Goal: Task Accomplishment & Management: Use online tool/utility

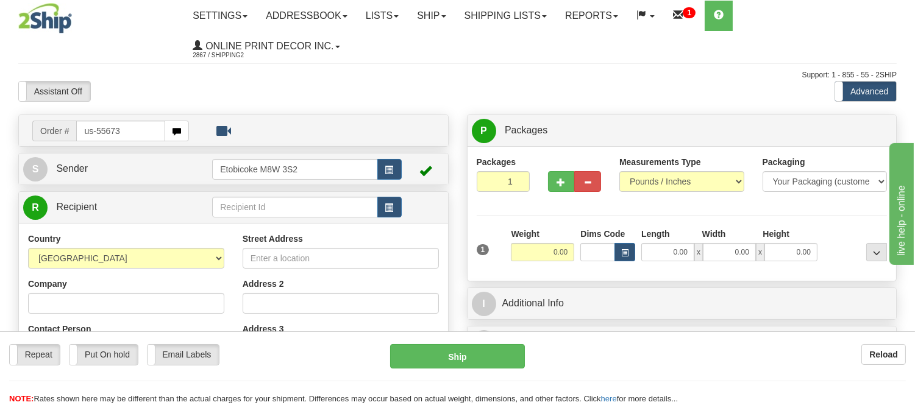
type input "us-55673"
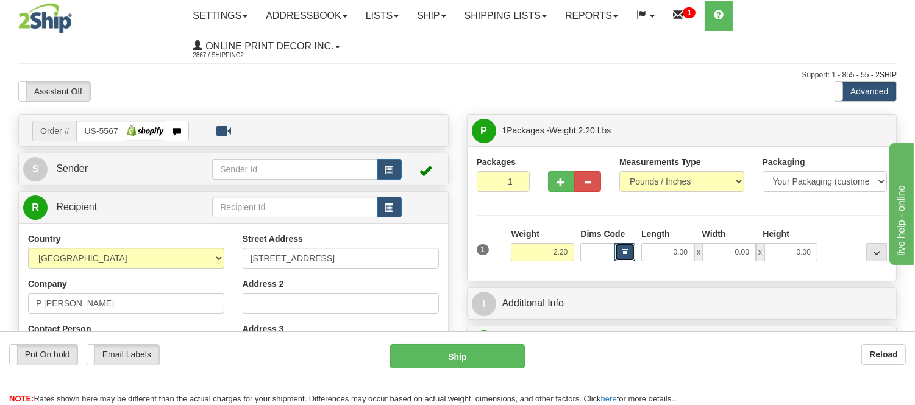
click at [632, 255] on button "button" at bounding box center [625, 252] width 21 height 18
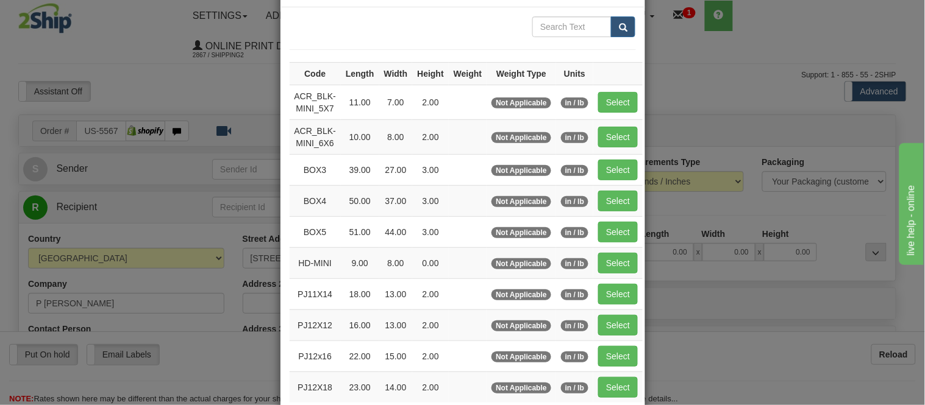
scroll to position [68, 0]
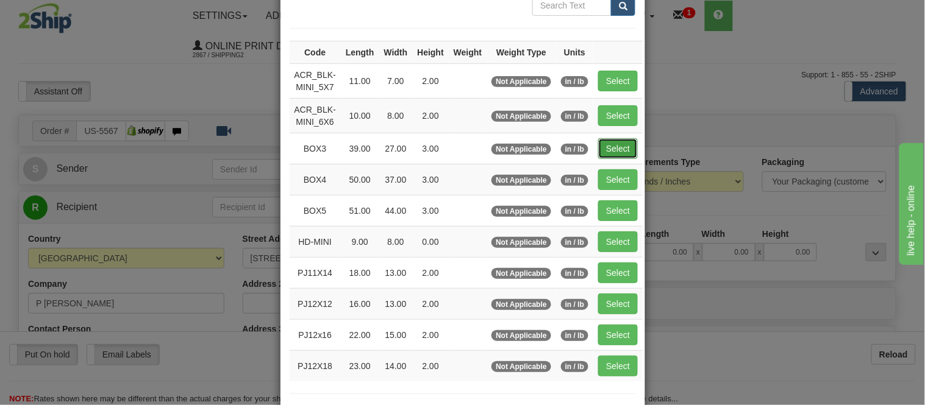
click at [614, 151] on button "Select" at bounding box center [618, 148] width 40 height 21
type input "BOX3"
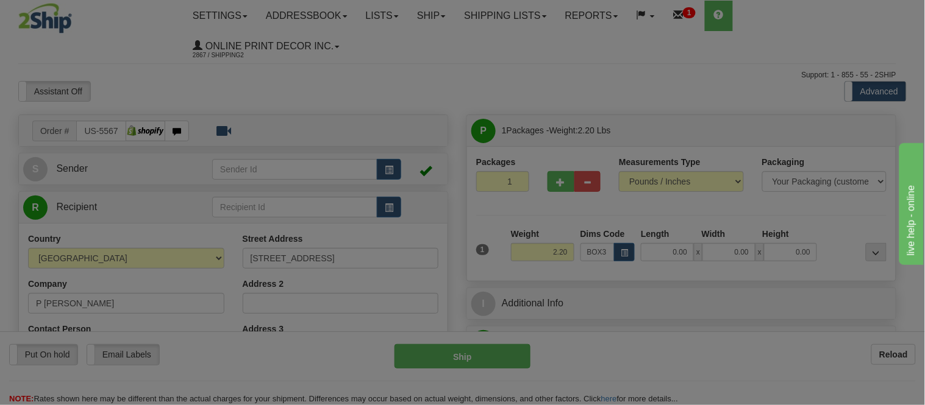
type input "39.00"
type input "27.00"
type input "3.00"
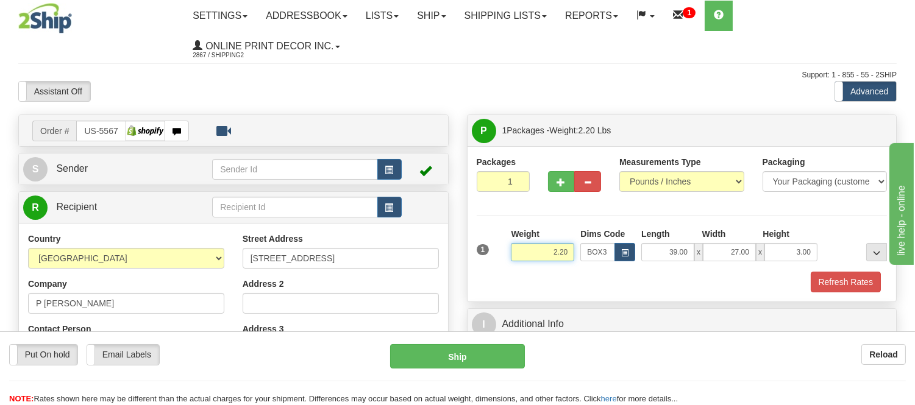
drag, startPoint x: 572, startPoint y: 250, endPoint x: 500, endPoint y: 262, distance: 73.0
click at [500, 262] on div "1 Weight 2.20 Dims Code BOX3" at bounding box center [682, 249] width 417 height 43
type input "9.98"
click at [836, 282] on button "Refresh Rates" at bounding box center [846, 282] width 70 height 21
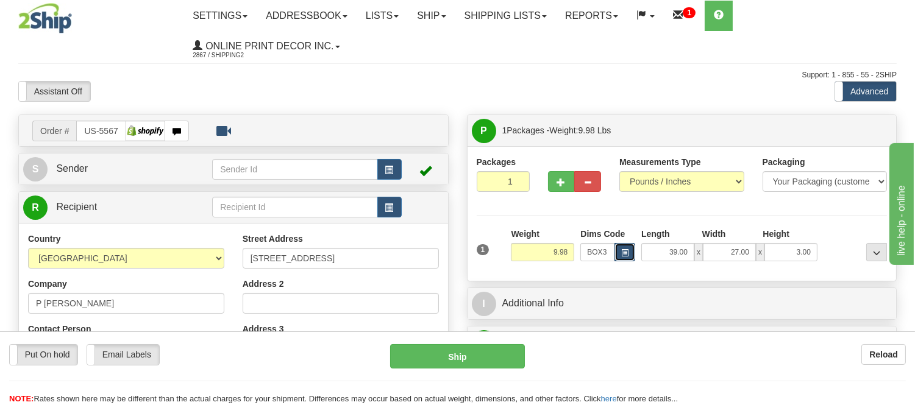
click at [624, 253] on span "button" at bounding box center [624, 253] width 7 height 7
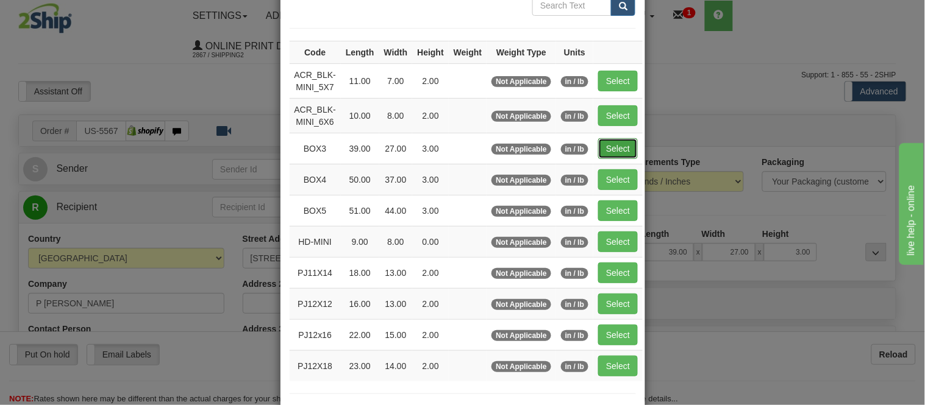
click at [612, 151] on button "Select" at bounding box center [618, 148] width 40 height 21
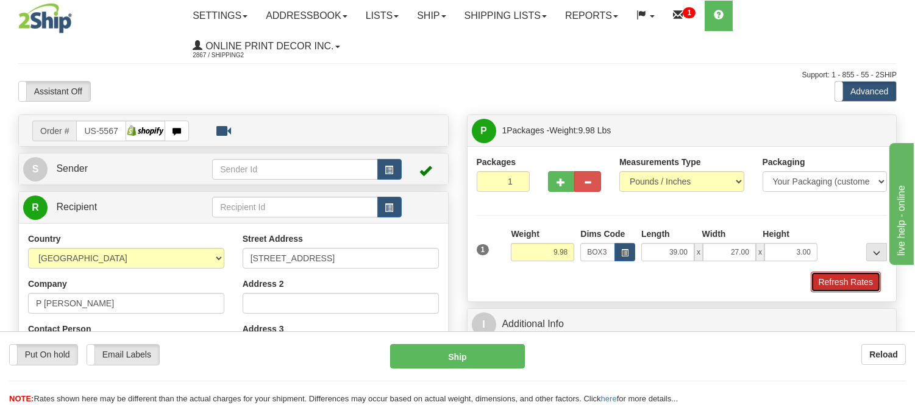
click at [868, 285] on button "Refresh Rates" at bounding box center [846, 282] width 70 height 21
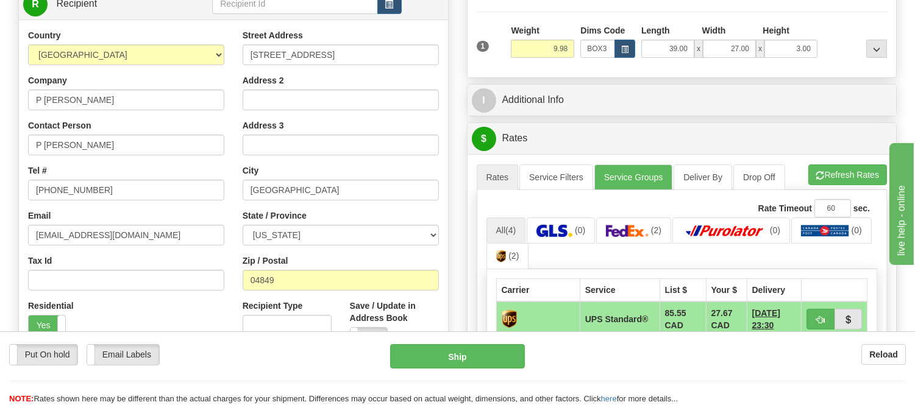
scroll to position [271, 0]
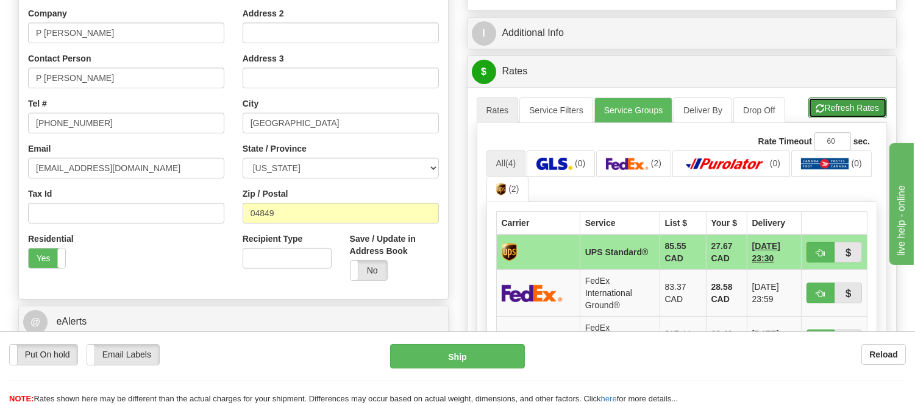
click at [835, 113] on button "Refresh Rates" at bounding box center [847, 108] width 79 height 21
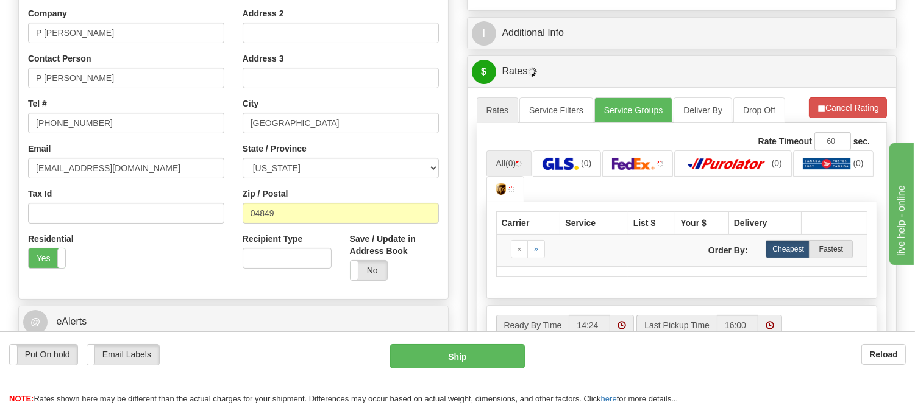
scroll to position [338, 0]
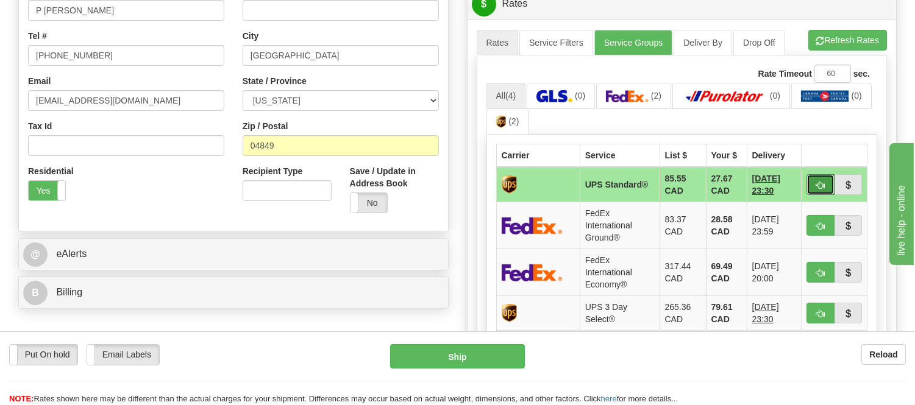
click at [817, 182] on span "button" at bounding box center [820, 186] width 9 height 8
type input "11"
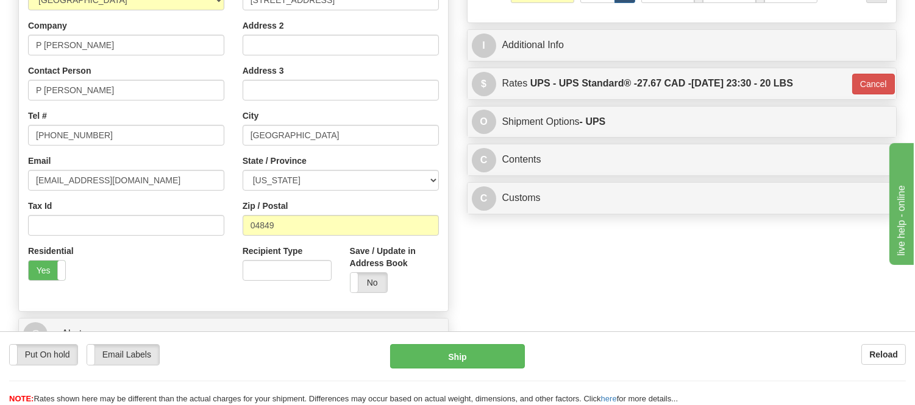
scroll to position [203, 0]
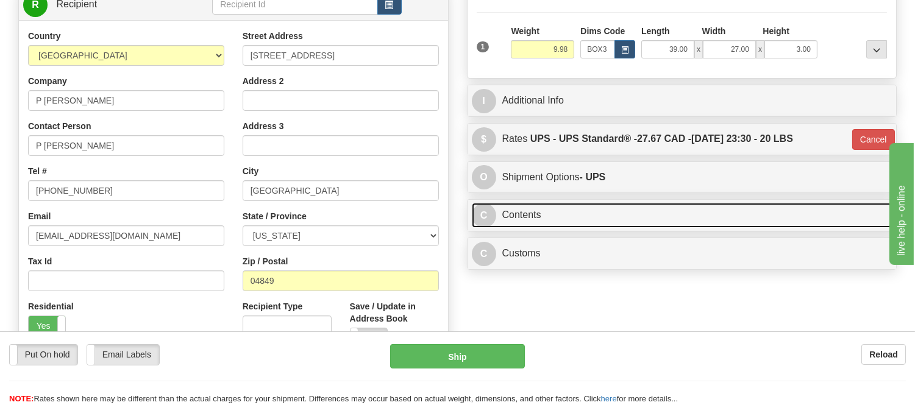
click at [679, 223] on link "C Contents" at bounding box center [682, 215] width 421 height 25
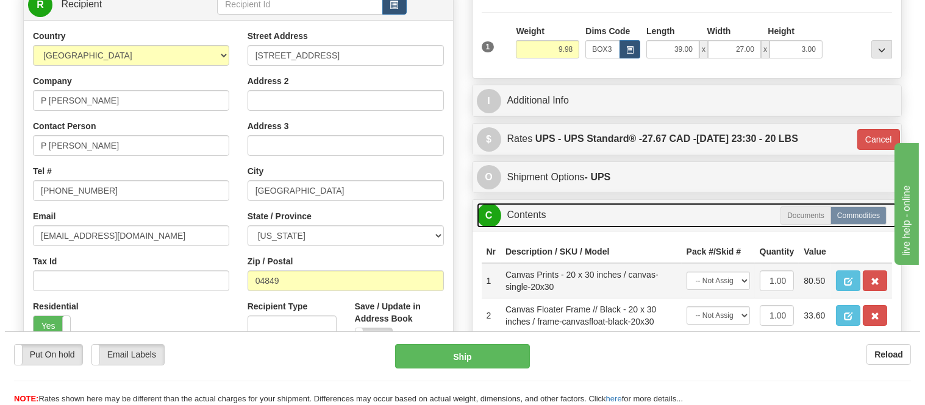
scroll to position [271, 0]
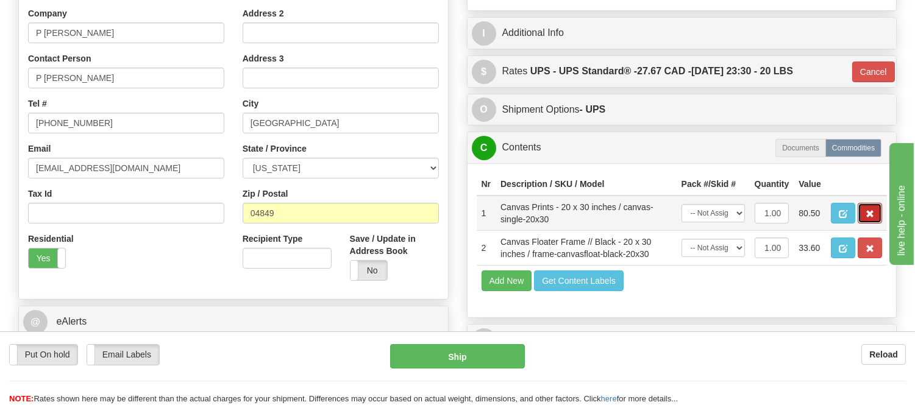
click at [863, 224] on button "button" at bounding box center [870, 213] width 24 height 21
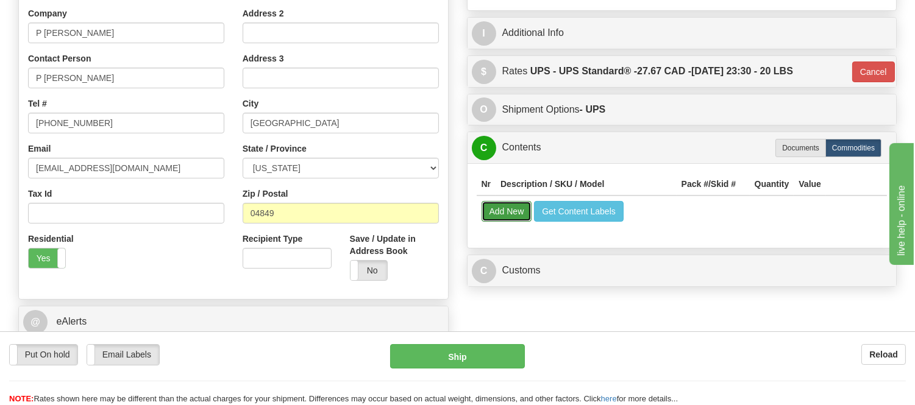
click at [525, 209] on button "Add New" at bounding box center [507, 211] width 51 height 21
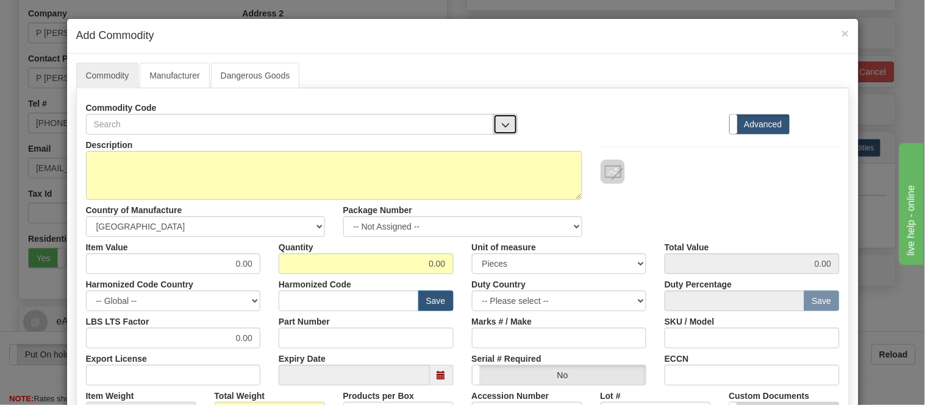
click at [504, 126] on span "button" at bounding box center [505, 125] width 9 height 8
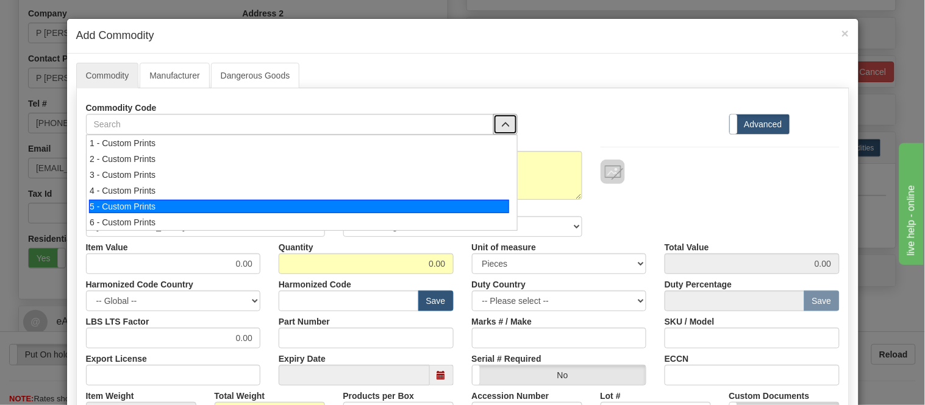
click at [491, 209] on div "5 - Custom Prints" at bounding box center [299, 206] width 420 height 13
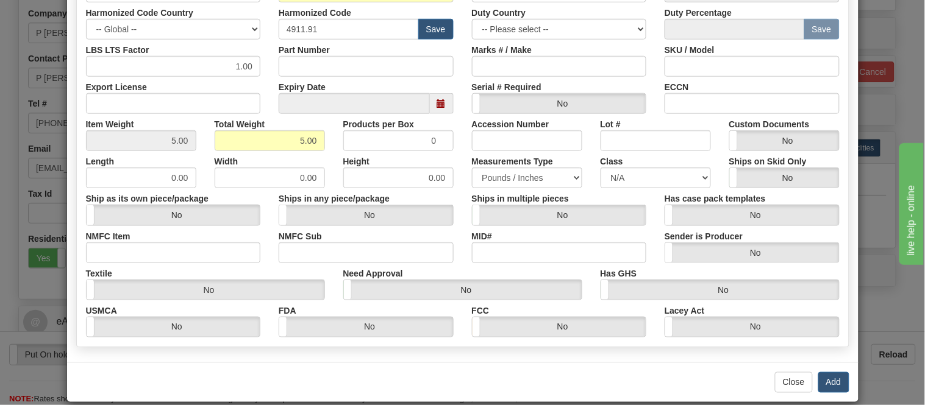
scroll to position [288, 0]
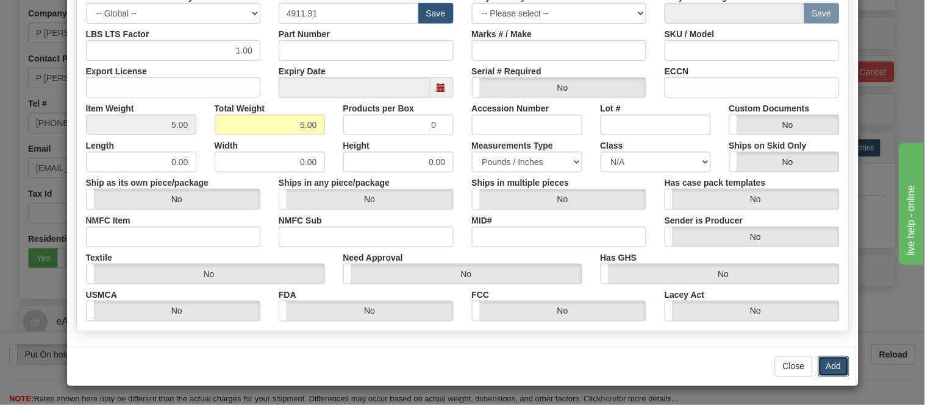
click at [828, 362] on button "Add" at bounding box center [833, 367] width 31 height 21
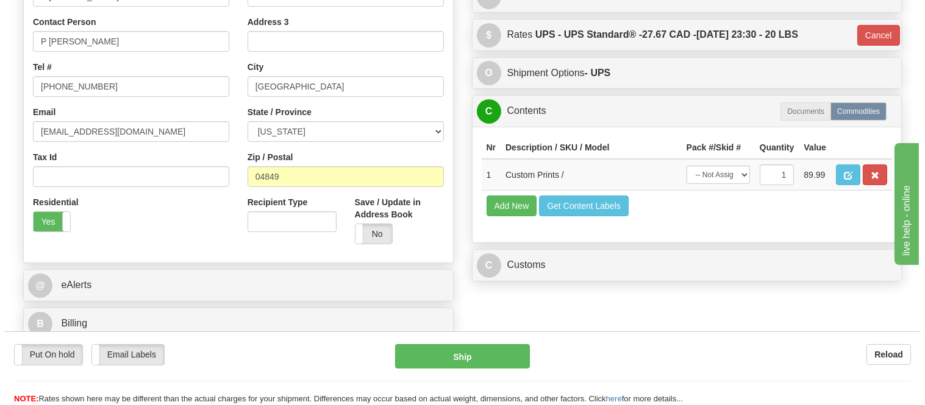
scroll to position [338, 0]
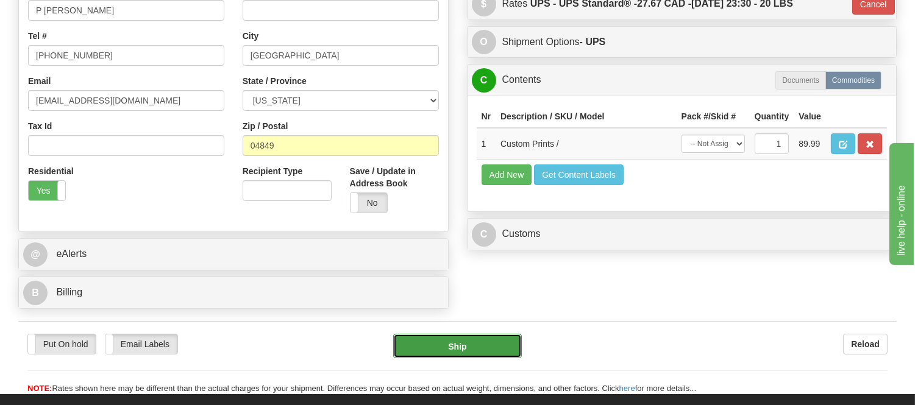
click at [463, 348] on button "Ship" at bounding box center [457, 346] width 128 height 24
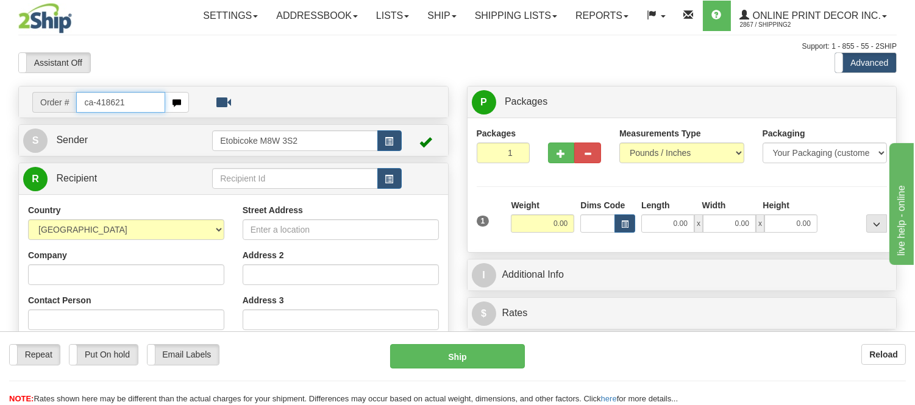
type input "ca-418621"
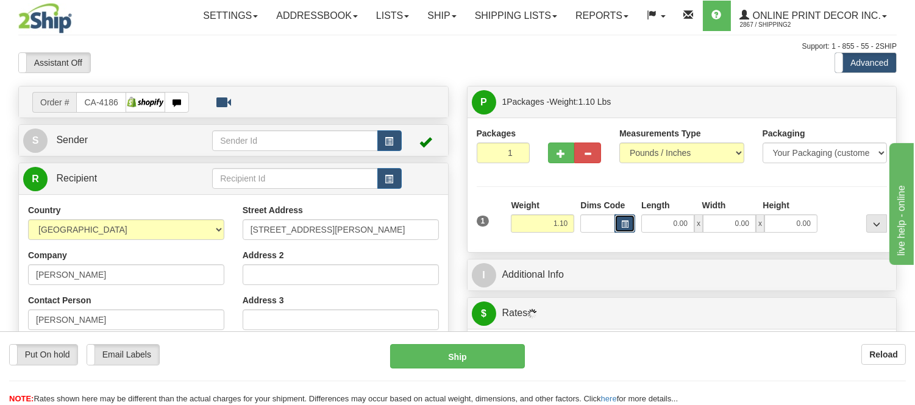
click at [623, 218] on button "button" at bounding box center [625, 224] width 21 height 18
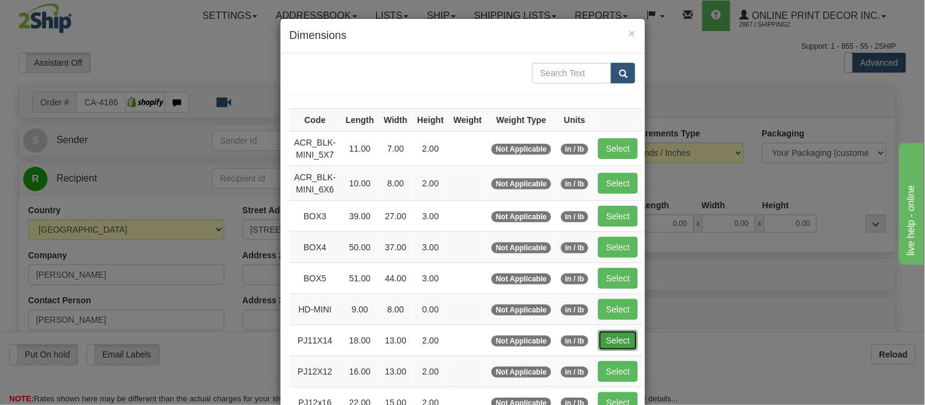
click at [610, 348] on button "Select" at bounding box center [618, 340] width 40 height 21
type input "PJ11X14"
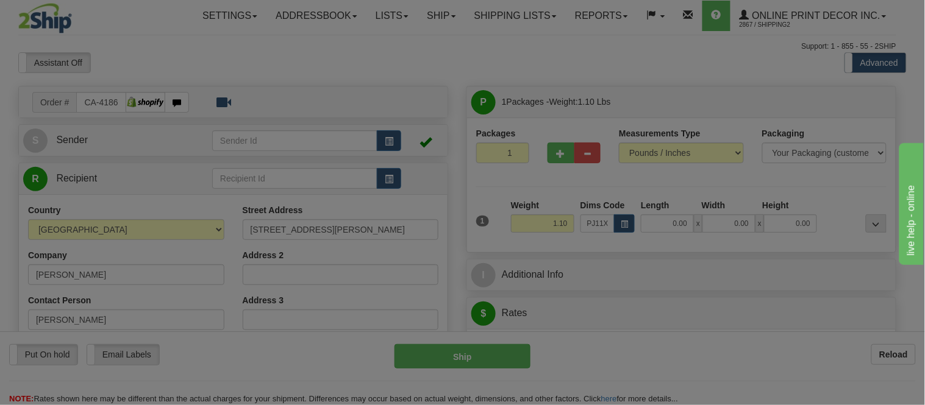
type input "18.00"
type input "13.00"
type input "2.00"
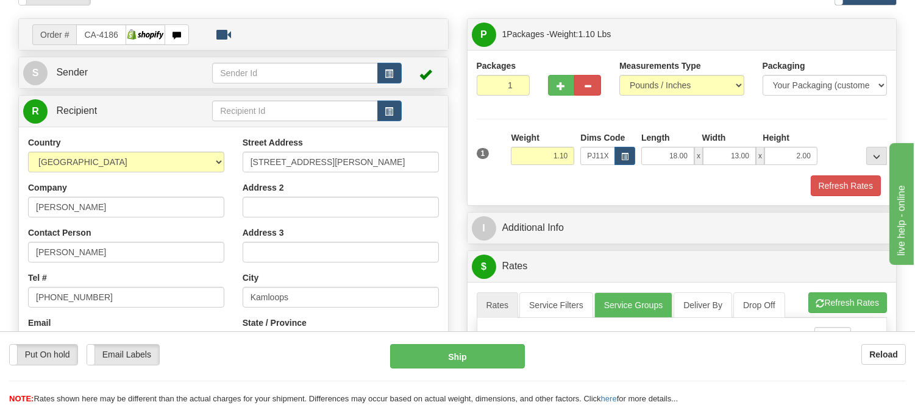
scroll to position [203, 0]
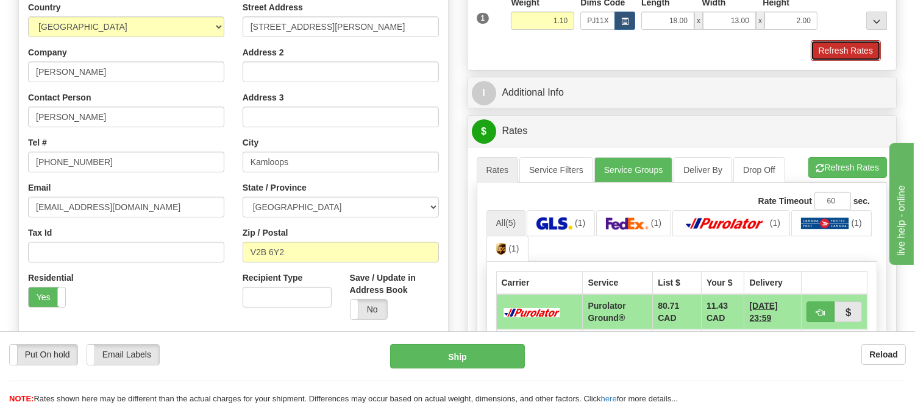
click at [833, 49] on button "Refresh Rates" at bounding box center [846, 50] width 70 height 21
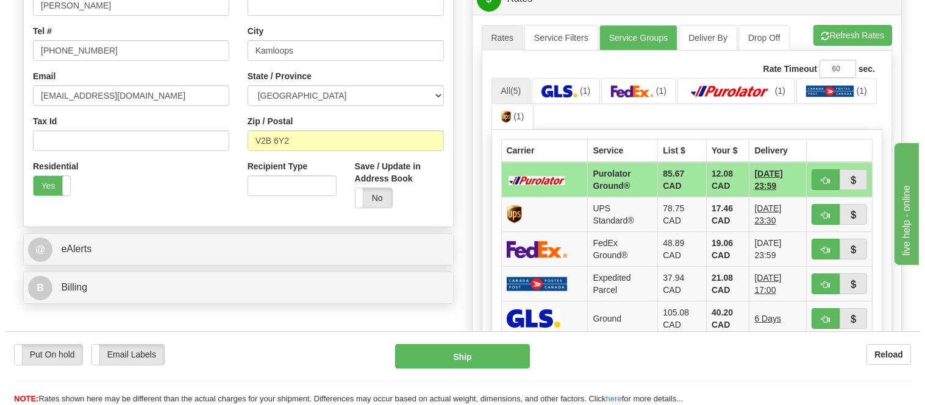
scroll to position [338, 0]
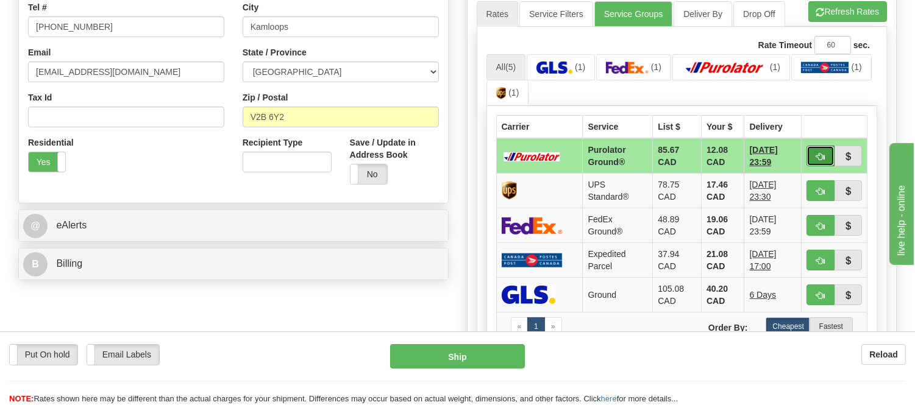
click at [821, 155] on span "button" at bounding box center [820, 157] width 9 height 8
type input "260"
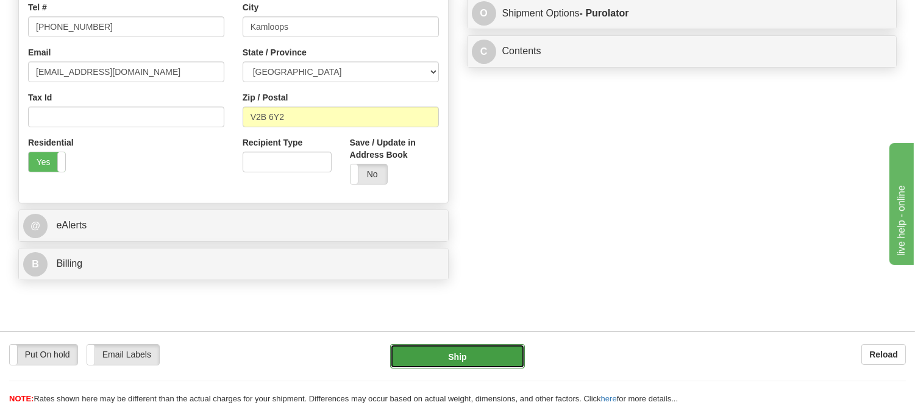
click at [515, 351] on button "Ship" at bounding box center [457, 356] width 134 height 24
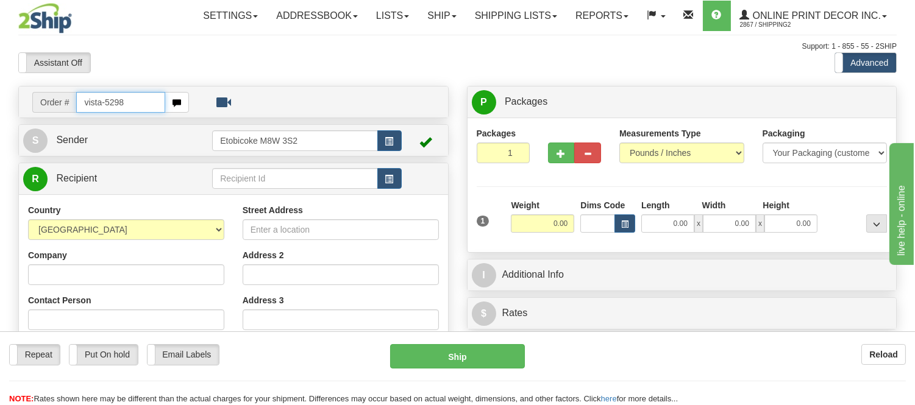
type input "vista-5298"
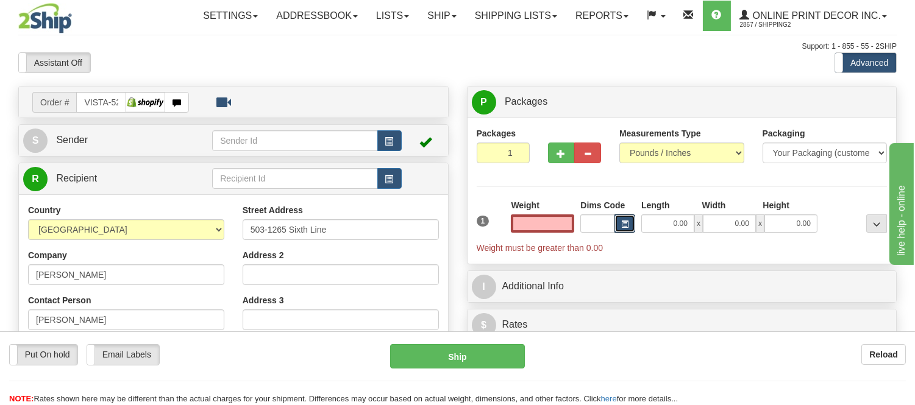
type input "0.00"
click at [623, 230] on button "button" at bounding box center [625, 224] width 21 height 18
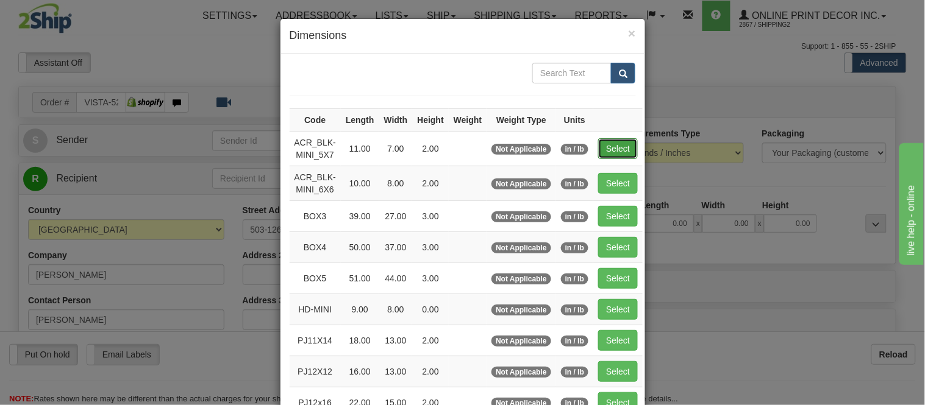
click at [601, 138] on button "Select" at bounding box center [618, 148] width 40 height 21
type input "ACR_BLK-MINI_5X7"
type input "11.00"
type input "7.00"
type input "2.00"
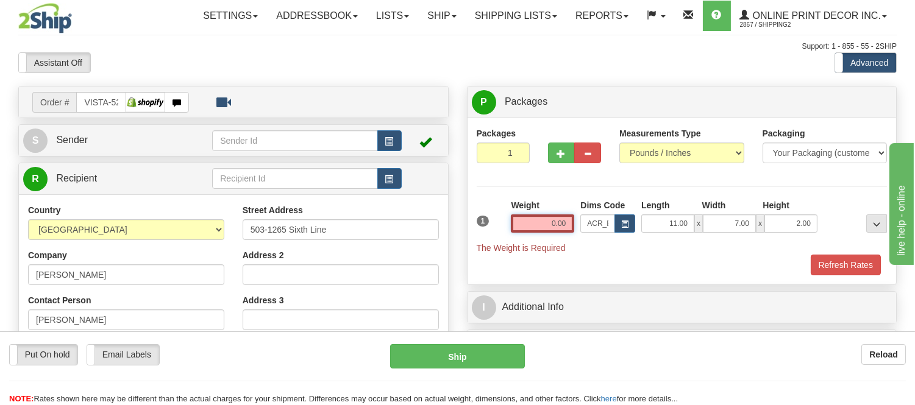
drag, startPoint x: 571, startPoint y: 217, endPoint x: 532, endPoint y: 223, distance: 39.4
click at [532, 223] on input "0.00" at bounding box center [542, 224] width 63 height 18
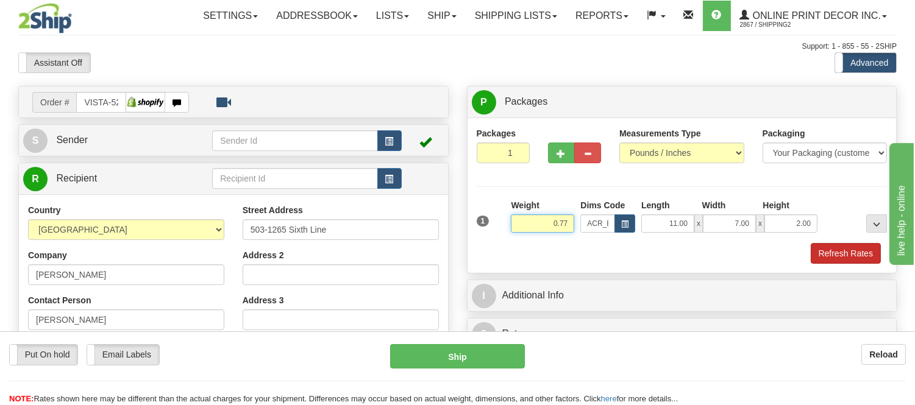
type input "0.77"
click at [833, 258] on button "Refresh Rates" at bounding box center [846, 253] width 70 height 21
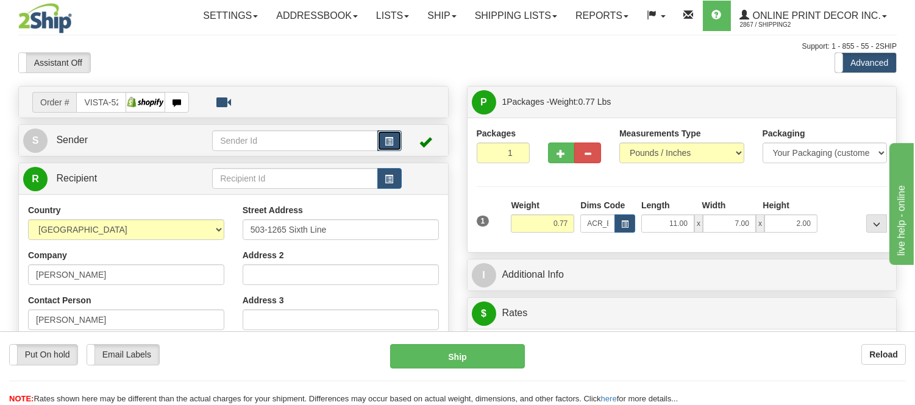
click at [394, 135] on button "button" at bounding box center [389, 140] width 24 height 21
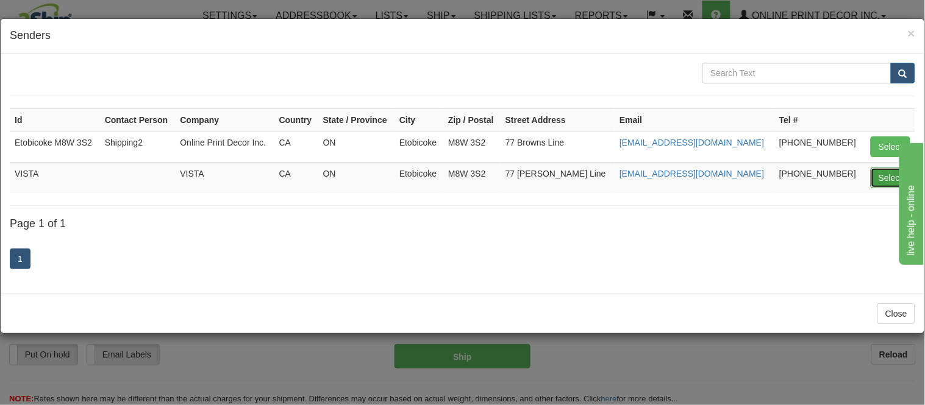
click at [881, 179] on button "Select" at bounding box center [891, 178] width 40 height 21
type input "VISTA"
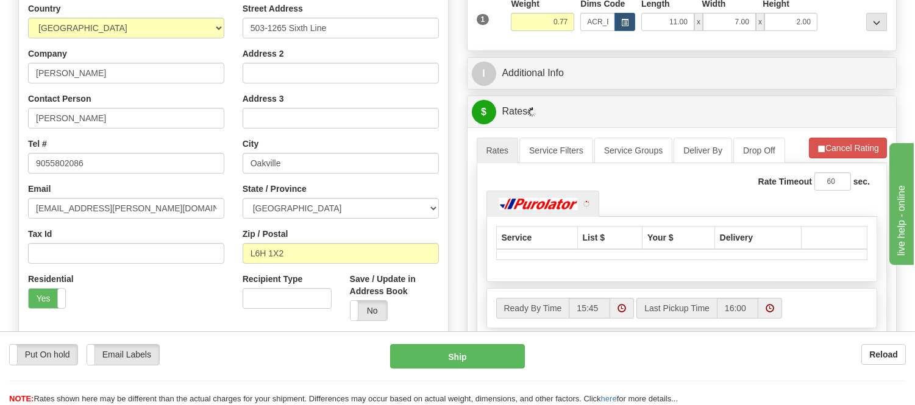
scroll to position [203, 0]
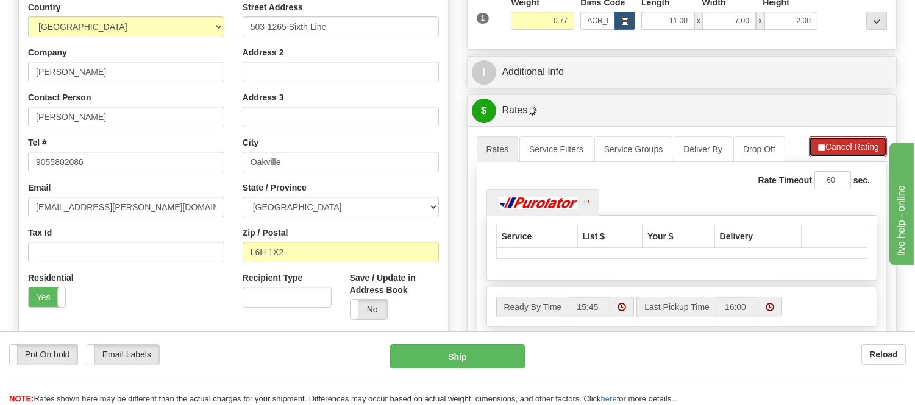
click at [845, 138] on button "Cancel Rating" at bounding box center [848, 147] width 78 height 21
click at [845, 138] on button "Refresh Rates" at bounding box center [847, 147] width 79 height 21
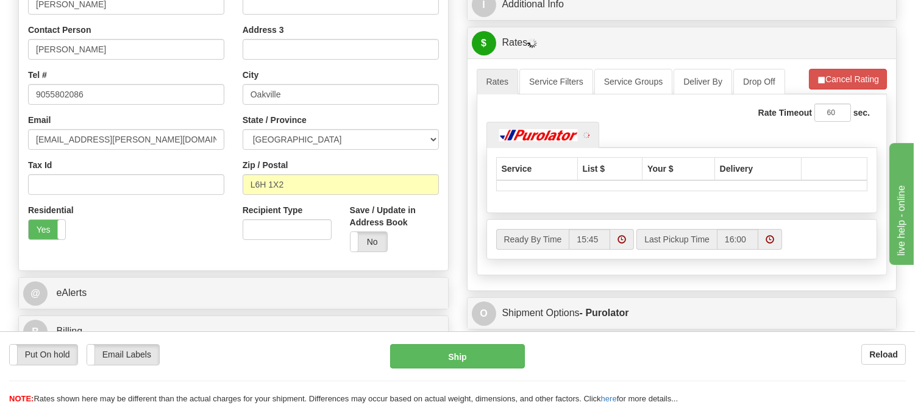
scroll to position [338, 0]
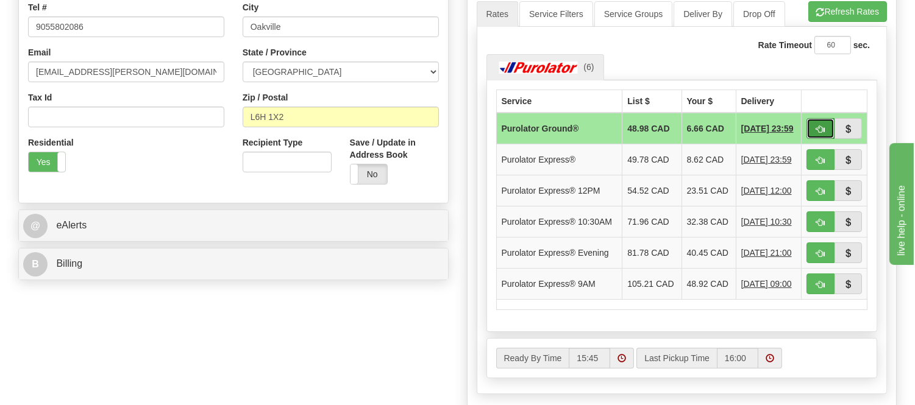
click at [816, 126] on span "button" at bounding box center [820, 130] width 9 height 8
type input "260"
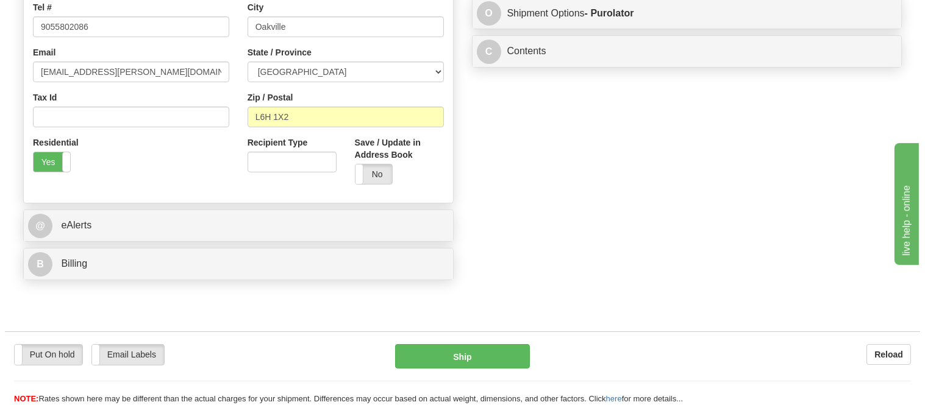
scroll to position [203, 0]
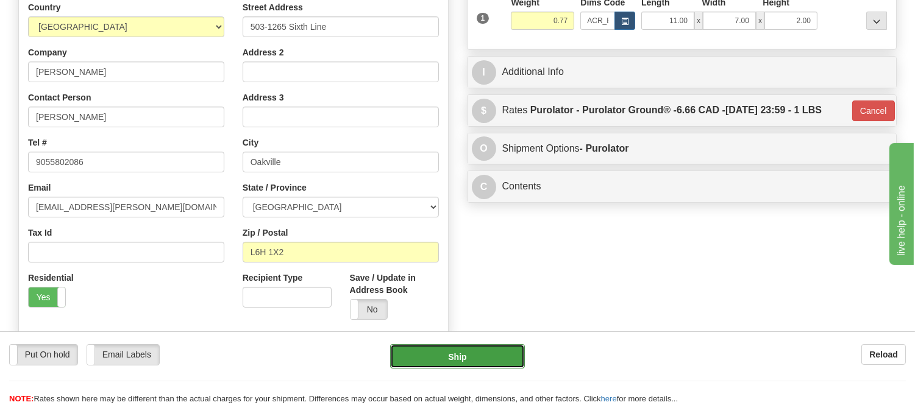
click at [468, 351] on button "Ship" at bounding box center [457, 356] width 134 height 24
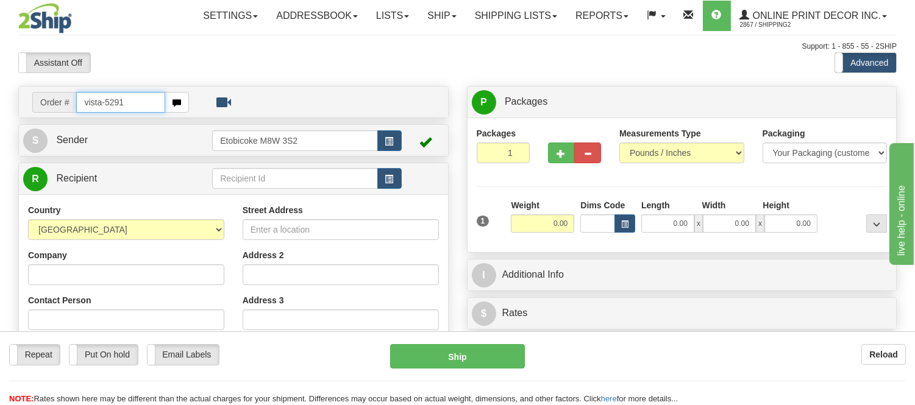
type input "vista-5291"
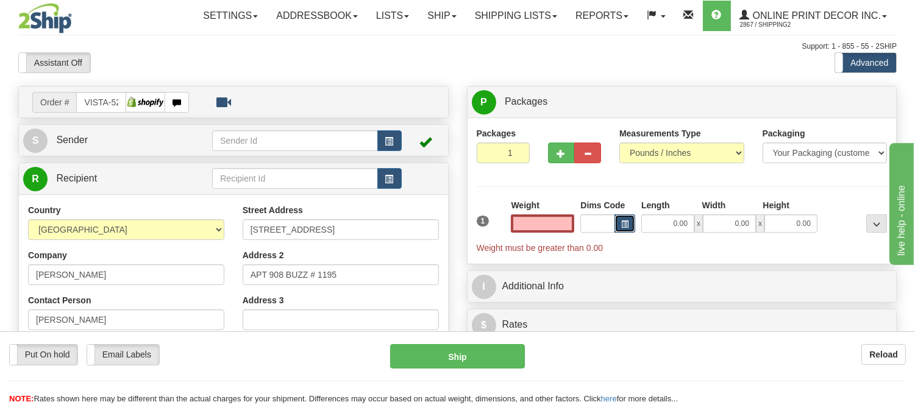
type input "0.00"
click at [624, 232] on button "button" at bounding box center [625, 224] width 21 height 18
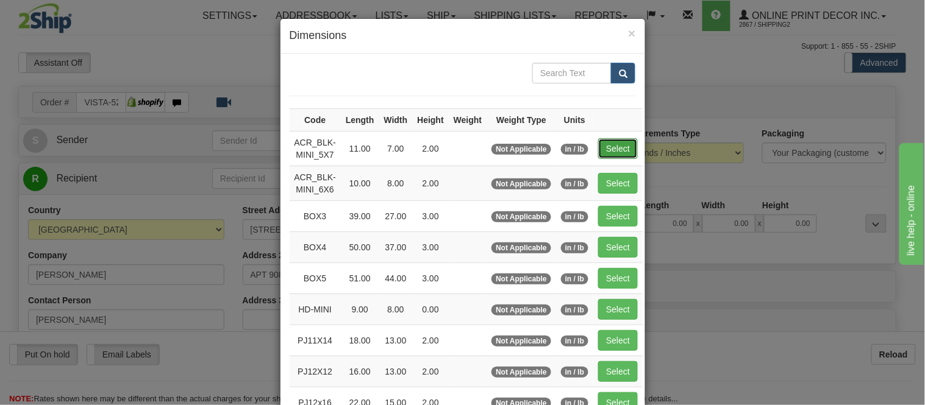
click at [619, 140] on button "Select" at bounding box center [618, 148] width 40 height 21
type input "ACR_BLK-MINI_5X7"
type input "11.00"
type input "7.00"
type input "2.00"
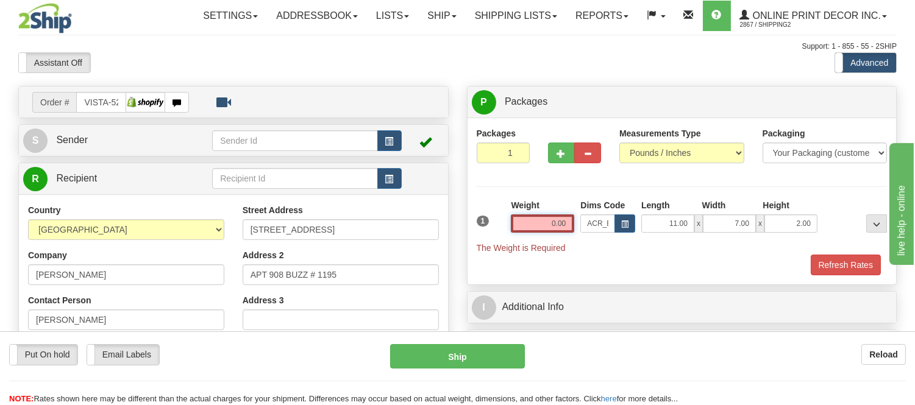
drag, startPoint x: 569, startPoint y: 229, endPoint x: 505, endPoint y: 221, distance: 64.6
click at [505, 221] on div "1 Weight 0.00 Dims Code x x" at bounding box center [682, 226] width 417 height 55
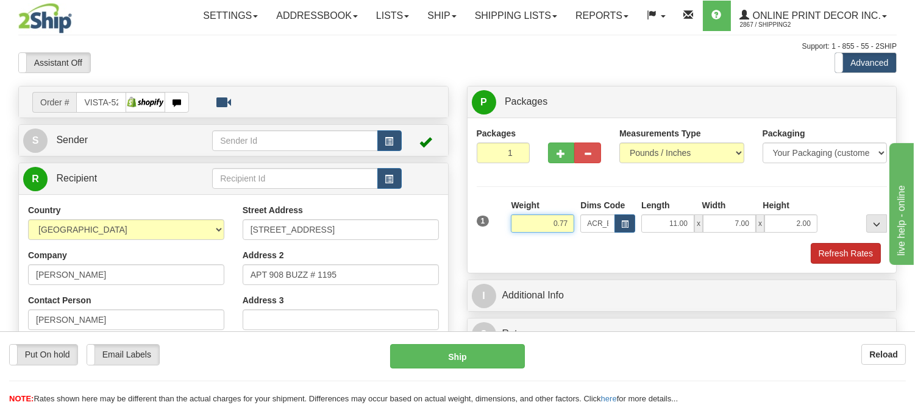
type input "0.77"
click at [826, 262] on button "Refresh Rates" at bounding box center [846, 253] width 70 height 21
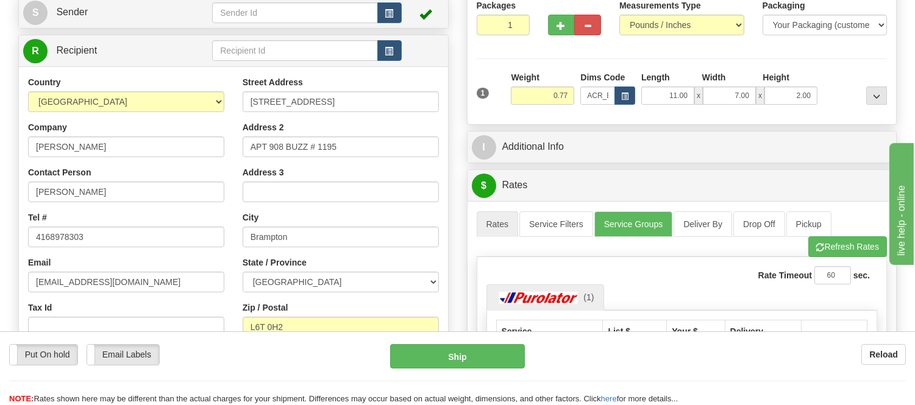
scroll to position [71, 0]
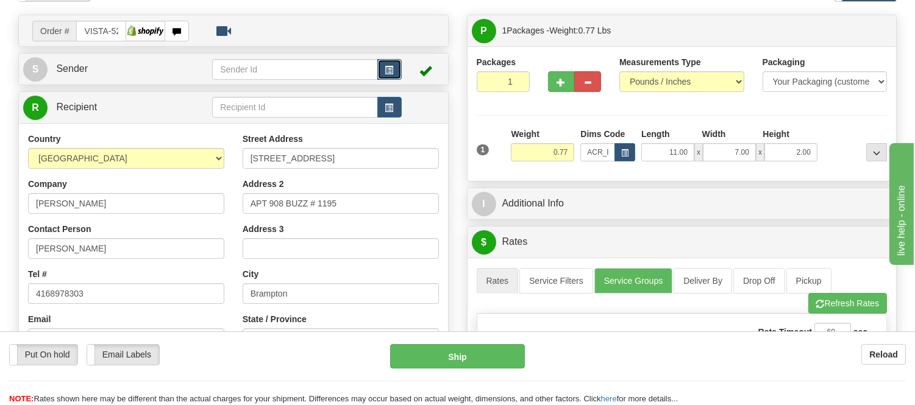
click at [387, 62] on button "button" at bounding box center [389, 69] width 24 height 21
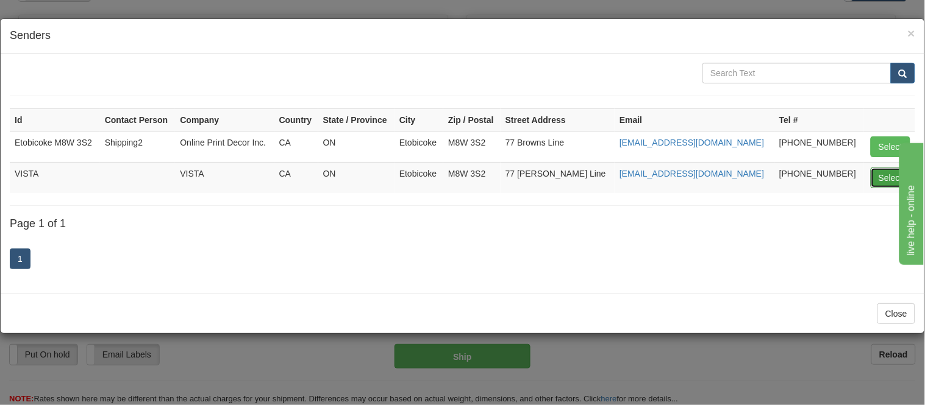
click at [882, 173] on button "Select" at bounding box center [891, 178] width 40 height 21
type input "VISTA"
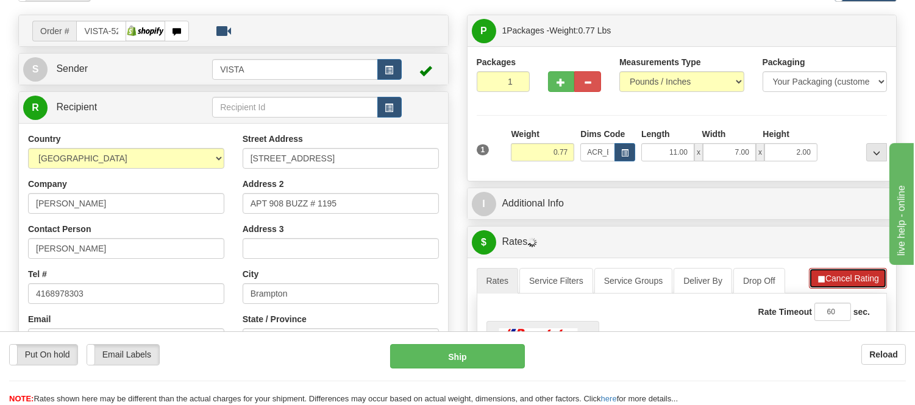
click at [835, 282] on button "Cancel Rating" at bounding box center [848, 278] width 78 height 21
click at [835, 282] on button "Refresh Rates" at bounding box center [847, 278] width 79 height 21
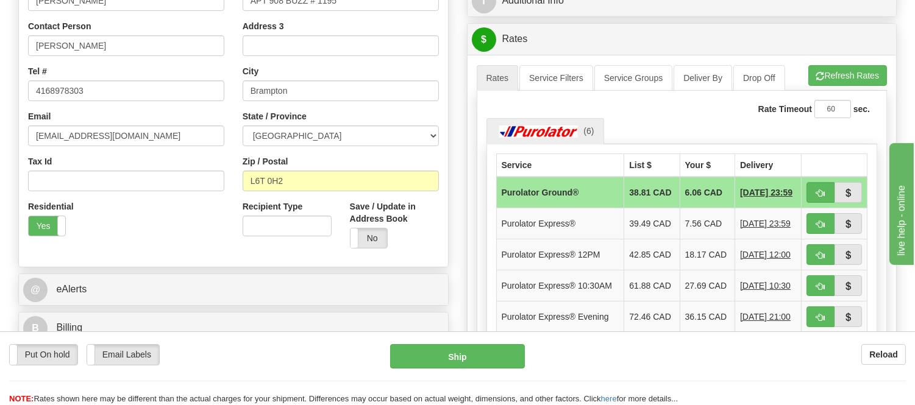
scroll to position [275, 0]
click at [824, 195] on span "button" at bounding box center [820, 193] width 9 height 8
type input "260"
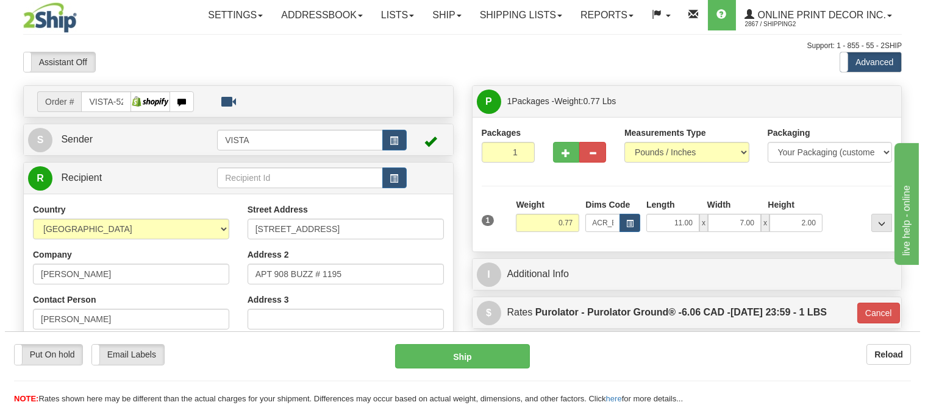
scroll to position [0, 0]
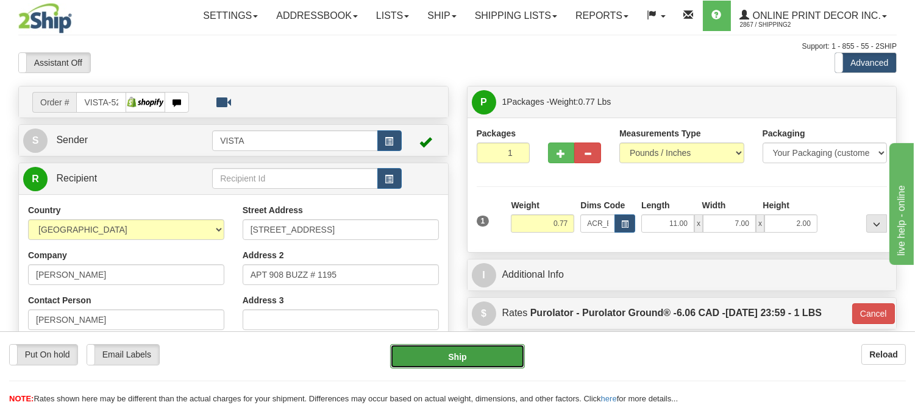
click at [455, 352] on button "Ship" at bounding box center [457, 356] width 134 height 24
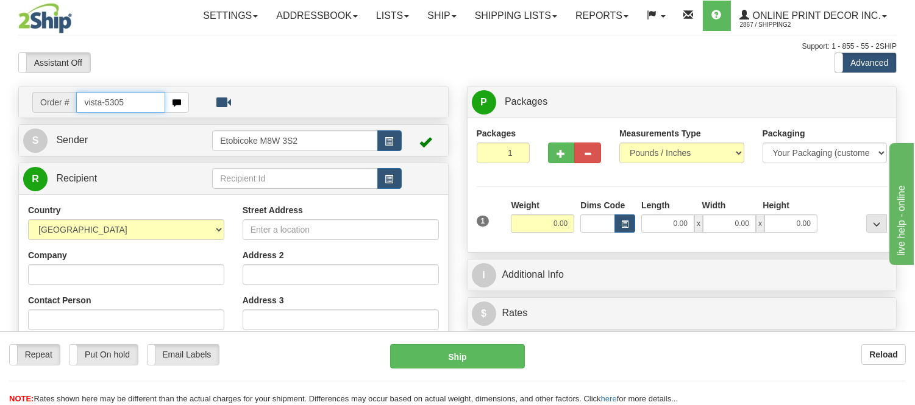
type input "vista-5305"
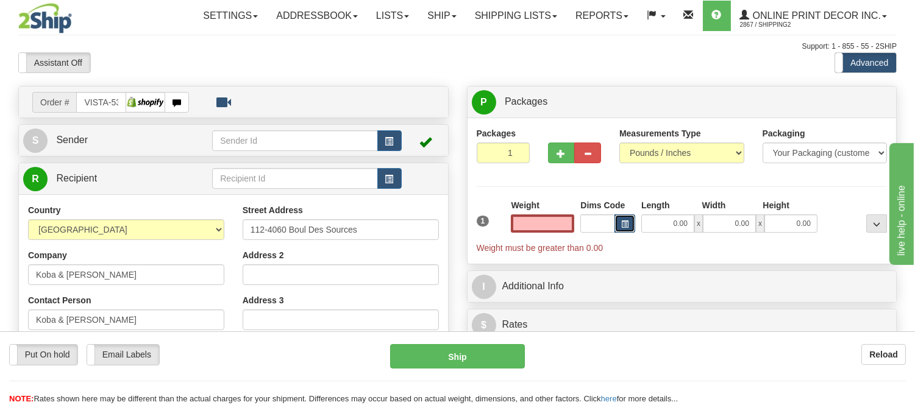
type input "0.00"
click at [624, 224] on span "button" at bounding box center [624, 224] width 7 height 7
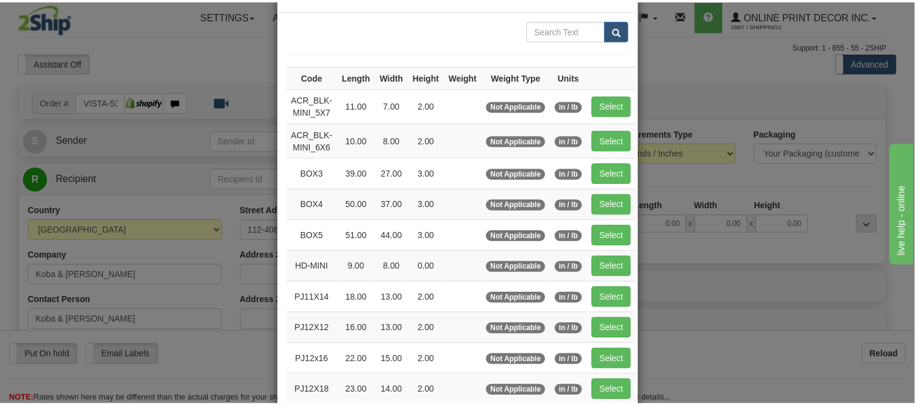
scroll to position [68, 0]
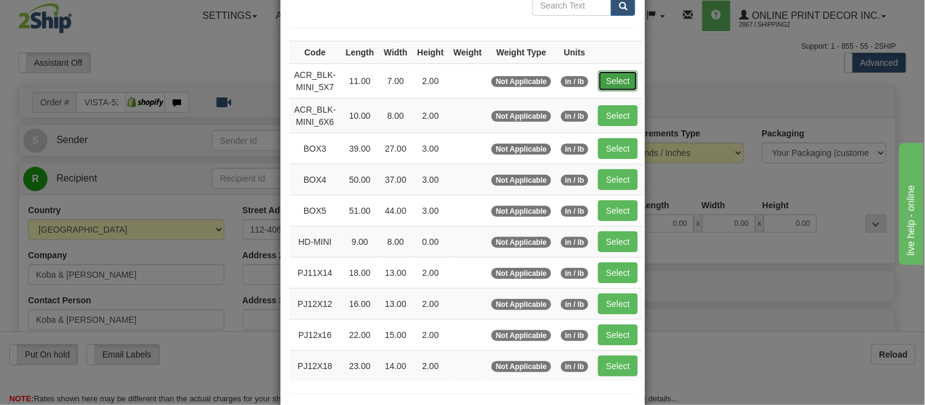
click at [625, 89] on button "Select" at bounding box center [618, 81] width 40 height 21
type input "ACR_BLK-MINI_5X7"
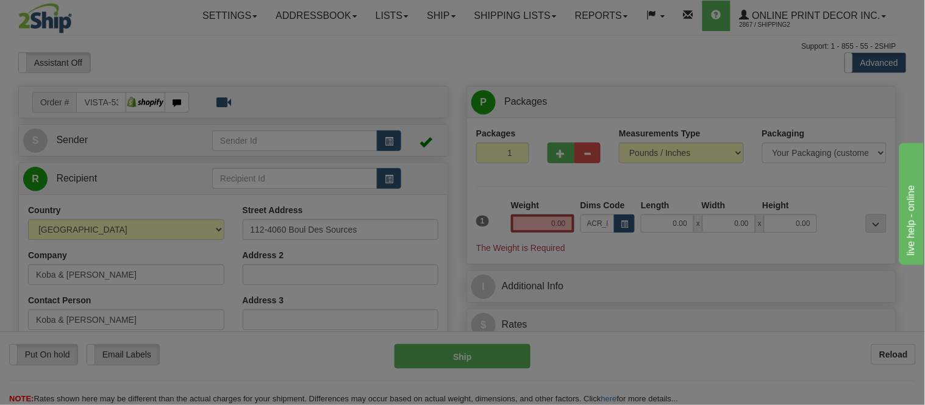
type input "11.00"
type input "7.00"
type input "2.00"
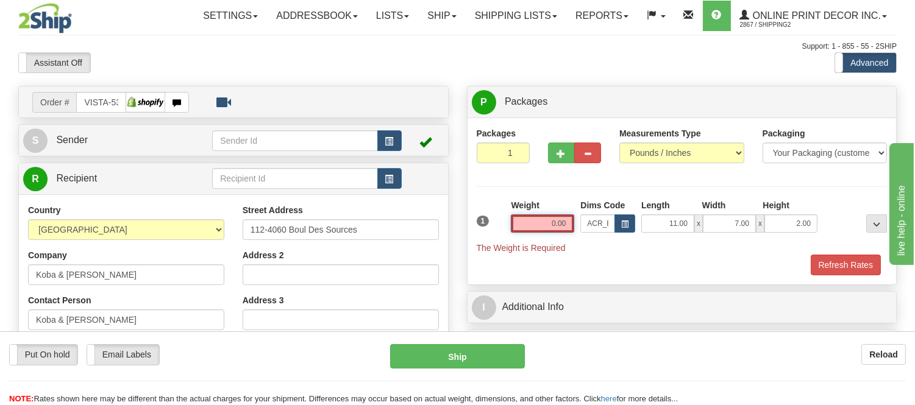
drag, startPoint x: 568, startPoint y: 224, endPoint x: 479, endPoint y: 221, distance: 89.1
click at [479, 221] on div "1 Weight 0.00 Dims Code x x" at bounding box center [682, 226] width 417 height 55
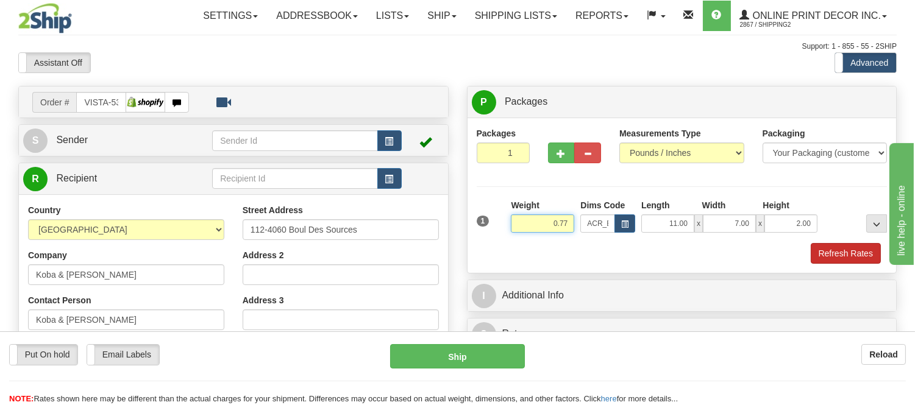
type input "0.77"
click at [821, 252] on button "Refresh Rates" at bounding box center [846, 253] width 70 height 21
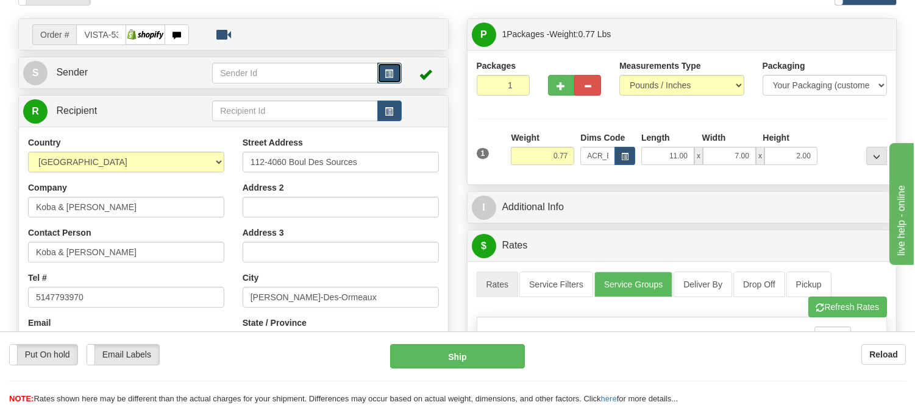
click at [394, 65] on button "button" at bounding box center [389, 73] width 24 height 21
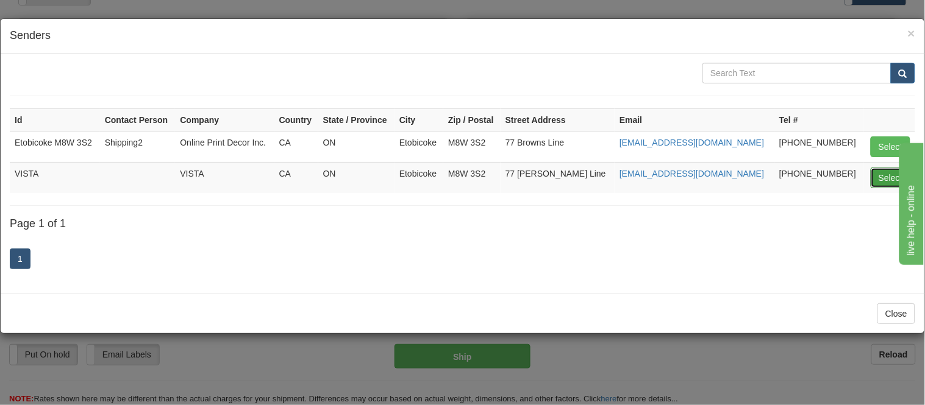
click at [894, 173] on button "Select" at bounding box center [891, 178] width 40 height 21
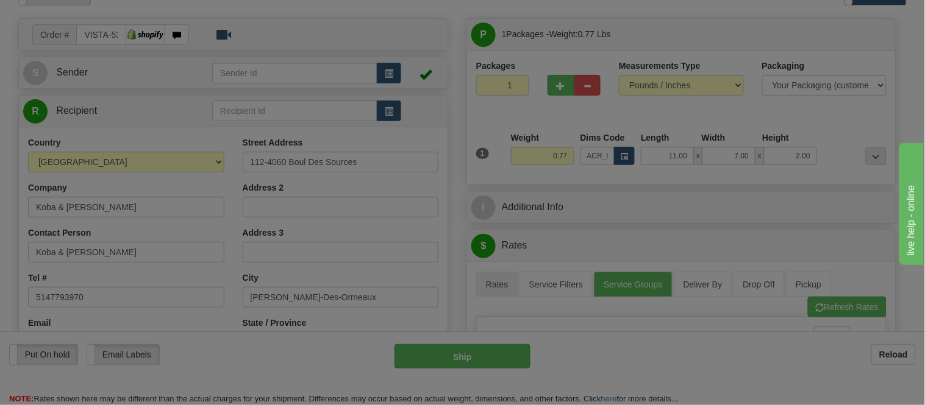
type input "VISTA"
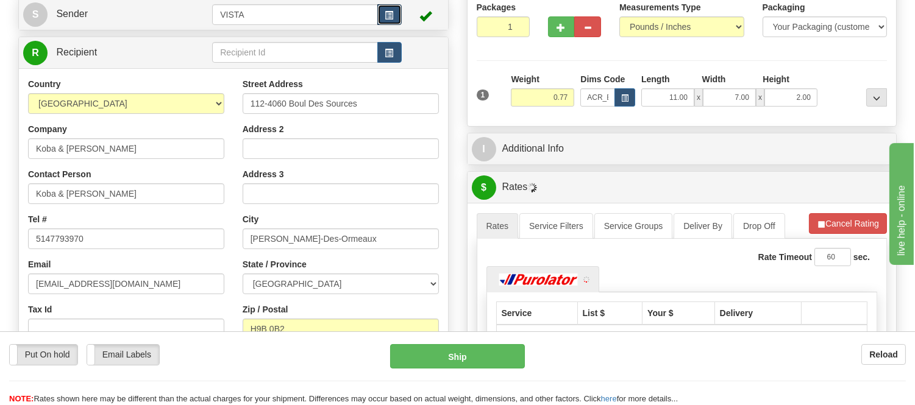
scroll to position [135, 0]
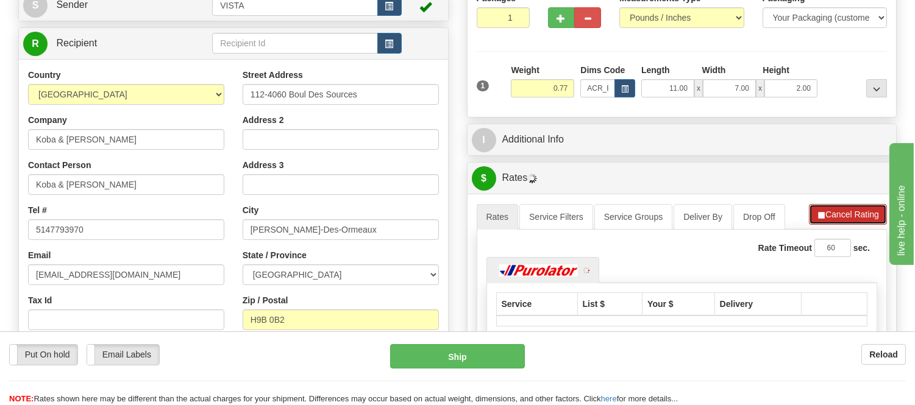
click at [833, 221] on button "Cancel Rating" at bounding box center [848, 214] width 78 height 21
click at [833, 221] on button "Refresh Rates" at bounding box center [847, 214] width 79 height 21
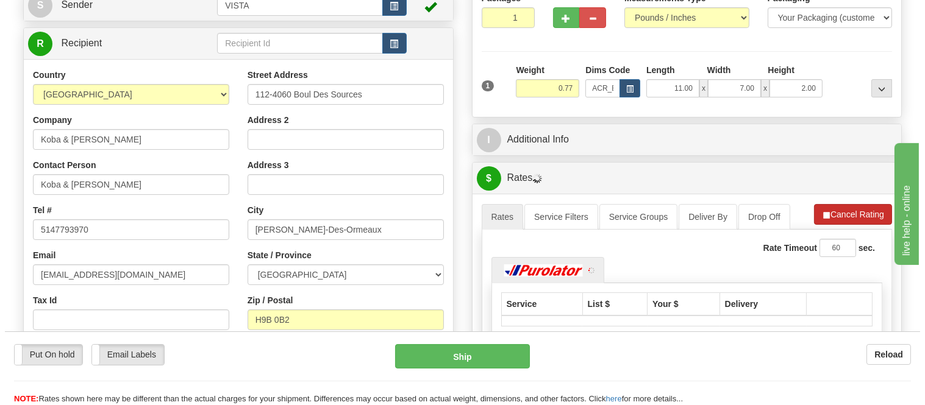
scroll to position [271, 0]
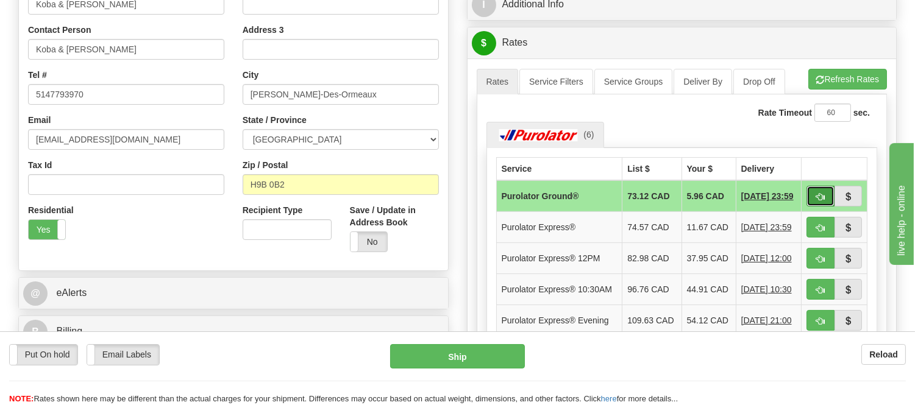
click at [832, 203] on button "button" at bounding box center [821, 196] width 28 height 21
type input "260"
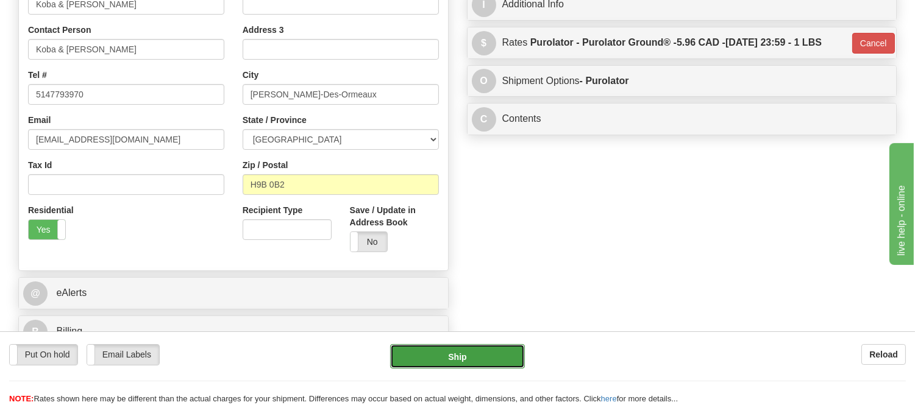
click at [505, 358] on button "Ship" at bounding box center [457, 356] width 134 height 24
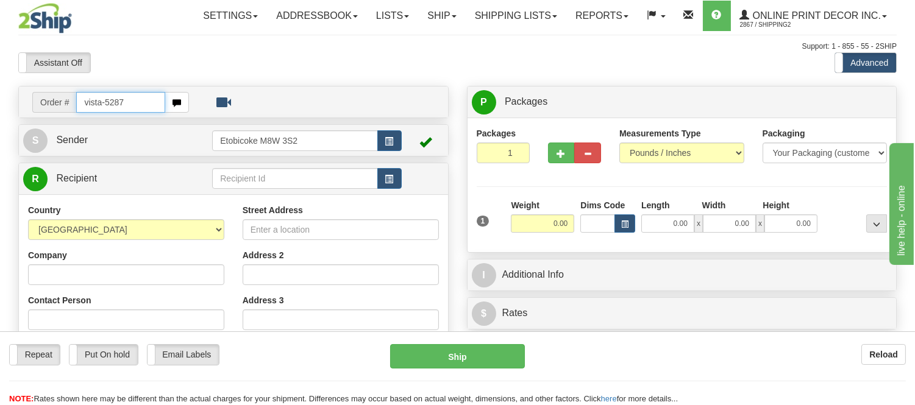
type input "vista-5287"
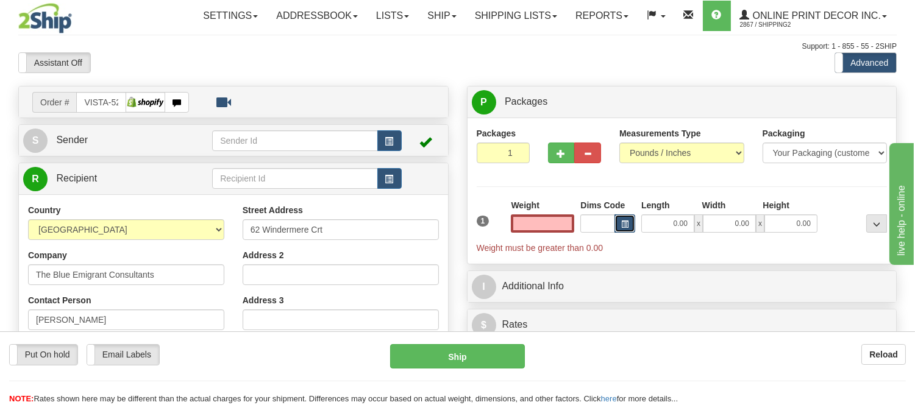
type input "0.00"
click at [629, 227] on button "button" at bounding box center [625, 224] width 21 height 18
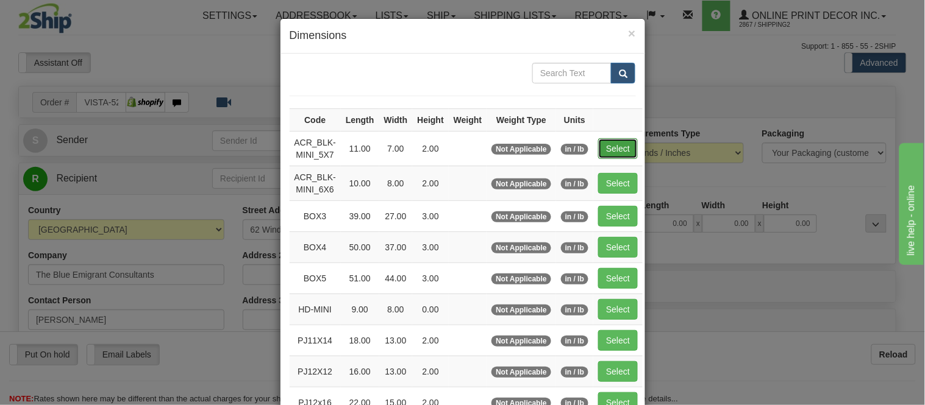
click at [618, 143] on button "Select" at bounding box center [618, 148] width 40 height 21
type input "ACR_BLK-MINI_5X7"
type input "11.00"
type input "7.00"
type input "2.00"
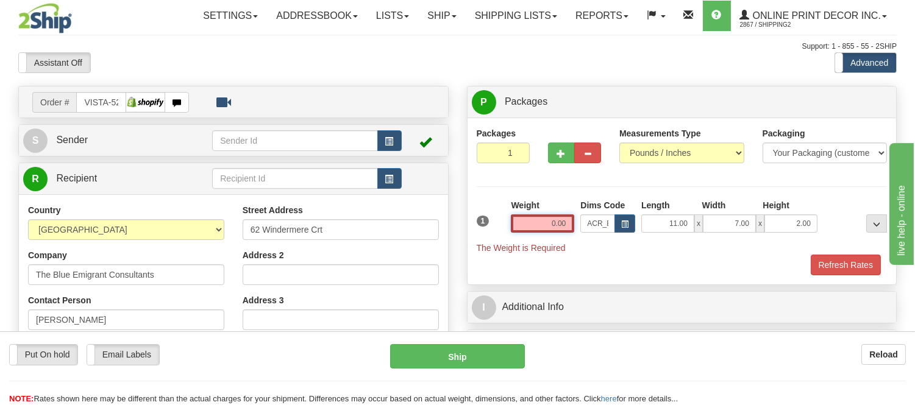
drag, startPoint x: 568, startPoint y: 218, endPoint x: 470, endPoint y: 226, distance: 97.9
click at [470, 226] on div "Packages 1 1 Measurements Type" at bounding box center [682, 201] width 429 height 167
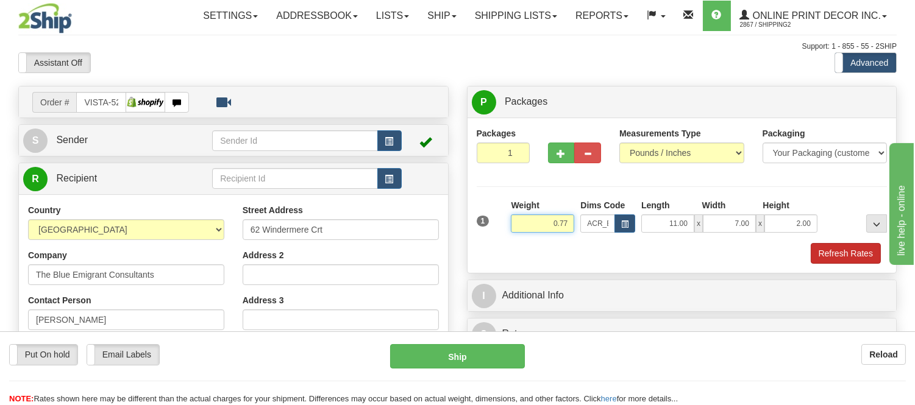
type input "0.77"
click at [830, 253] on button "Refresh Rates" at bounding box center [846, 253] width 70 height 21
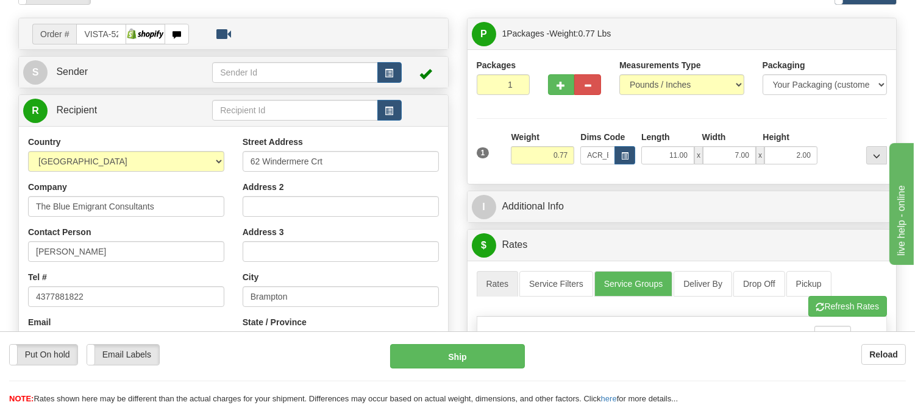
scroll to position [68, 0]
click at [391, 76] on span "button" at bounding box center [389, 74] width 9 height 8
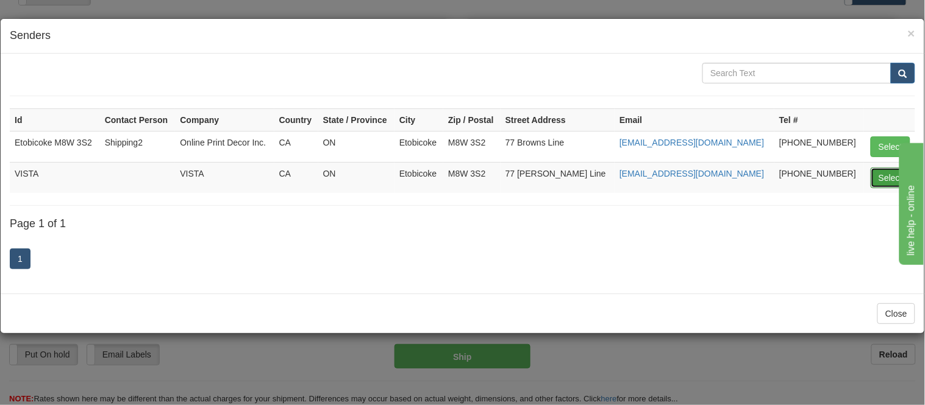
click at [891, 178] on button "Select" at bounding box center [891, 178] width 40 height 21
type input "VISTA"
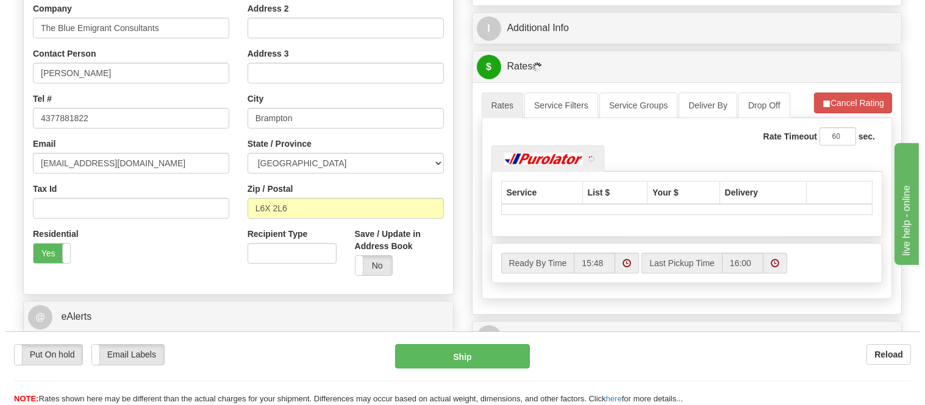
scroll to position [271, 0]
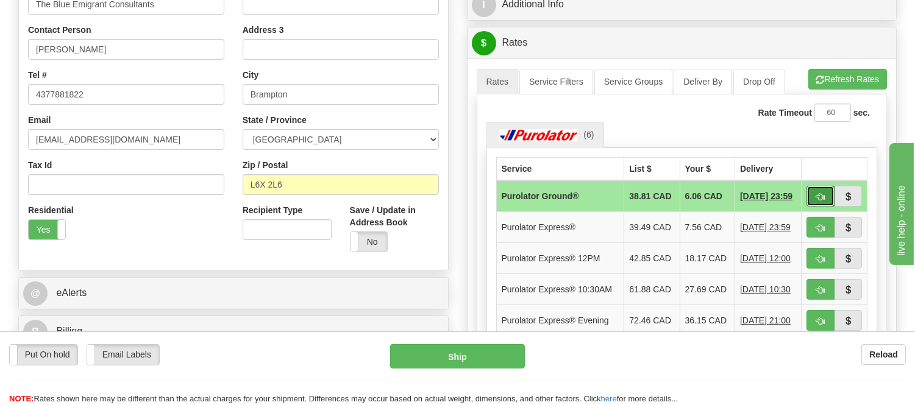
click at [816, 196] on span "button" at bounding box center [820, 197] width 9 height 8
type input "260"
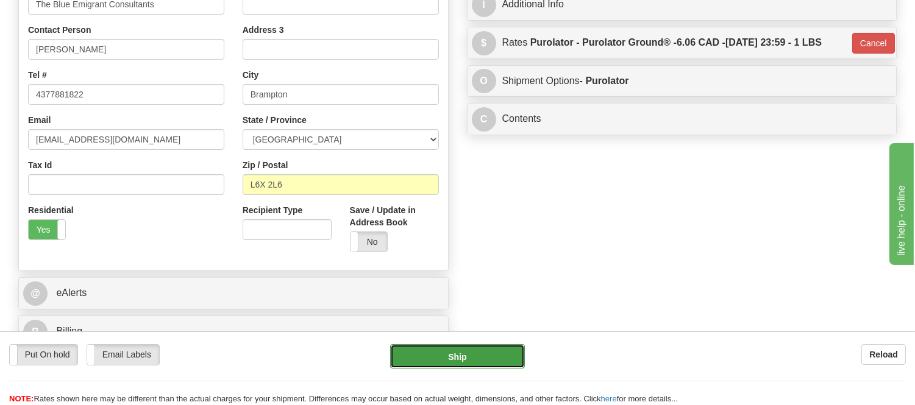
click at [493, 363] on button "Ship" at bounding box center [457, 356] width 134 height 24
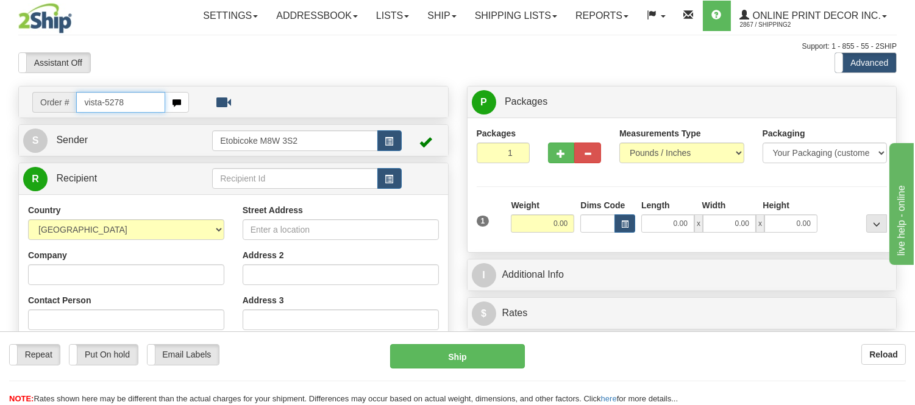
type input "vista-5278"
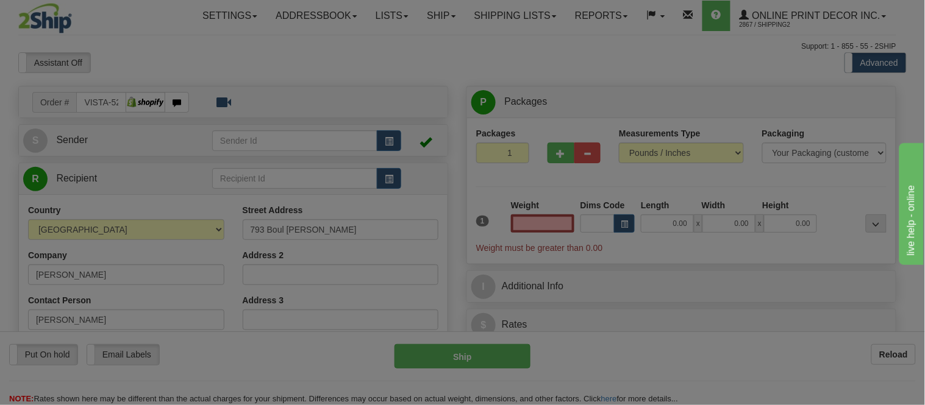
type input "Quebec"
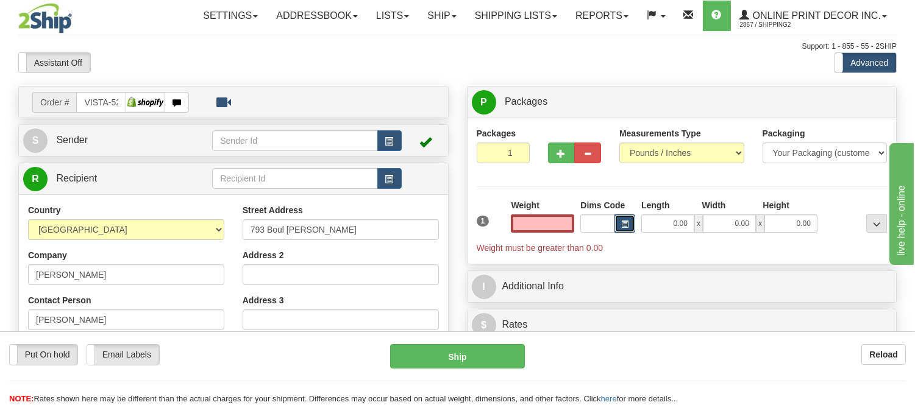
type input "0.00"
click at [626, 226] on span "button" at bounding box center [624, 224] width 7 height 7
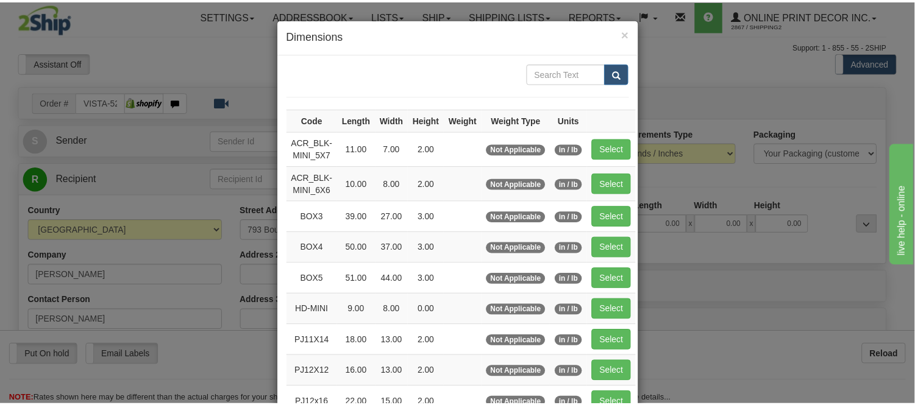
scroll to position [68, 0]
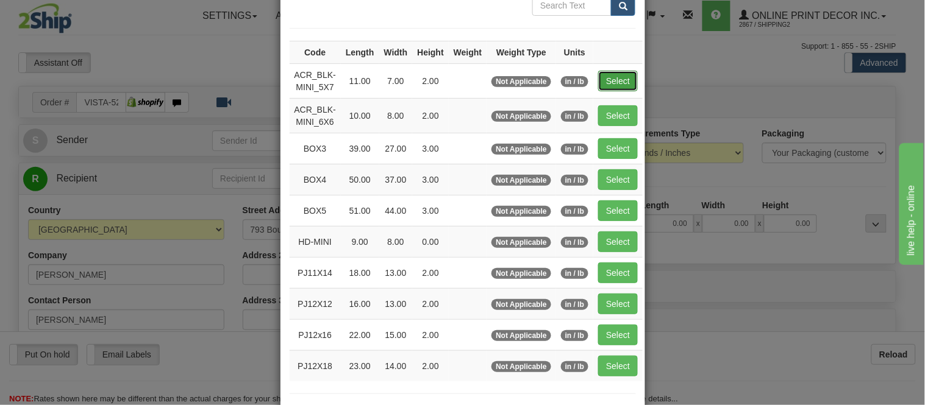
click at [608, 76] on button "Select" at bounding box center [618, 81] width 40 height 21
type input "ACR_BLK-MINI_5X7"
type input "11.00"
type input "7.00"
type input "2.00"
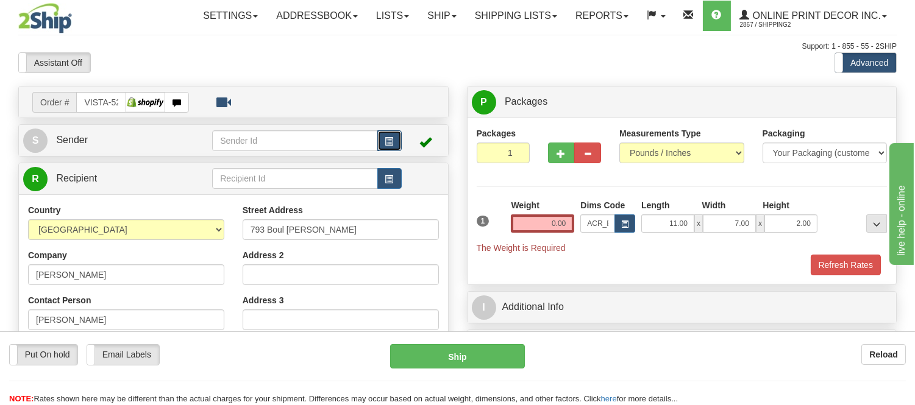
click at [386, 138] on span "button" at bounding box center [389, 142] width 9 height 8
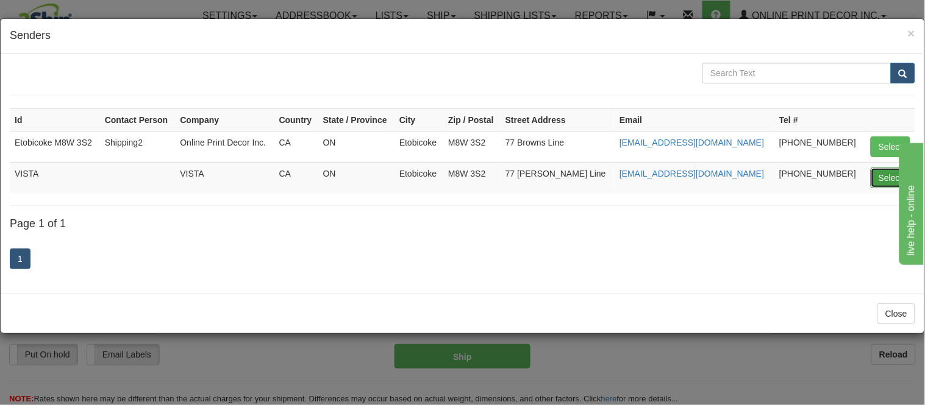
click at [872, 171] on button "Select" at bounding box center [891, 178] width 40 height 21
type input "VISTA"
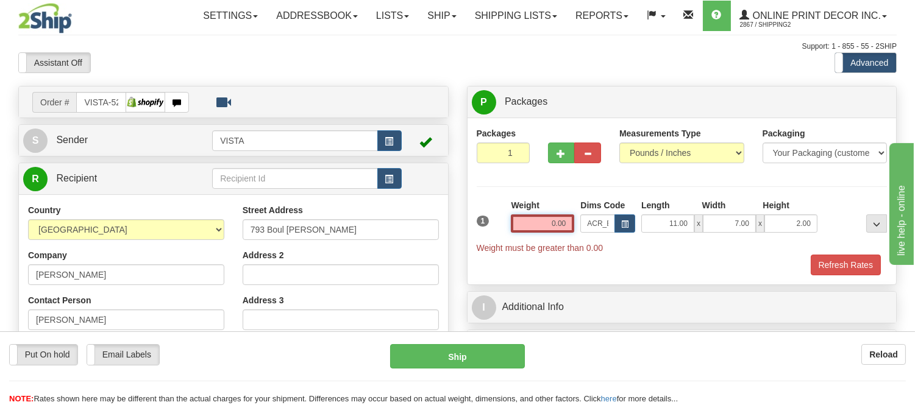
drag, startPoint x: 571, startPoint y: 218, endPoint x: 500, endPoint y: 234, distance: 73.1
click at [500, 234] on div "1 Weight 0.00 Dims Code x x" at bounding box center [682, 226] width 417 height 55
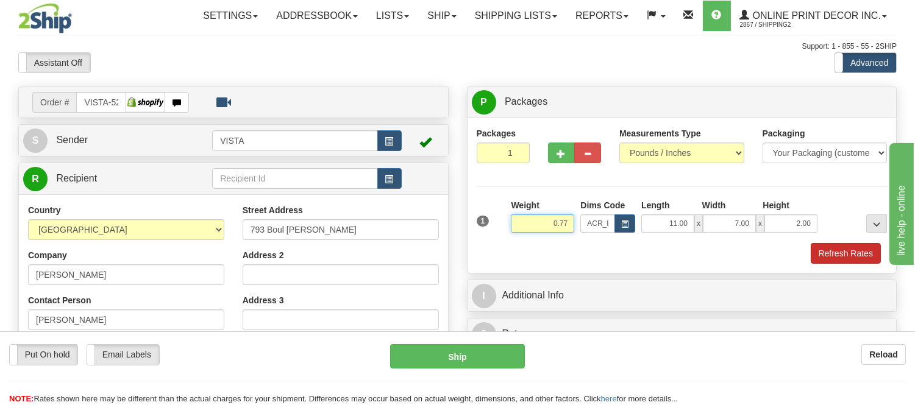
type input "0.77"
click at [836, 260] on button "Refresh Rates" at bounding box center [846, 253] width 70 height 21
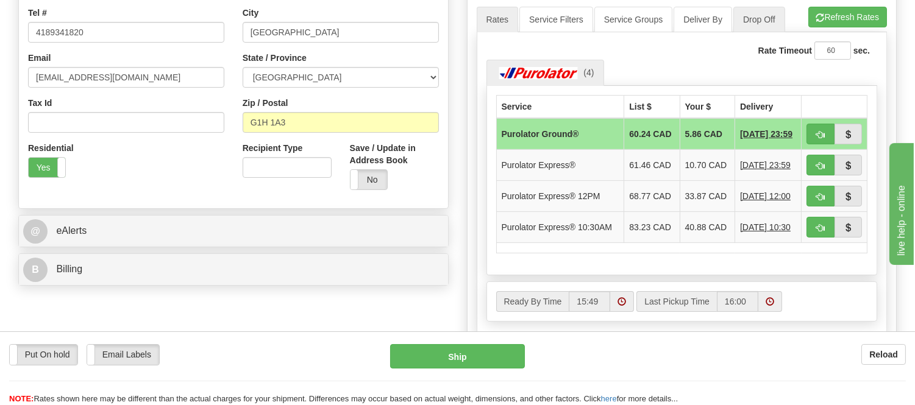
scroll to position [338, 0]
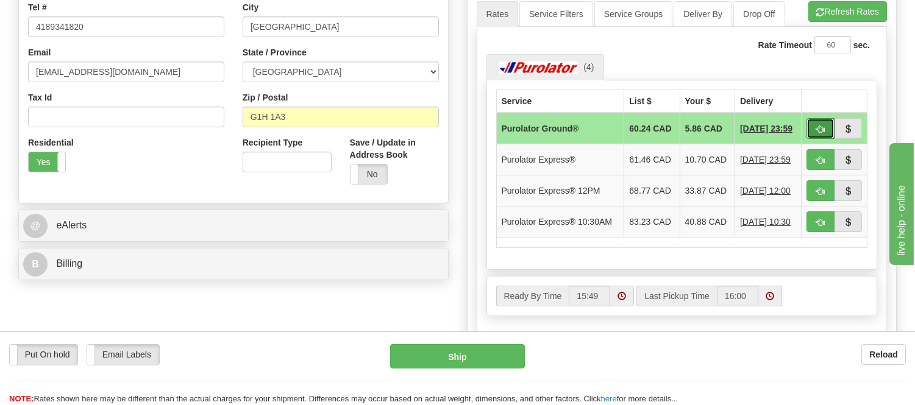
click at [818, 126] on span "button" at bounding box center [820, 130] width 9 height 8
type input "260"
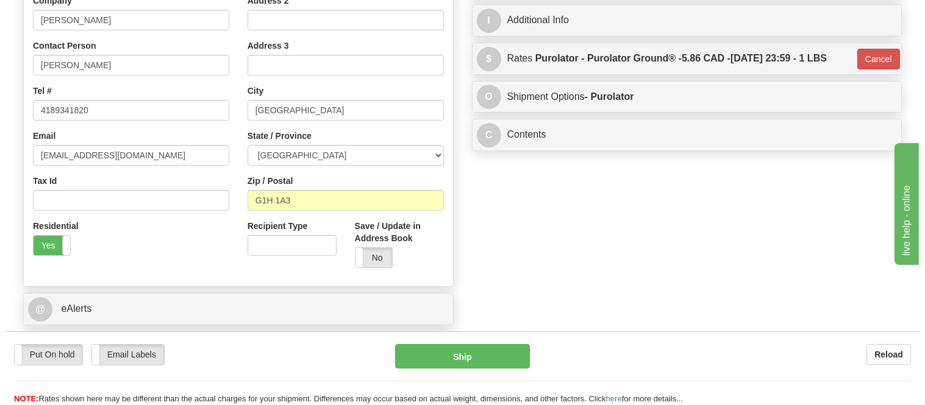
scroll to position [68, 0]
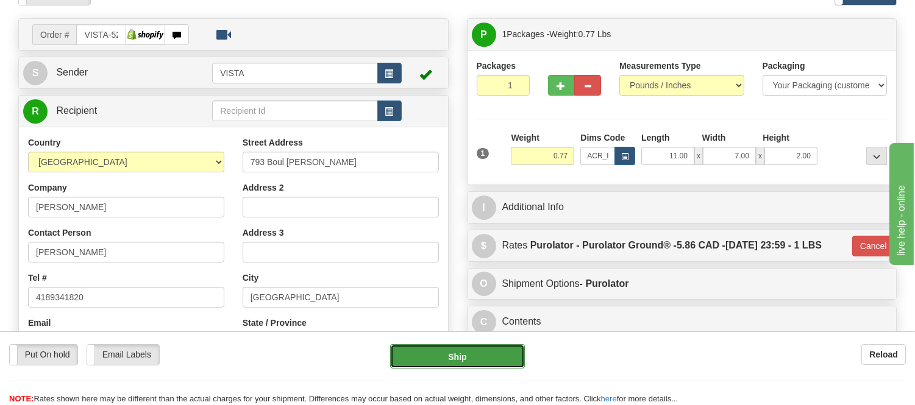
click at [458, 357] on button "Ship" at bounding box center [457, 356] width 134 height 24
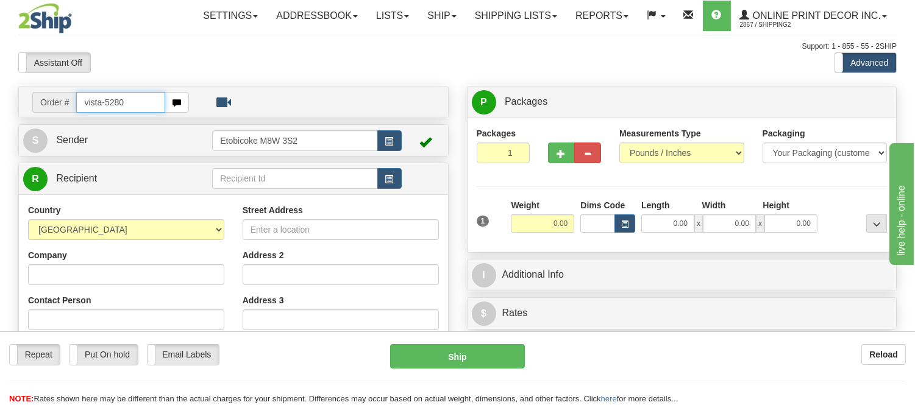
type input "vista-5280"
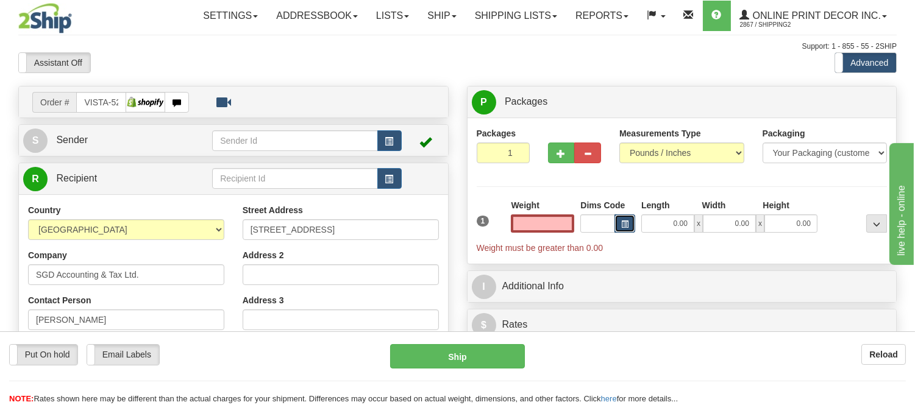
type input "0.00"
click at [632, 221] on button "button" at bounding box center [625, 224] width 21 height 18
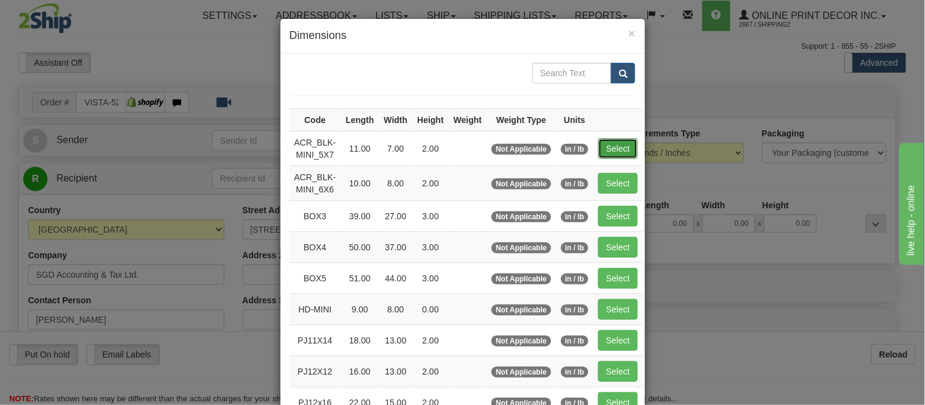
click at [602, 148] on button "Select" at bounding box center [618, 148] width 40 height 21
type input "ACR_BLK-MINI_5X7"
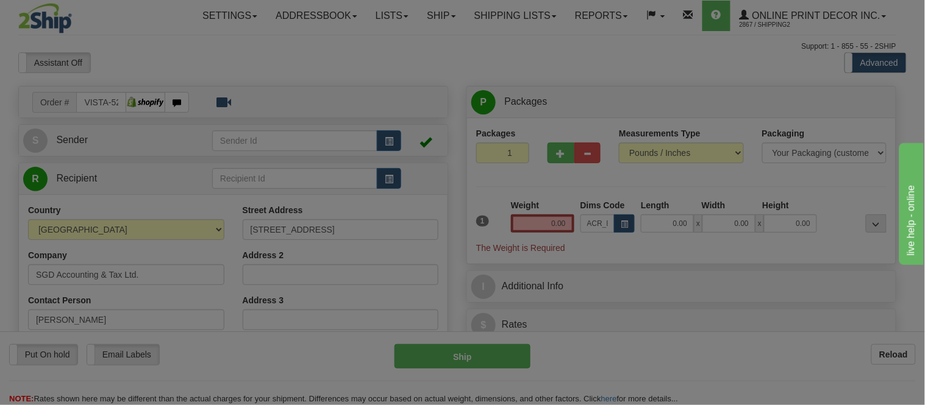
type input "11.00"
type input "7.00"
type input "2.00"
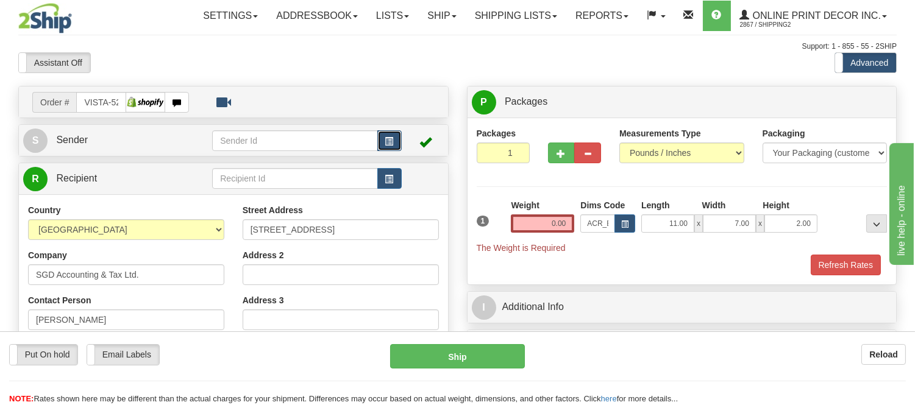
click at [383, 135] on button "button" at bounding box center [389, 140] width 24 height 21
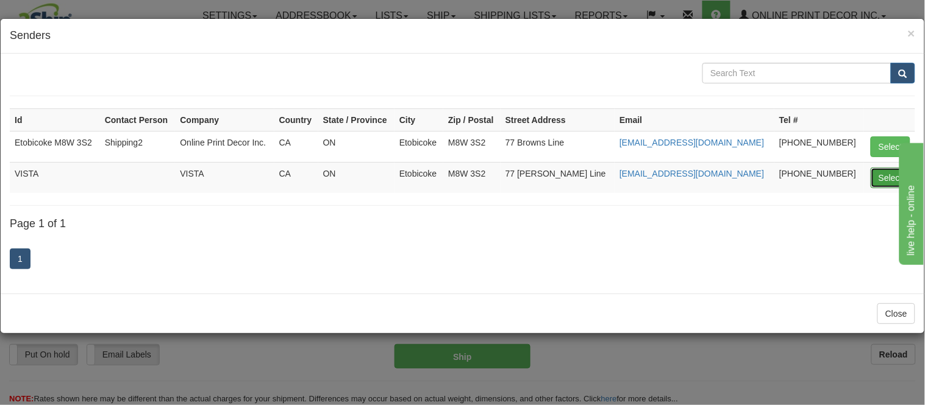
click at [880, 175] on button "Select" at bounding box center [891, 178] width 40 height 21
type input "VISTA"
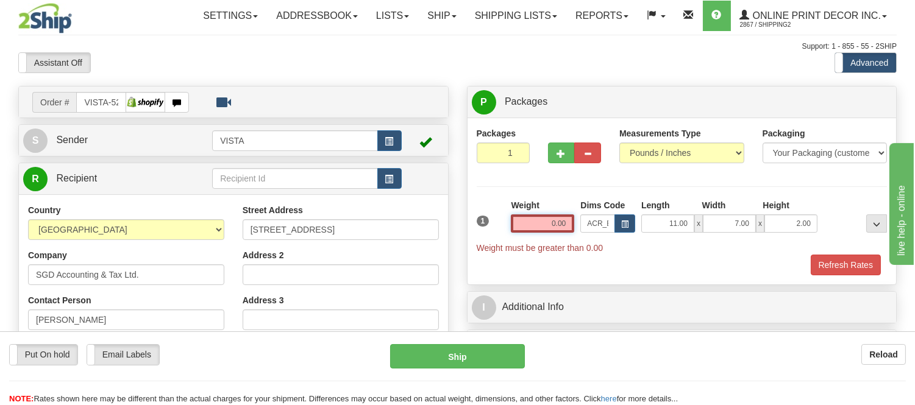
drag, startPoint x: 571, startPoint y: 221, endPoint x: 511, endPoint y: 223, distance: 60.4
click at [511, 223] on input "0.00" at bounding box center [542, 224] width 63 height 18
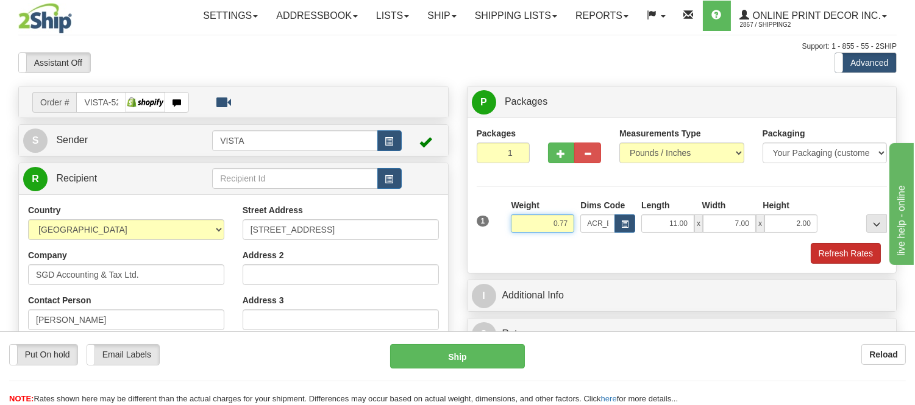
type input "0.77"
click at [844, 257] on button "Refresh Rates" at bounding box center [846, 253] width 70 height 21
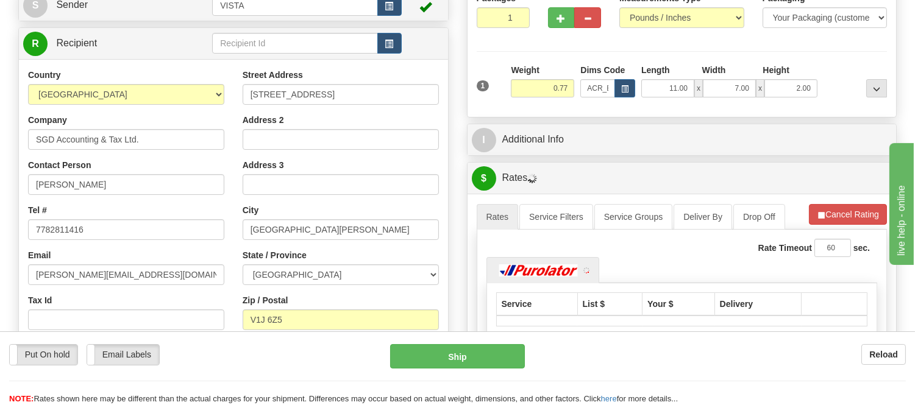
scroll to position [203, 0]
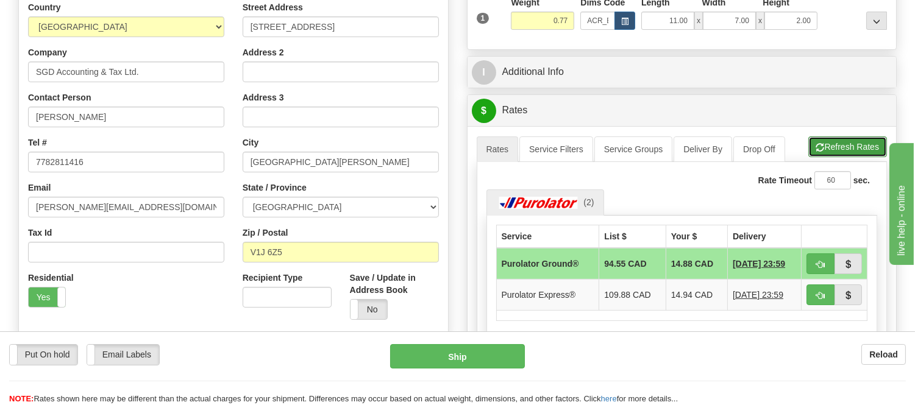
click at [844, 150] on button "Refresh Rates" at bounding box center [847, 147] width 79 height 21
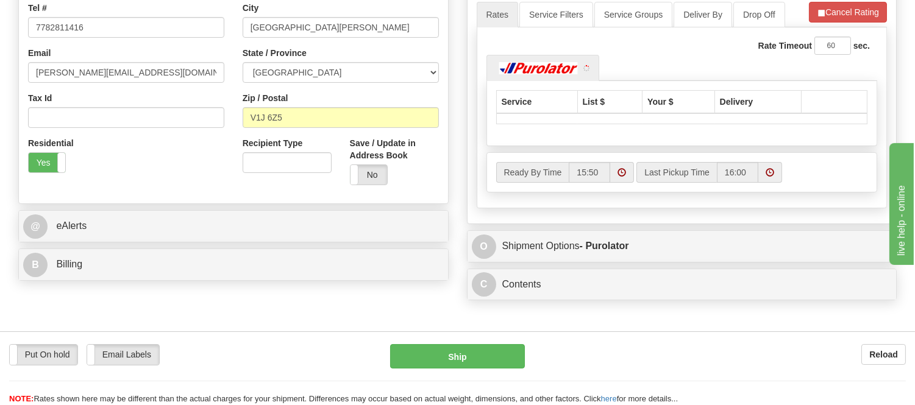
scroll to position [338, 0]
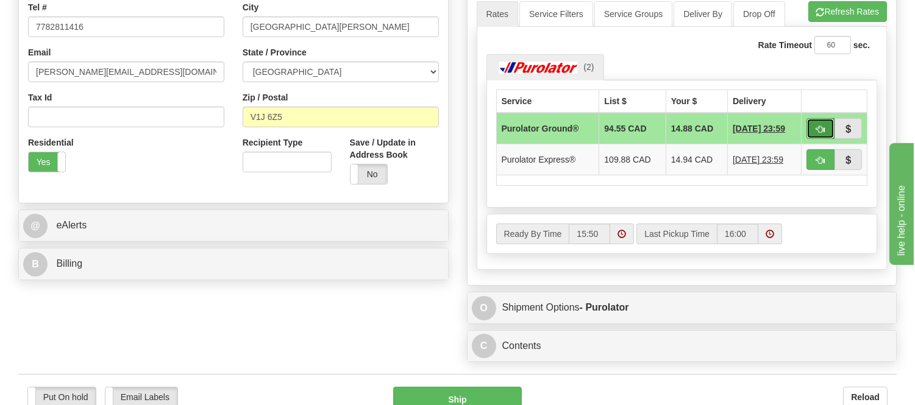
click at [818, 129] on span "button" at bounding box center [820, 130] width 9 height 8
type input "260"
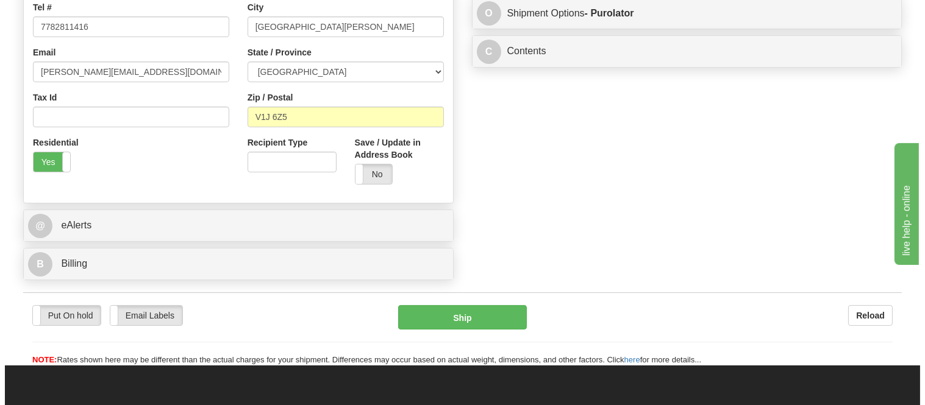
scroll to position [271, 0]
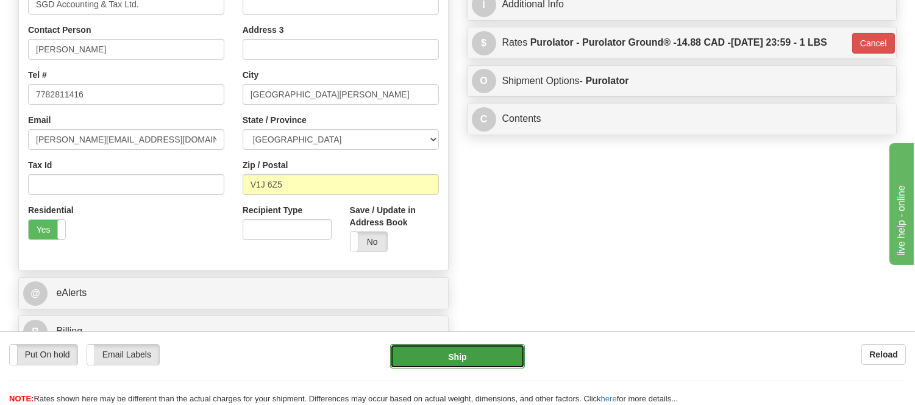
click at [499, 359] on button "Ship" at bounding box center [457, 356] width 134 height 24
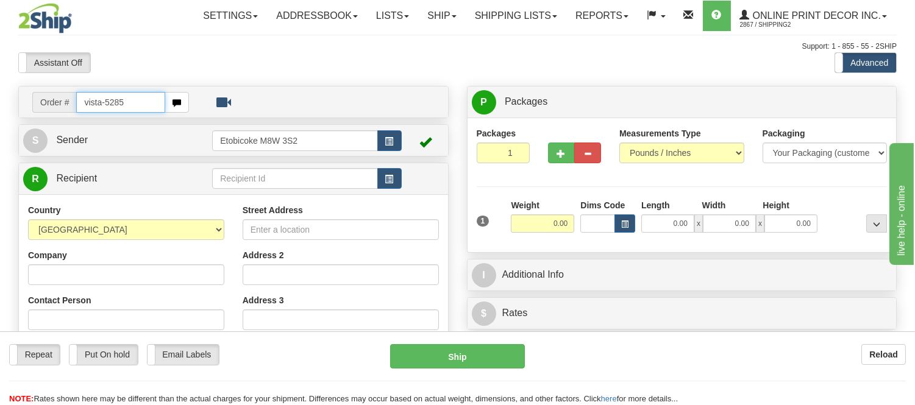
type input "vista-5285"
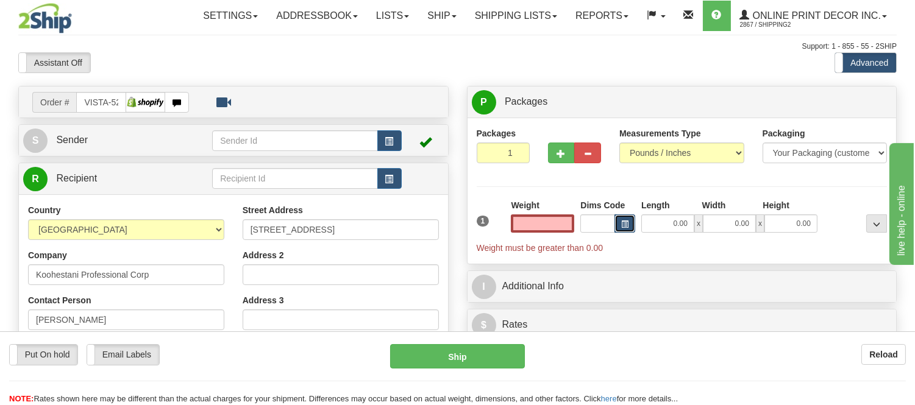
type input "0.00"
click at [622, 227] on span "button" at bounding box center [624, 224] width 7 height 7
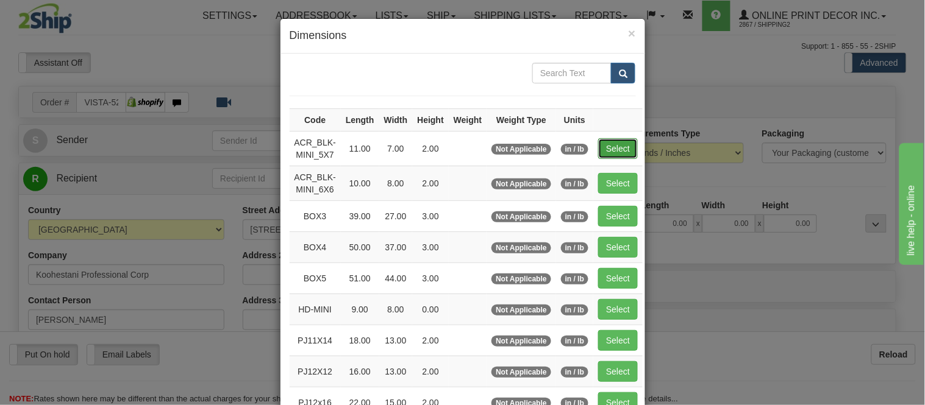
click at [624, 148] on button "Select" at bounding box center [618, 148] width 40 height 21
type input "ACR_BLK-MINI_5X7"
type input "11.00"
type input "7.00"
type input "2.00"
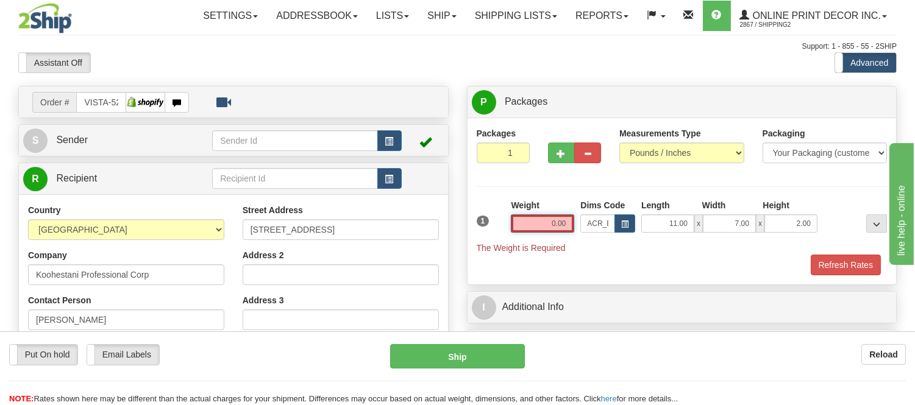
drag, startPoint x: 572, startPoint y: 216, endPoint x: 491, endPoint y: 229, distance: 81.4
click at [491, 229] on div "1 Weight 0.00 Dims Code x x" at bounding box center [682, 226] width 417 height 55
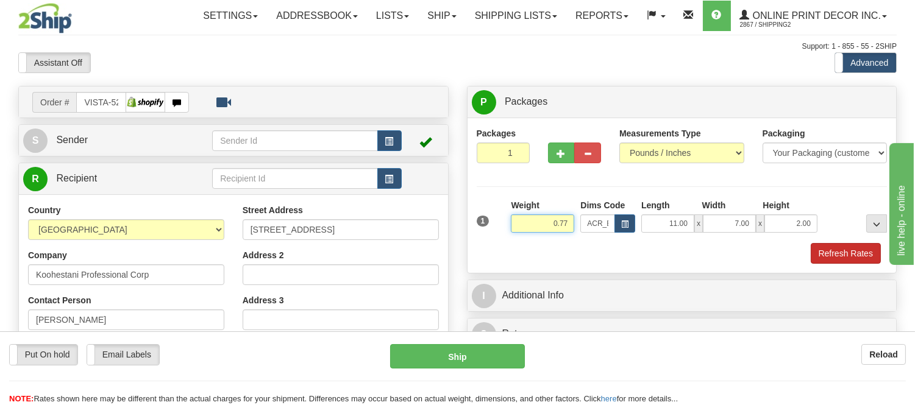
type input "0.77"
click at [839, 251] on button "Refresh Rates" at bounding box center [846, 253] width 70 height 21
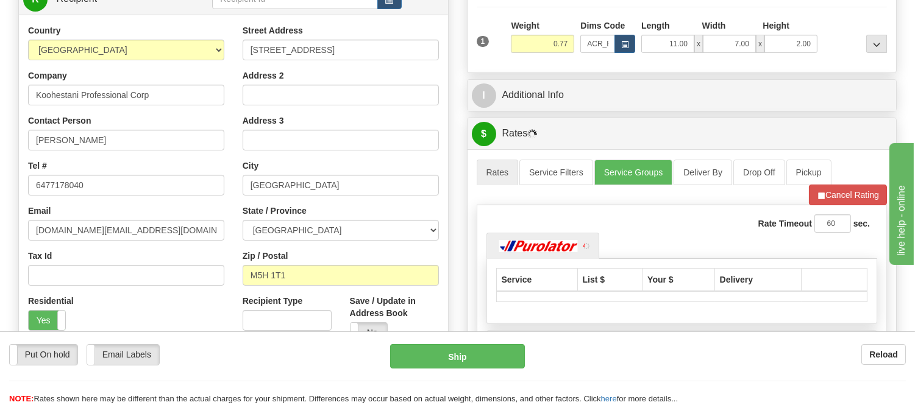
scroll to position [203, 0]
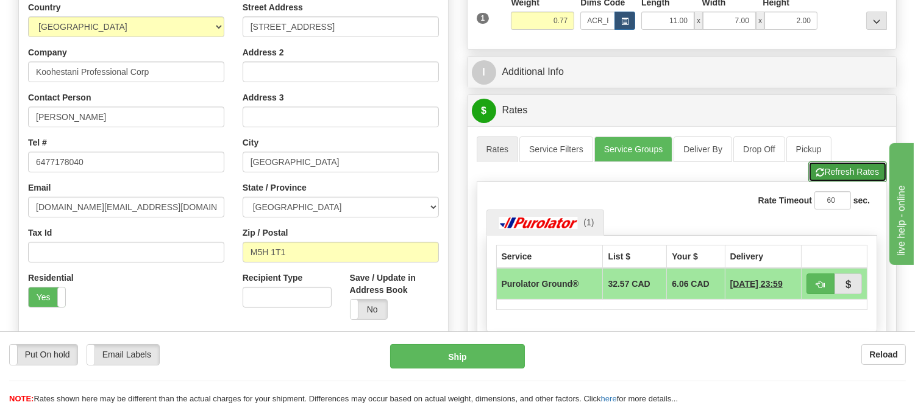
click at [824, 175] on button "Refresh Rates" at bounding box center [847, 172] width 79 height 21
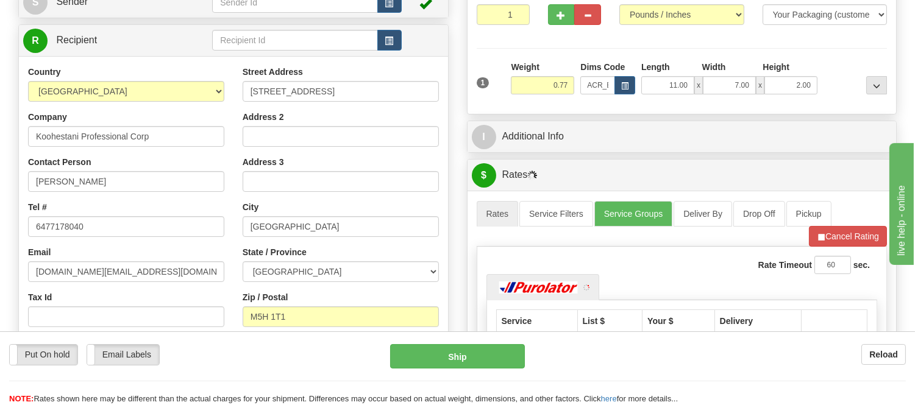
scroll to position [68, 0]
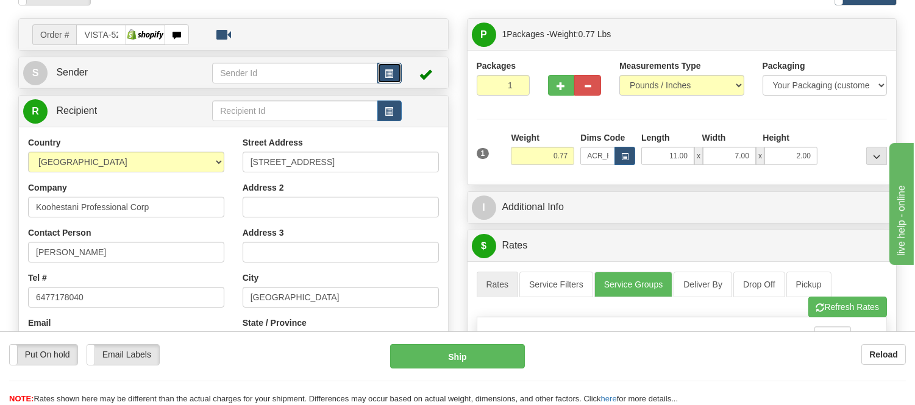
click at [397, 72] on button "button" at bounding box center [389, 73] width 24 height 21
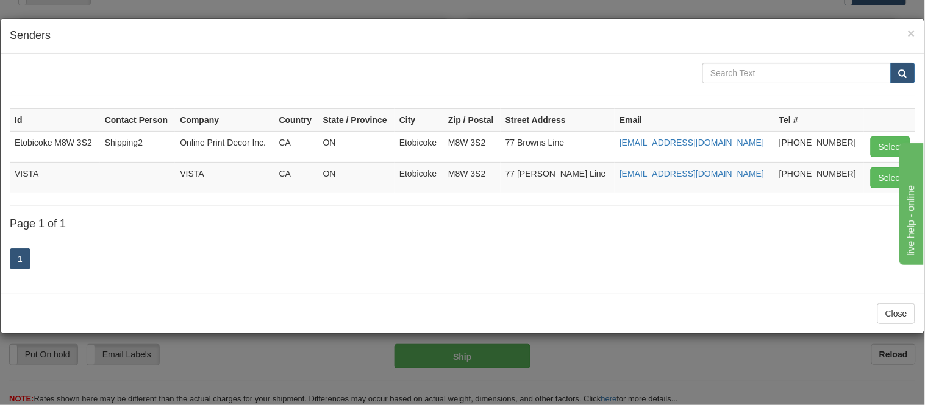
click at [887, 167] on td "Select" at bounding box center [889, 177] width 51 height 31
click at [888, 166] on td "Select" at bounding box center [889, 177] width 51 height 31
click at [887, 176] on button "Select" at bounding box center [891, 178] width 40 height 21
type input "VISTA"
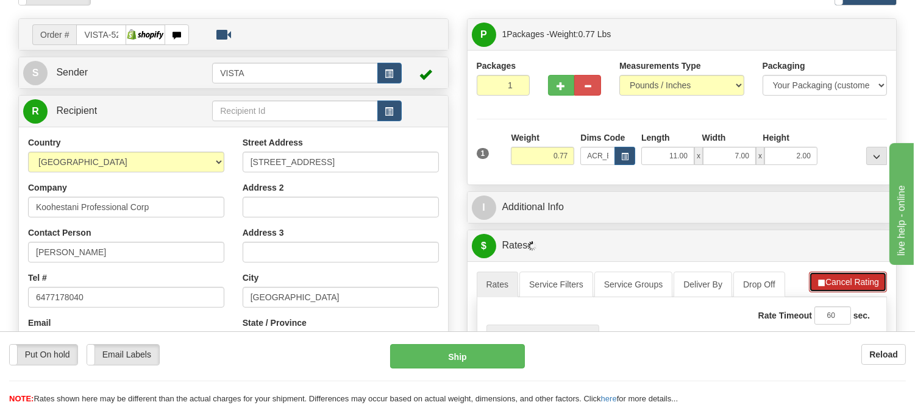
click at [842, 281] on button "Cancel Rating" at bounding box center [848, 282] width 78 height 21
click at [842, 281] on button "Refresh Rates" at bounding box center [847, 282] width 79 height 21
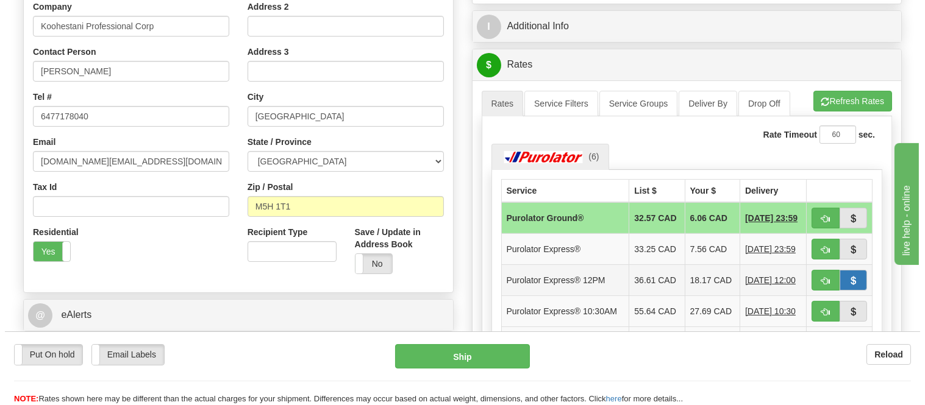
scroll to position [271, 0]
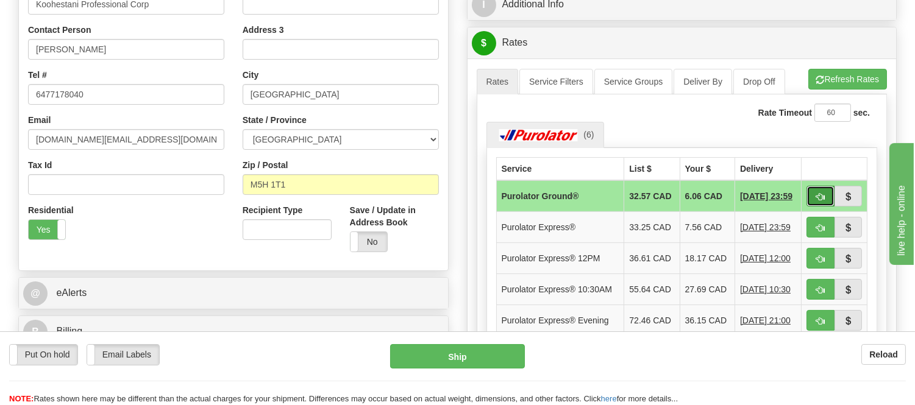
click at [816, 193] on span "button" at bounding box center [820, 197] width 9 height 8
type input "260"
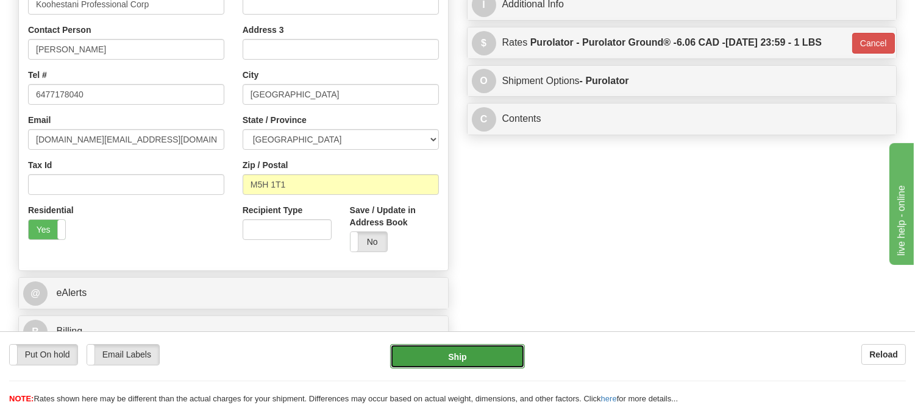
click at [402, 352] on button "Ship" at bounding box center [457, 356] width 134 height 24
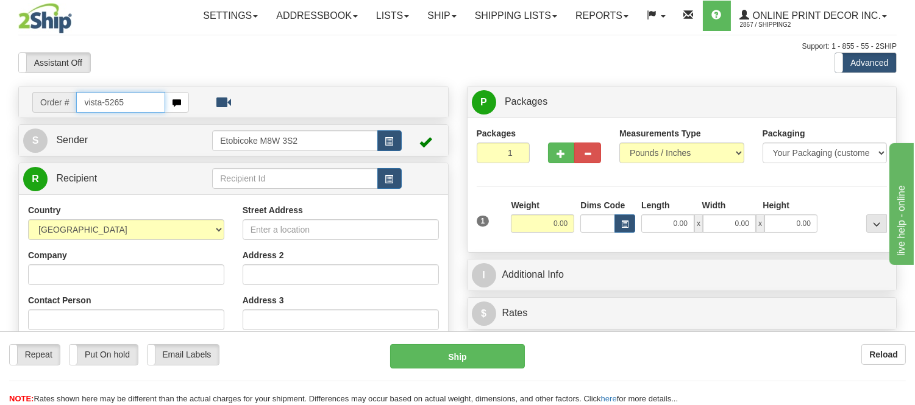
type input "vista-5265"
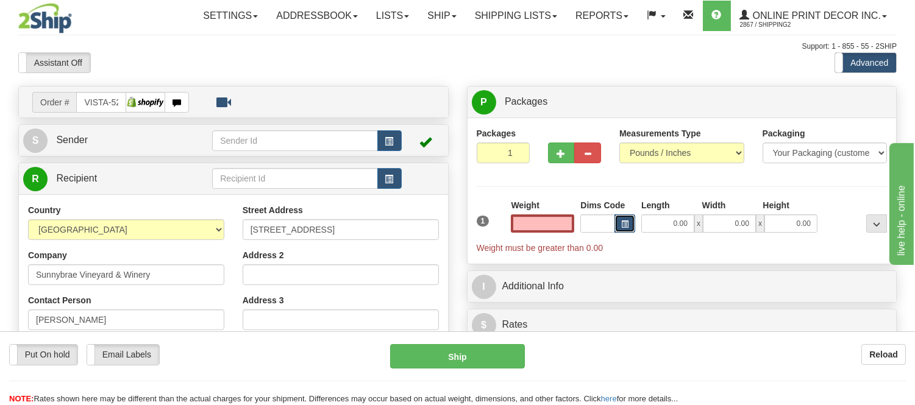
type input "0.00"
click at [621, 219] on button "button" at bounding box center [625, 224] width 21 height 18
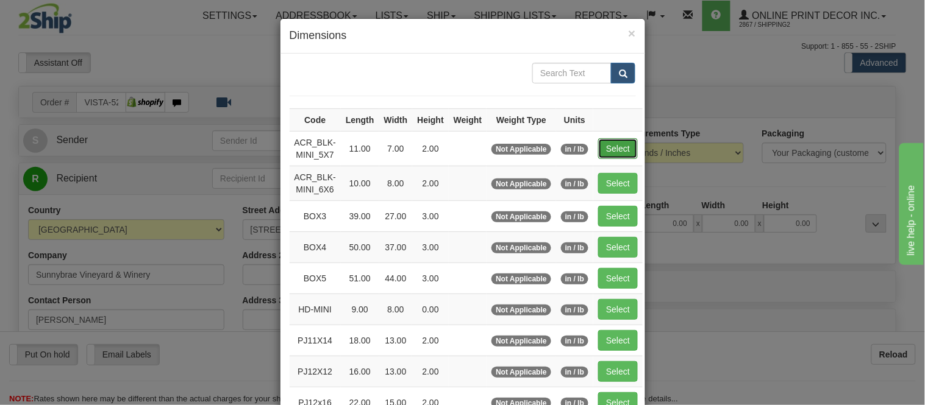
click at [608, 149] on button "Select" at bounding box center [618, 148] width 40 height 21
type input "ACR_BLK-MINI_5X7"
type input "11.00"
type input "7.00"
type input "2.00"
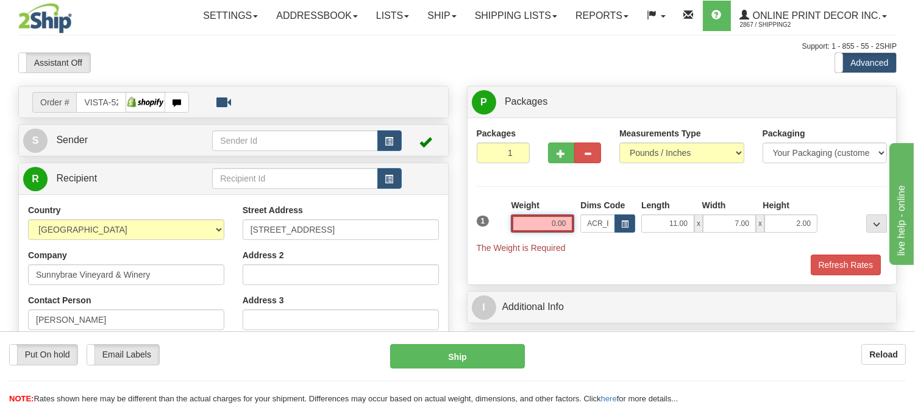
drag, startPoint x: 571, startPoint y: 223, endPoint x: 485, endPoint y: 238, distance: 87.3
click at [485, 238] on div "1 Weight 0.00 Dims Code x x" at bounding box center [682, 226] width 417 height 55
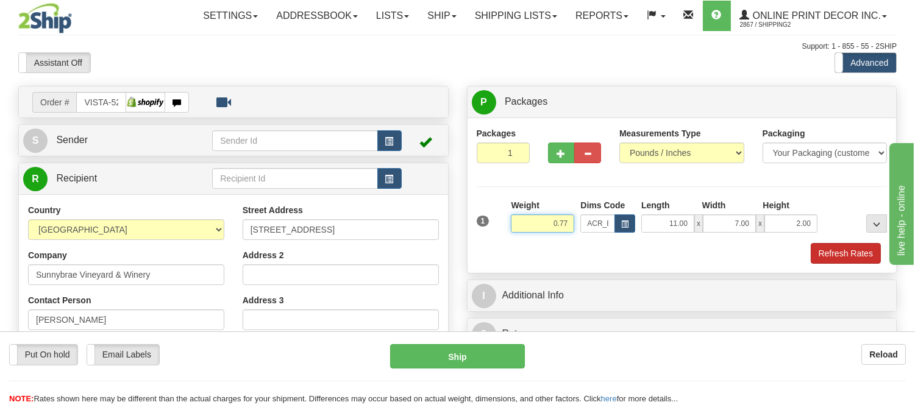
type input "0.77"
click at [866, 254] on button "Refresh Rates" at bounding box center [846, 253] width 70 height 21
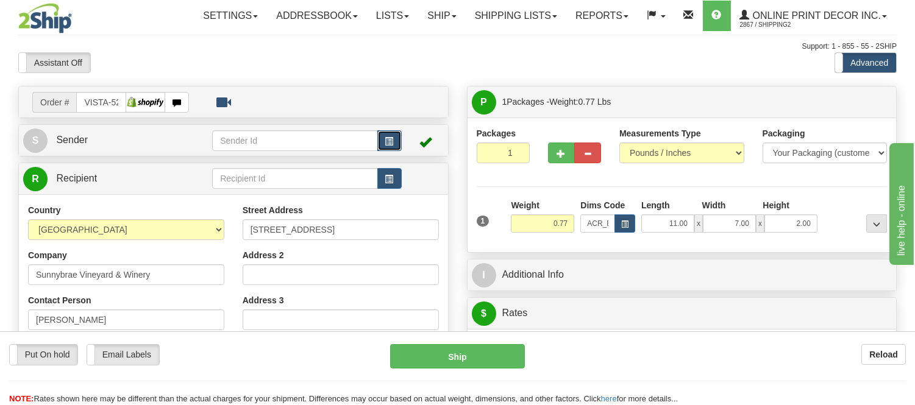
click at [382, 137] on button "button" at bounding box center [389, 140] width 24 height 21
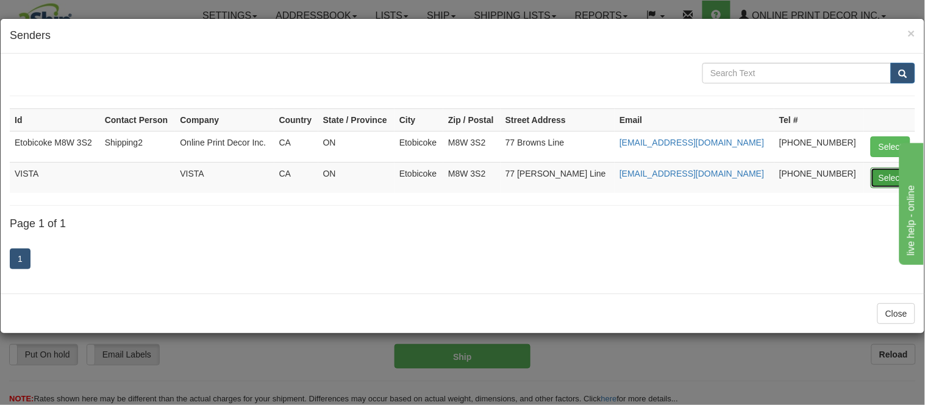
click at [890, 174] on button "Select" at bounding box center [891, 178] width 40 height 21
type input "VISTA"
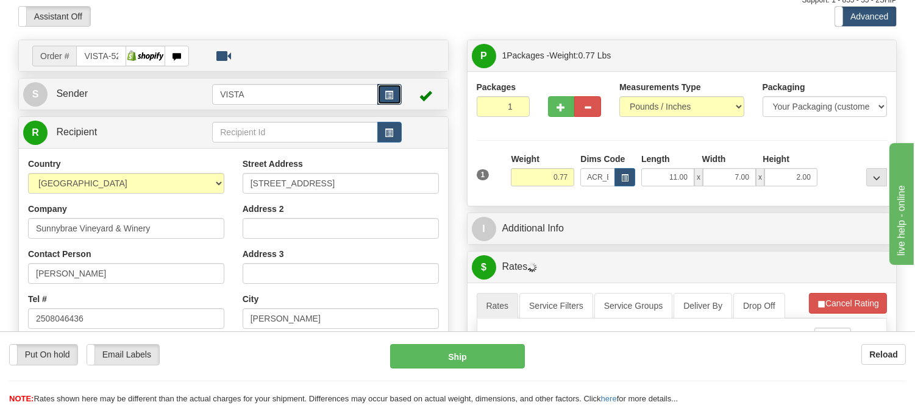
scroll to position [135, 0]
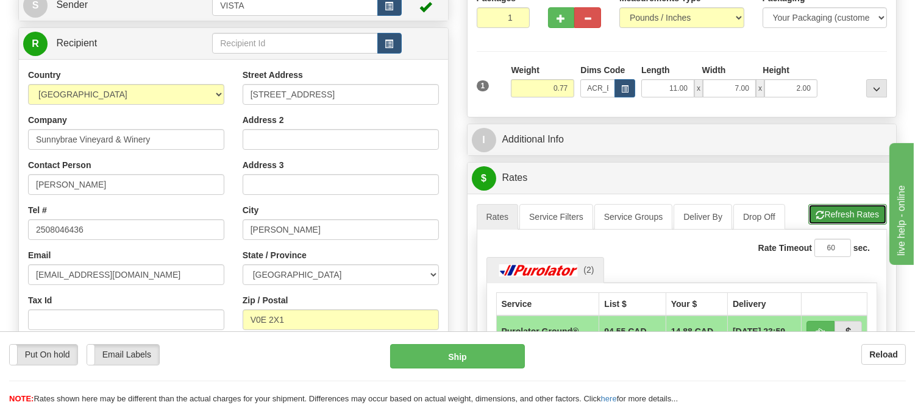
click at [836, 209] on button "Refresh Rates" at bounding box center [847, 214] width 79 height 21
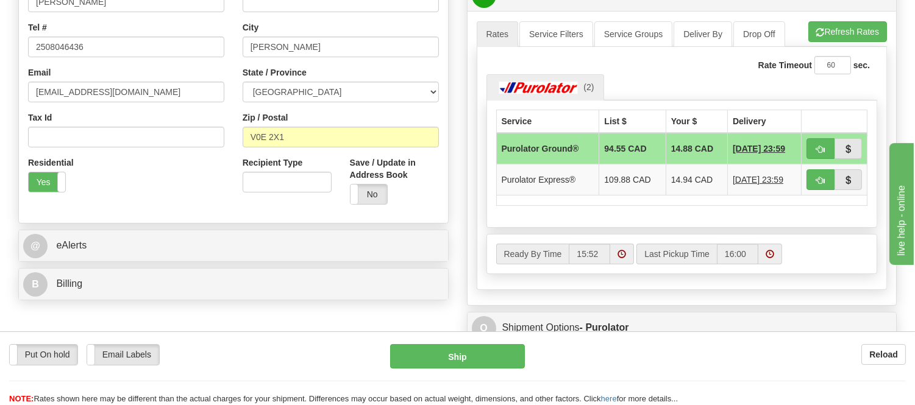
scroll to position [338, 0]
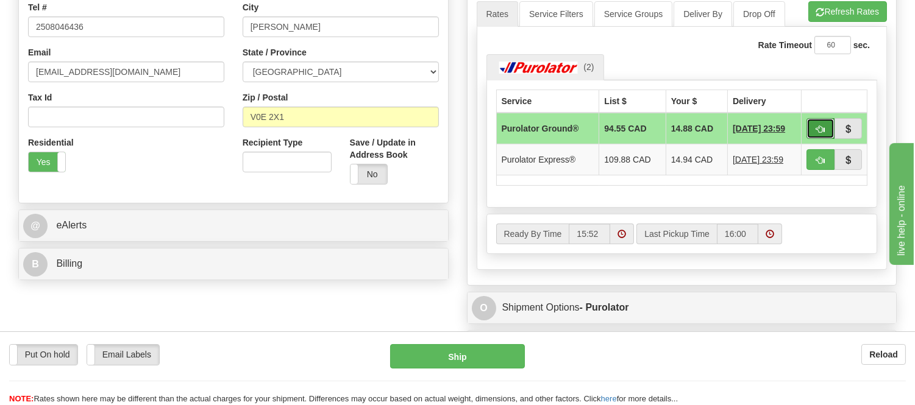
click at [813, 120] on button "button" at bounding box center [821, 128] width 28 height 21
type input "260"
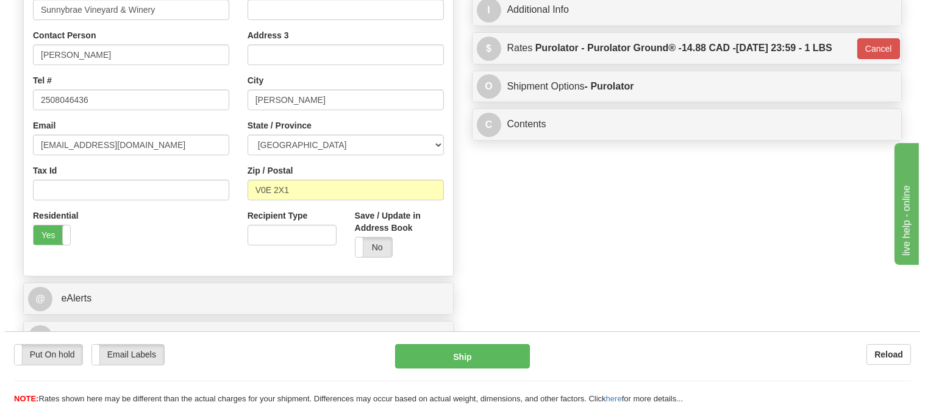
scroll to position [135, 0]
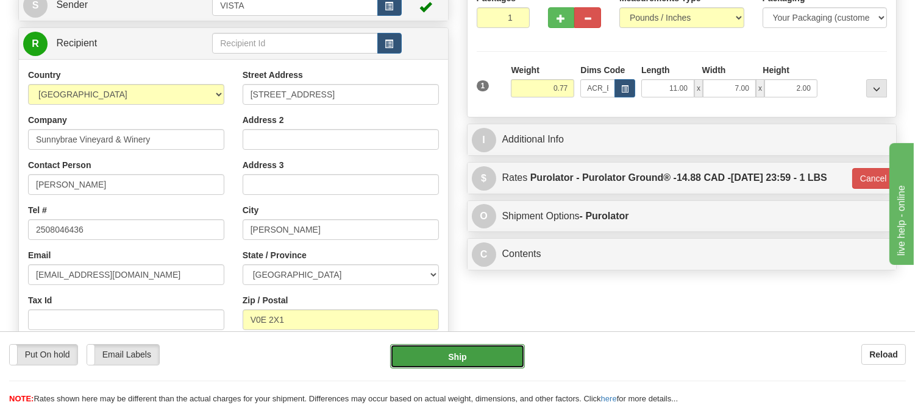
click at [425, 355] on button "Ship" at bounding box center [457, 356] width 134 height 24
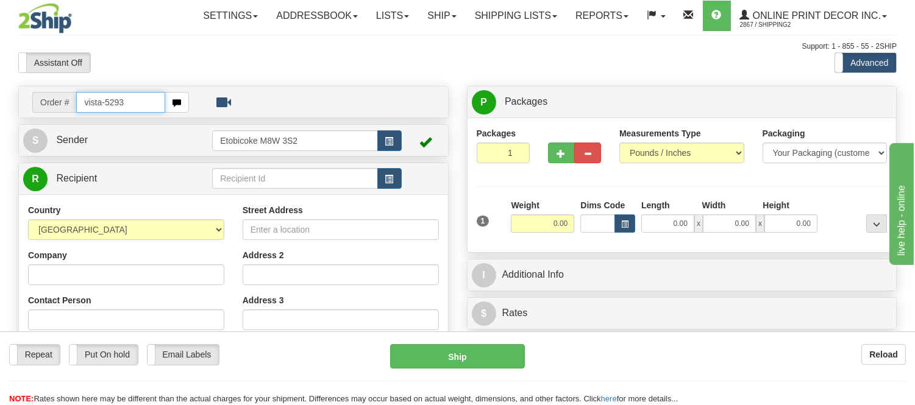
type input "vista-5293"
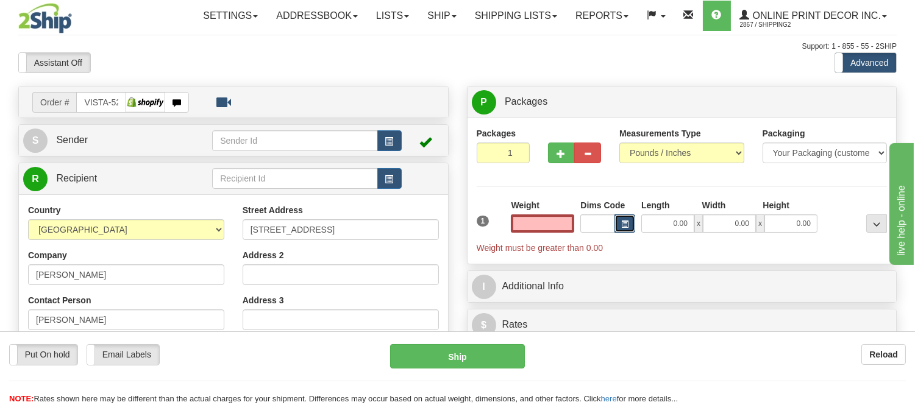
type input "0.00"
click at [623, 221] on span "button" at bounding box center [624, 224] width 7 height 7
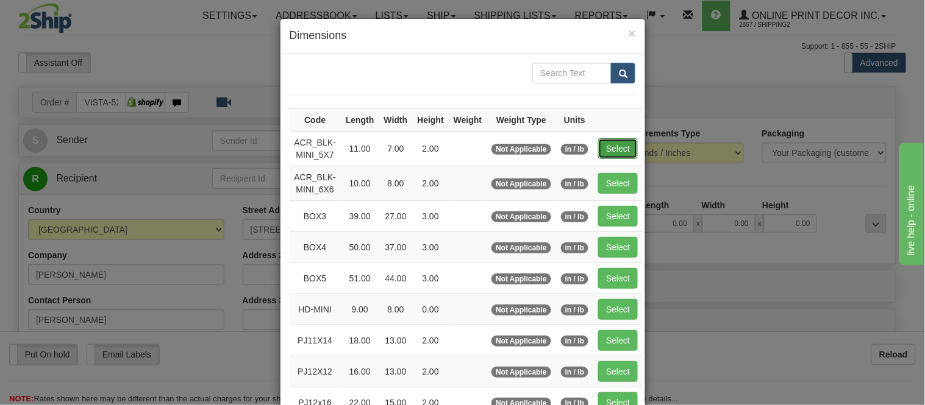
click at [612, 141] on button "Select" at bounding box center [618, 148] width 40 height 21
type input "ACR_BLK-MINI_5X7"
type input "11.00"
type input "7.00"
type input "2.00"
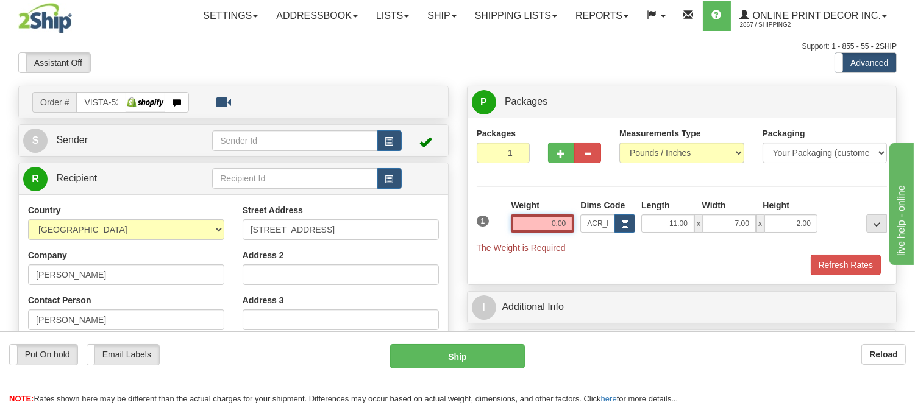
drag, startPoint x: 570, startPoint y: 222, endPoint x: 468, endPoint y: 226, distance: 102.5
click at [468, 226] on div "Packages 1 1 Measurements Type" at bounding box center [682, 201] width 429 height 167
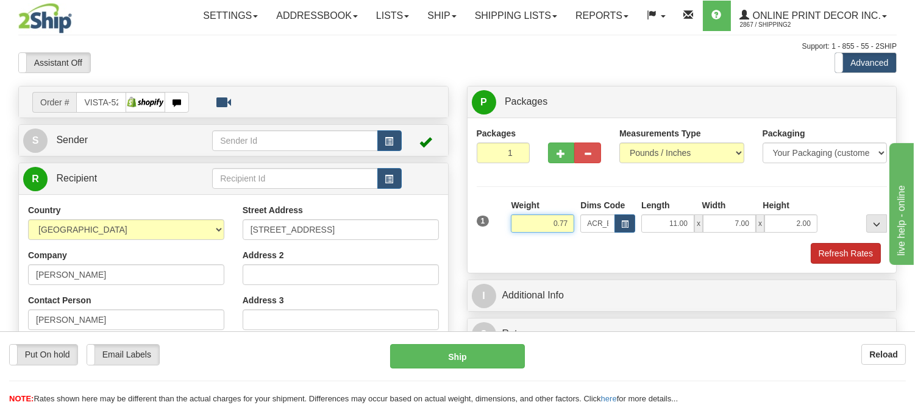
type input "0.77"
click at [837, 252] on button "Refresh Rates" at bounding box center [846, 253] width 70 height 21
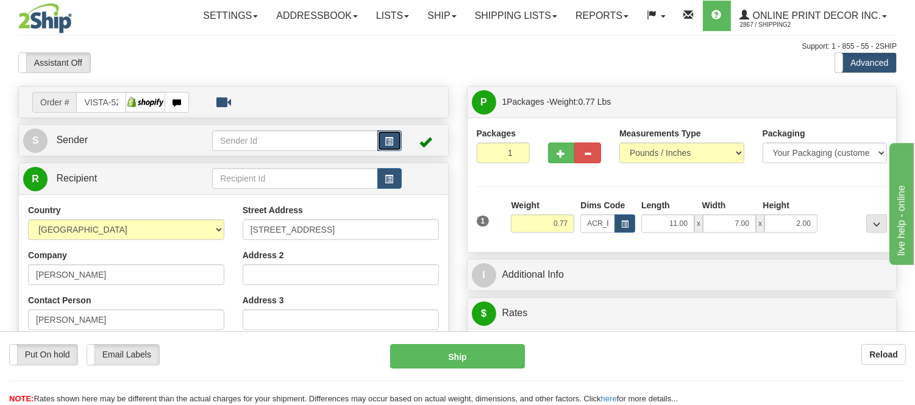
click at [386, 135] on button "button" at bounding box center [389, 140] width 24 height 21
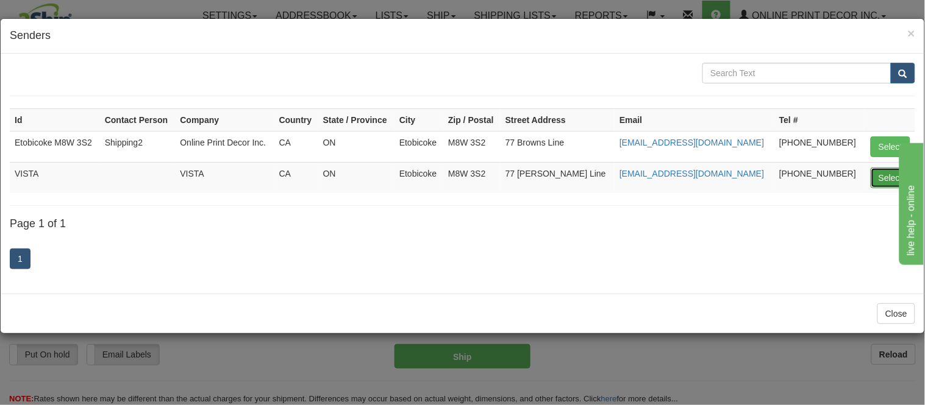
click at [880, 175] on button "Select" at bounding box center [891, 178] width 40 height 21
type input "VISTA"
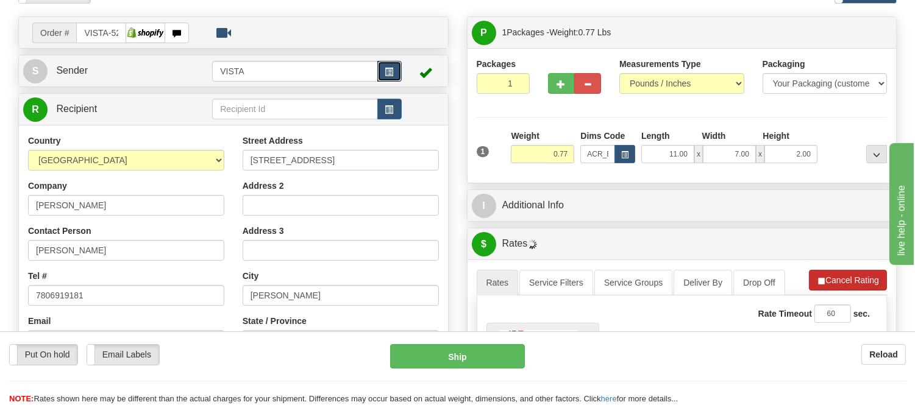
scroll to position [135, 0]
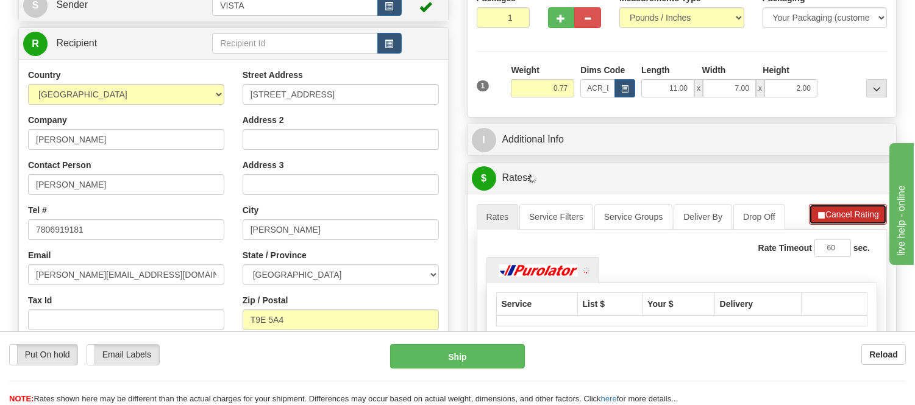
click at [860, 210] on button "Cancel Rating" at bounding box center [848, 214] width 78 height 21
click at [860, 210] on button "Refresh Rates" at bounding box center [847, 214] width 79 height 21
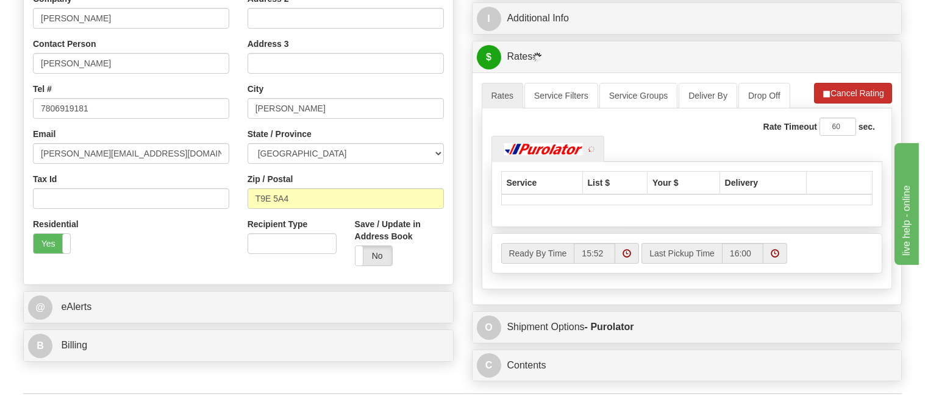
scroll to position [338, 0]
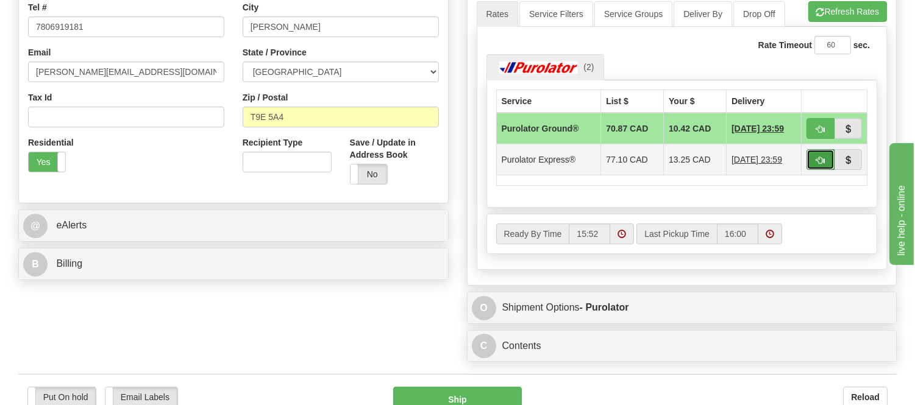
click at [816, 157] on span "button" at bounding box center [820, 161] width 9 height 8
type input "202"
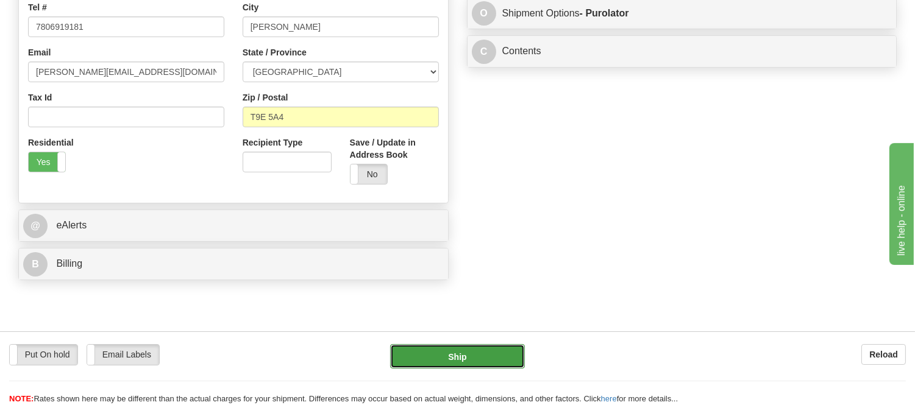
click at [460, 357] on button "Ship" at bounding box center [457, 356] width 134 height 24
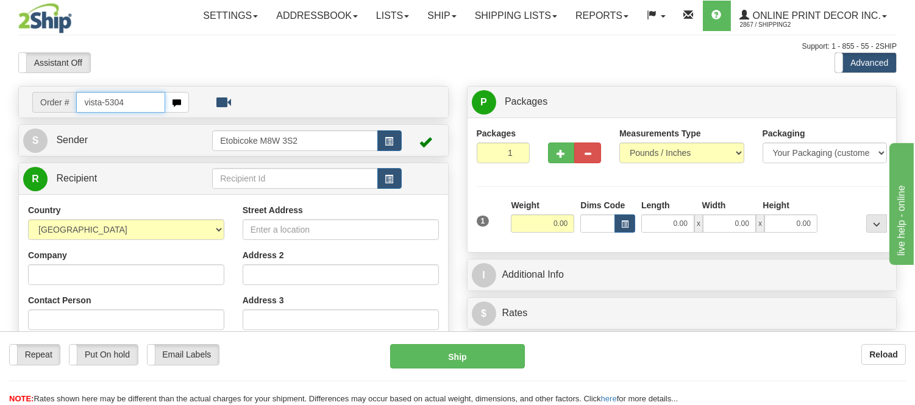
type input "vista-5304"
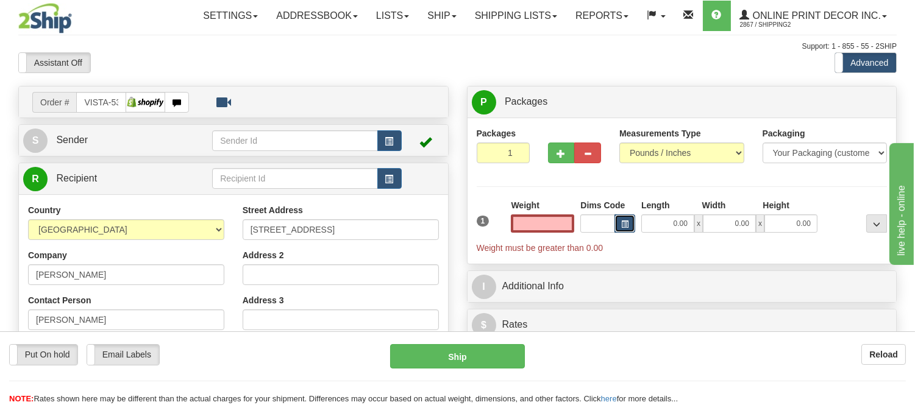
type input "0.00"
click at [624, 227] on span "button" at bounding box center [624, 224] width 7 height 7
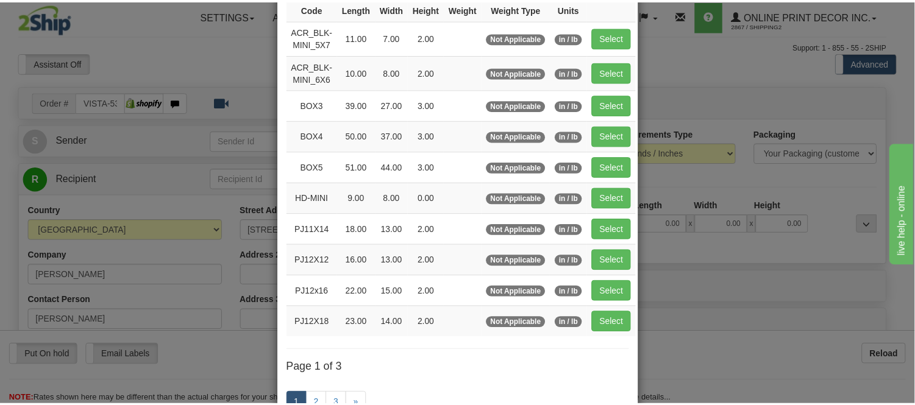
scroll to position [135, 0]
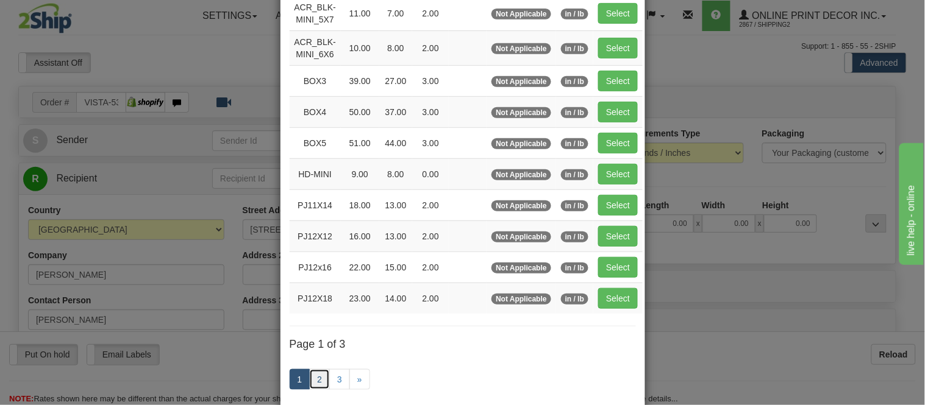
click at [312, 377] on link "2" at bounding box center [319, 379] width 21 height 21
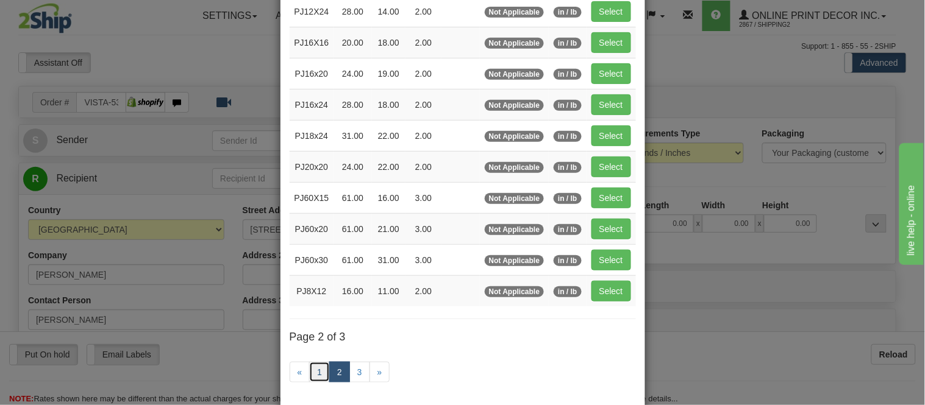
click at [312, 377] on link "1" at bounding box center [319, 372] width 21 height 21
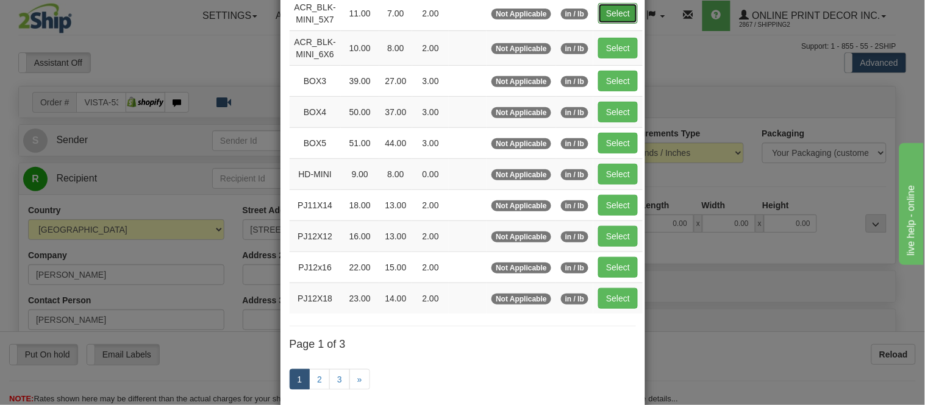
click at [605, 16] on button "Select" at bounding box center [618, 13] width 40 height 21
type input "ACR_BLK-MINI_5X7"
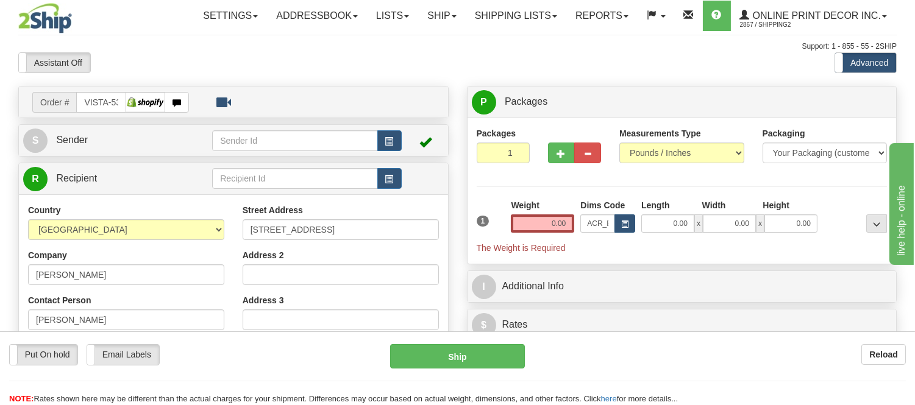
type input "11.00"
type input "7.00"
type input "2.00"
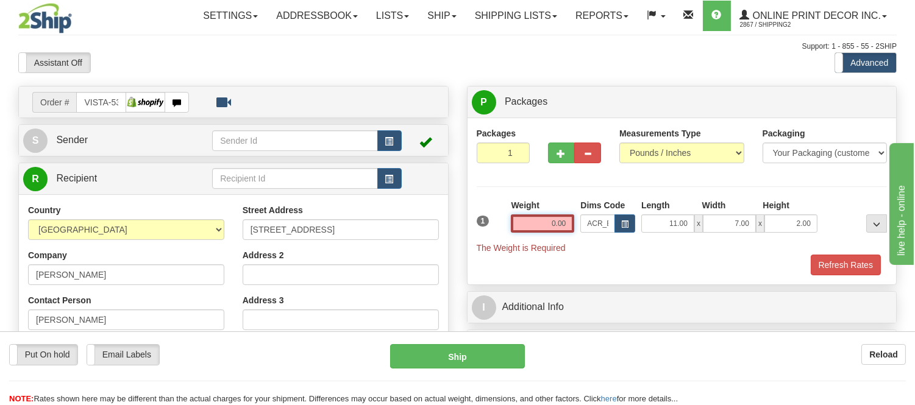
drag, startPoint x: 569, startPoint y: 221, endPoint x: 485, endPoint y: 244, distance: 87.4
click at [485, 244] on div "1 Weight 0.00 Dims Code x x" at bounding box center [682, 226] width 417 height 55
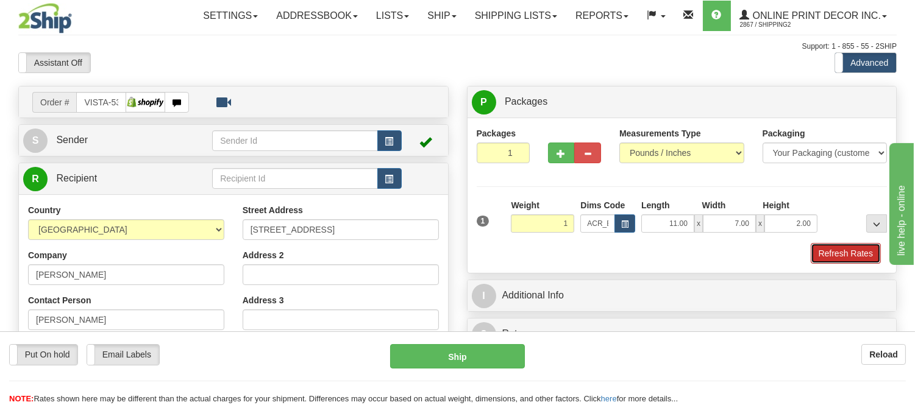
type input "1.00"
click at [847, 252] on button "Refresh Rates" at bounding box center [846, 253] width 70 height 21
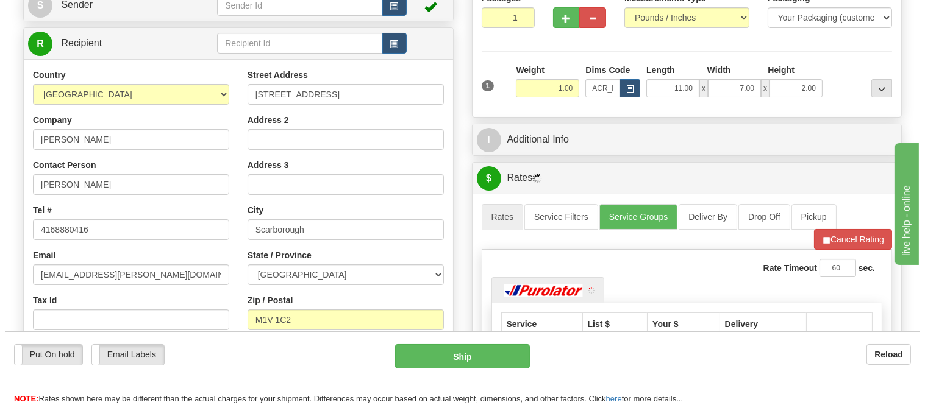
scroll to position [0, 0]
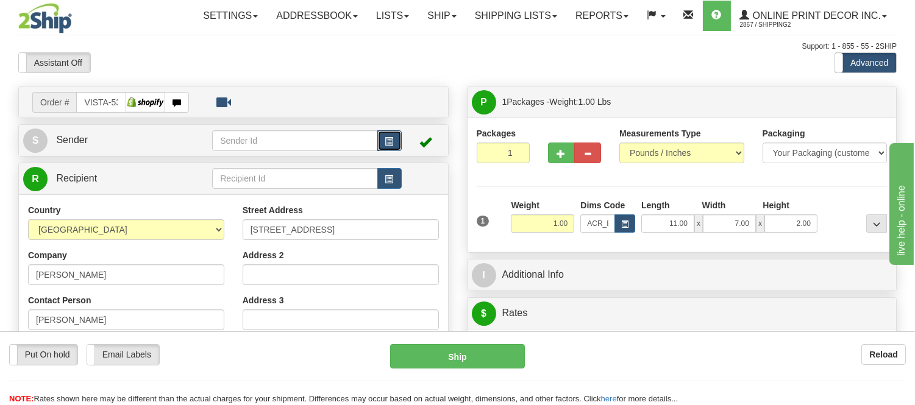
click at [379, 133] on button "button" at bounding box center [389, 140] width 24 height 21
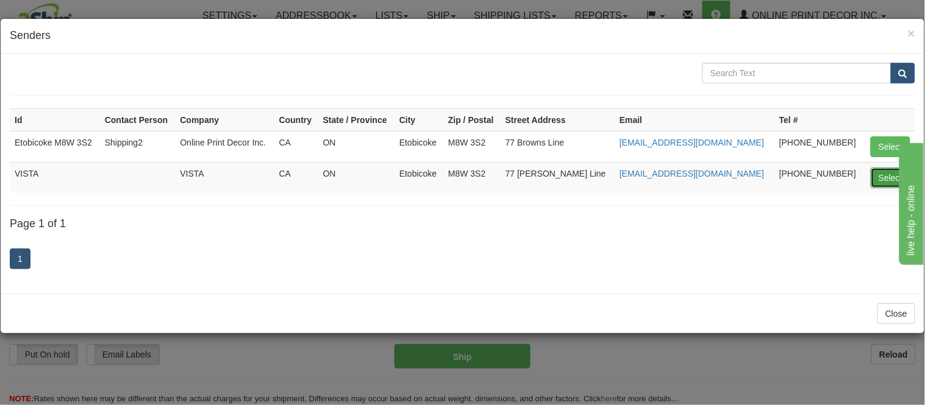
click at [888, 173] on button "Select" at bounding box center [891, 178] width 40 height 21
type input "VISTA"
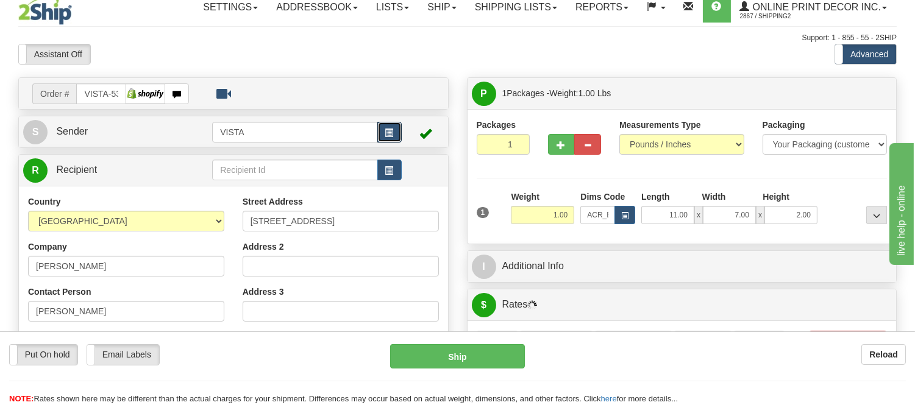
scroll to position [68, 0]
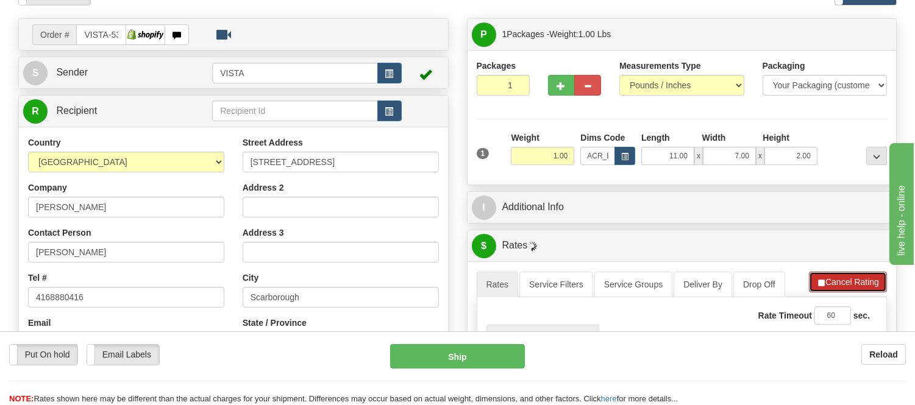
click at [843, 281] on button "Cancel Rating" at bounding box center [848, 282] width 78 height 21
click at [843, 281] on button "Refresh Rates" at bounding box center [847, 282] width 79 height 21
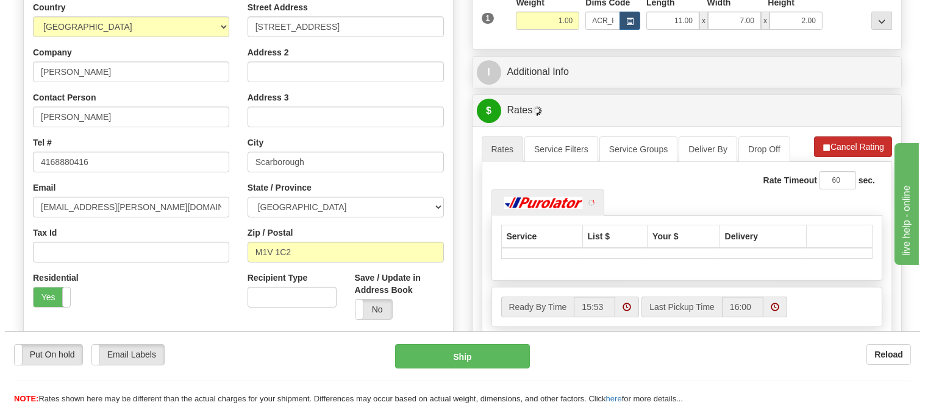
scroll to position [271, 0]
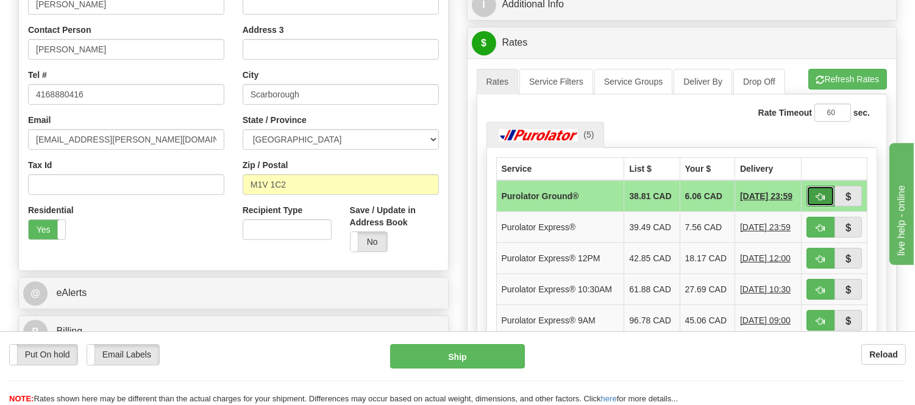
click at [814, 191] on button "button" at bounding box center [821, 196] width 28 height 21
type input "260"
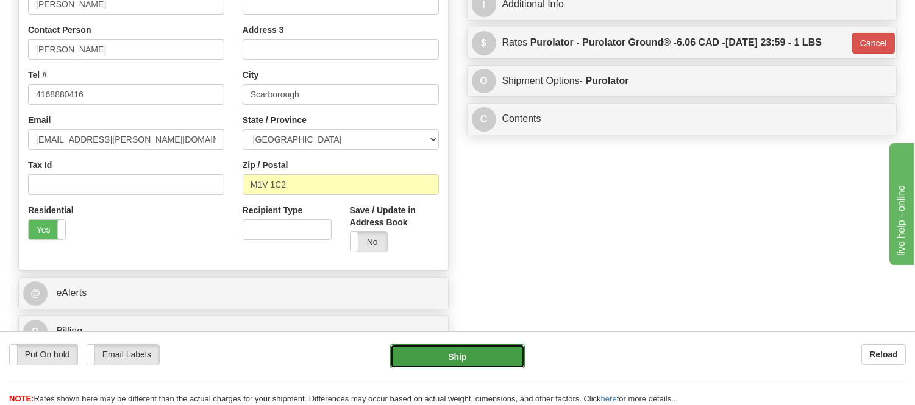
click at [433, 350] on button "Ship" at bounding box center [457, 356] width 134 height 24
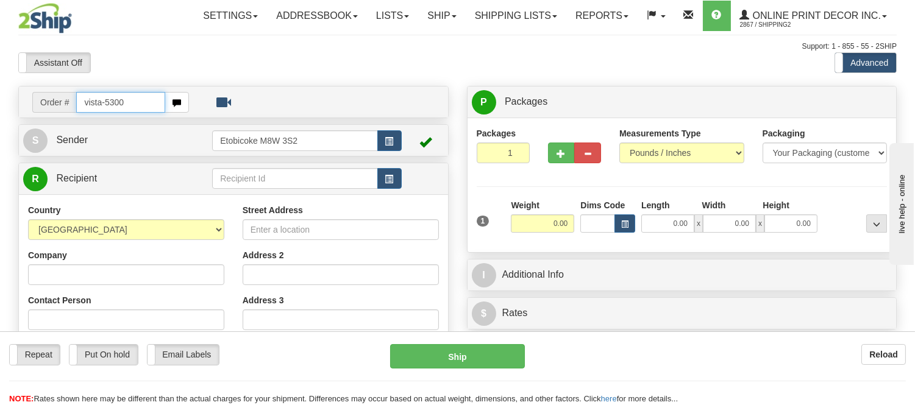
type input "vista-5300"
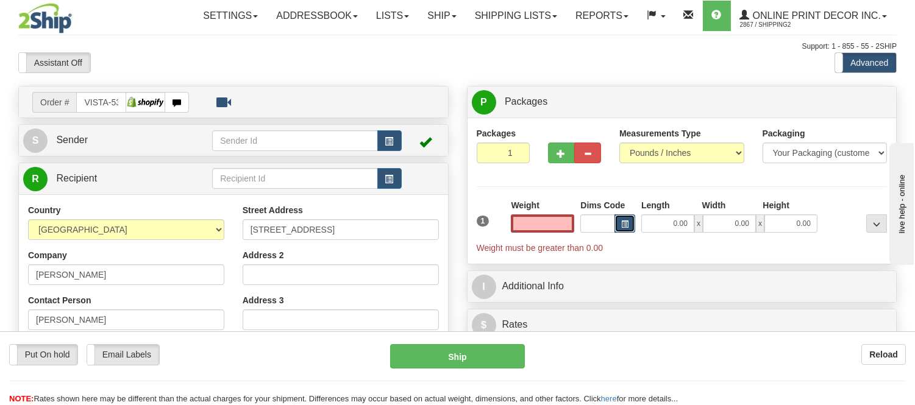
type input "0.00"
click at [619, 229] on button "button" at bounding box center [625, 224] width 21 height 18
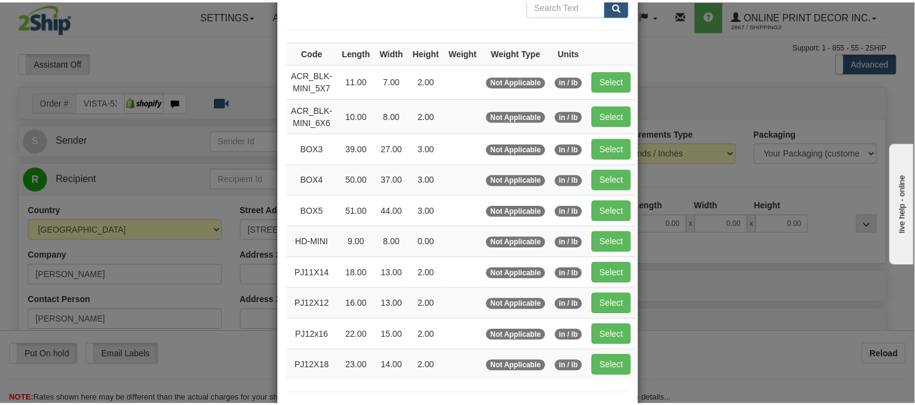
scroll to position [135, 0]
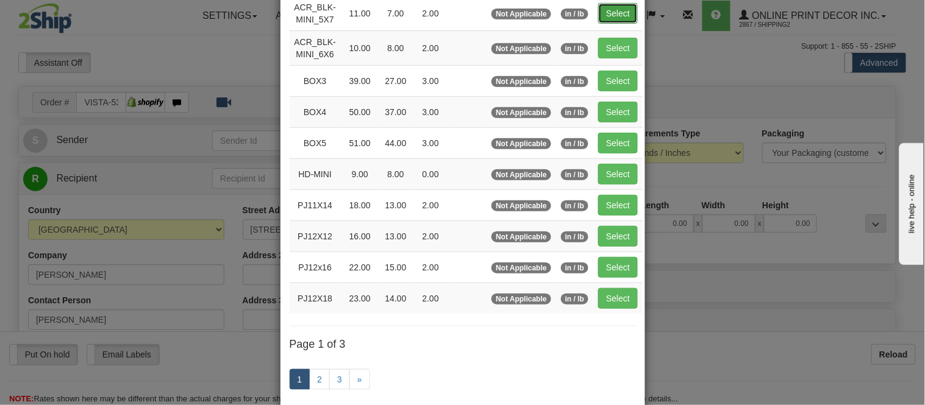
click at [601, 9] on button "Select" at bounding box center [618, 13] width 40 height 21
type input "ACR_BLK-MINI_5X7"
type input "11.00"
type input "7.00"
type input "2.00"
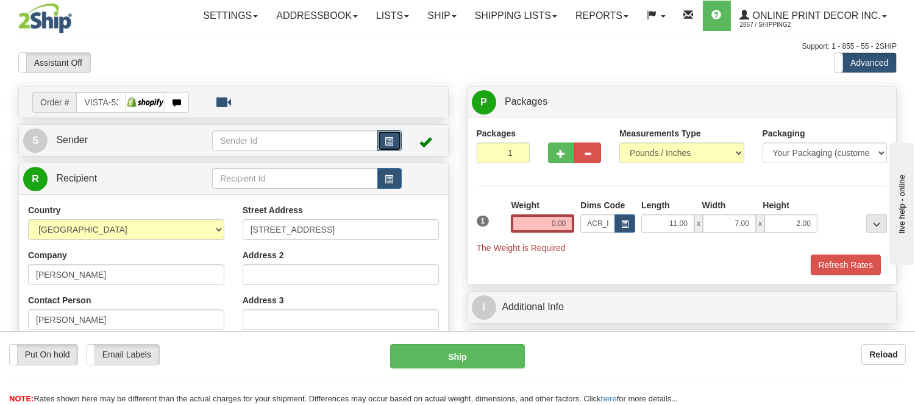
click at [395, 139] on button "button" at bounding box center [389, 140] width 24 height 21
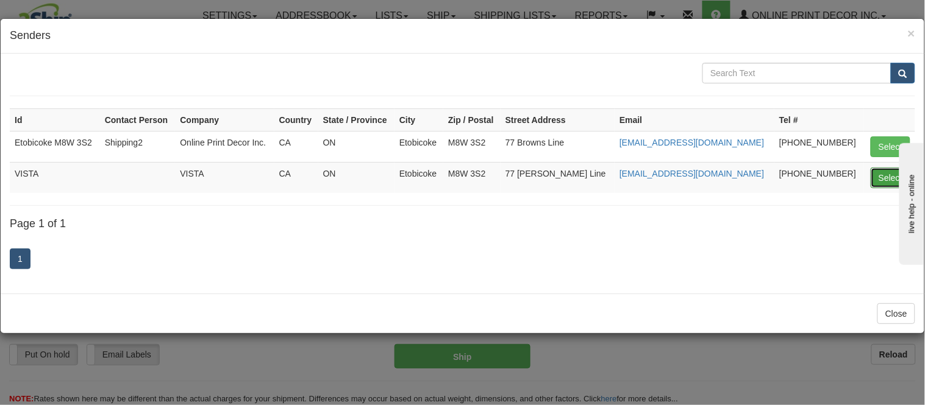
click at [882, 179] on button "Select" at bounding box center [891, 178] width 40 height 21
type input "VISTA"
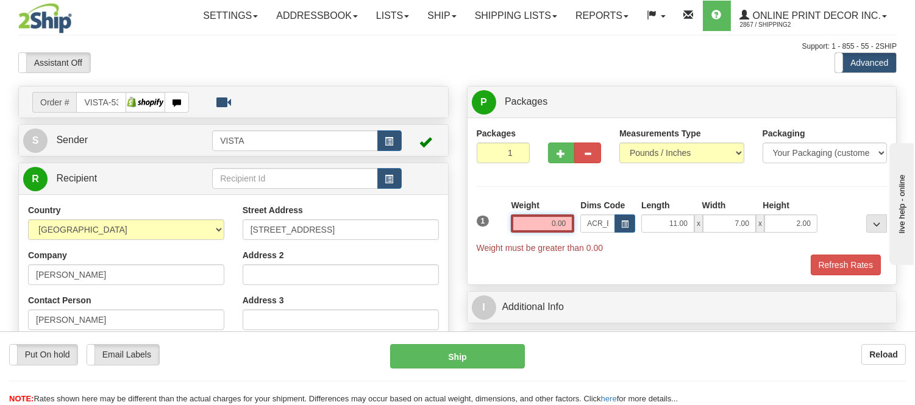
drag, startPoint x: 567, startPoint y: 221, endPoint x: 528, endPoint y: 223, distance: 39.1
click at [528, 223] on input "0.00" at bounding box center [542, 224] width 63 height 18
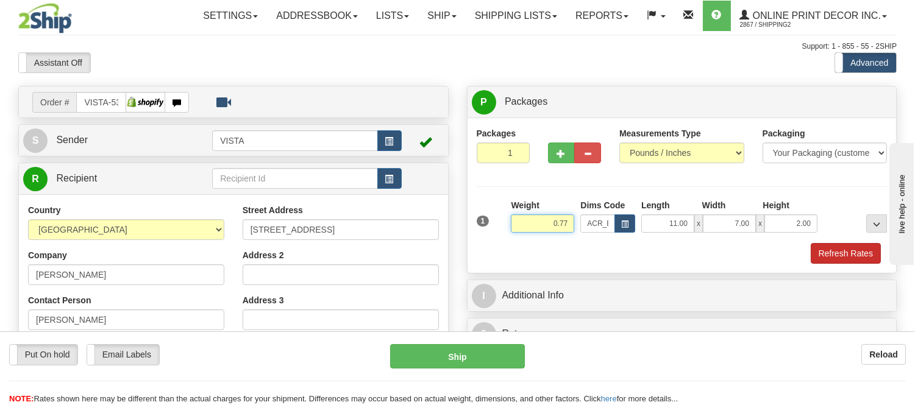
type input "0.77"
click at [843, 253] on button "Refresh Rates" at bounding box center [846, 253] width 70 height 21
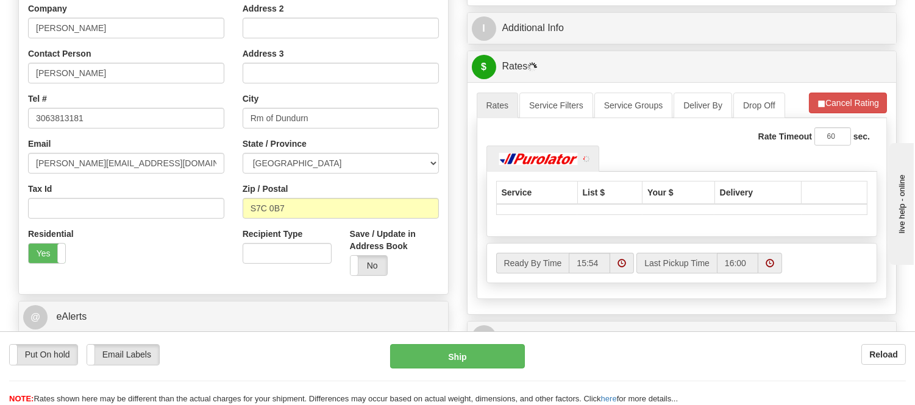
scroll to position [271, 0]
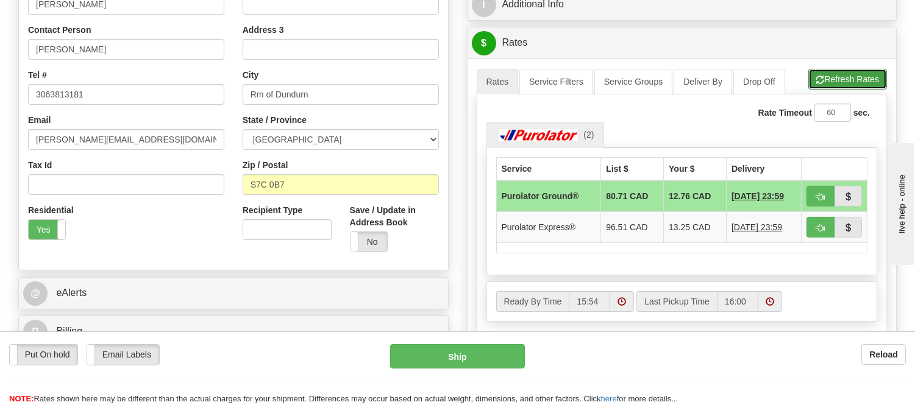
click at [852, 87] on button "Refresh Rates" at bounding box center [847, 79] width 79 height 21
click at [821, 197] on span "button" at bounding box center [820, 197] width 9 height 8
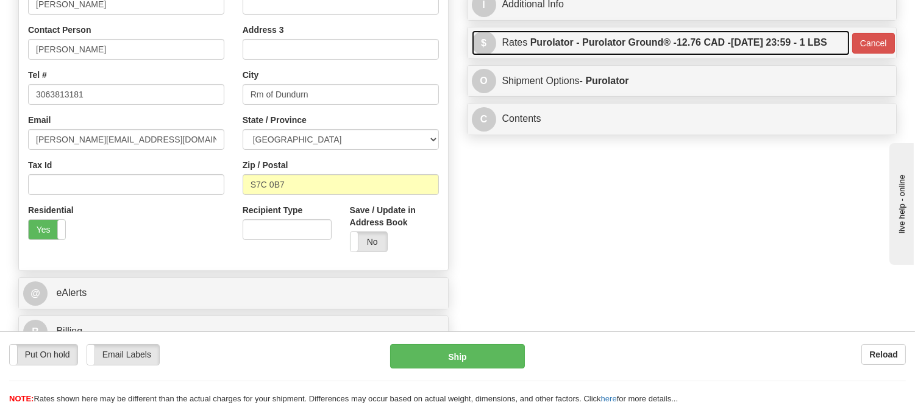
click at [761, 52] on label "Purolator - Purolator Ground® - 12.76 CAD - 08/15/2025 23:59 - 1 LBS" at bounding box center [678, 42] width 297 height 24
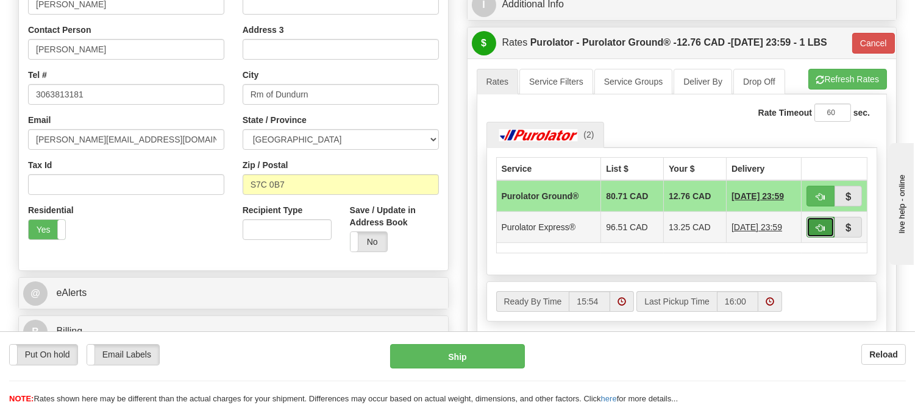
click at [818, 229] on span "button" at bounding box center [820, 228] width 9 height 8
type input "202"
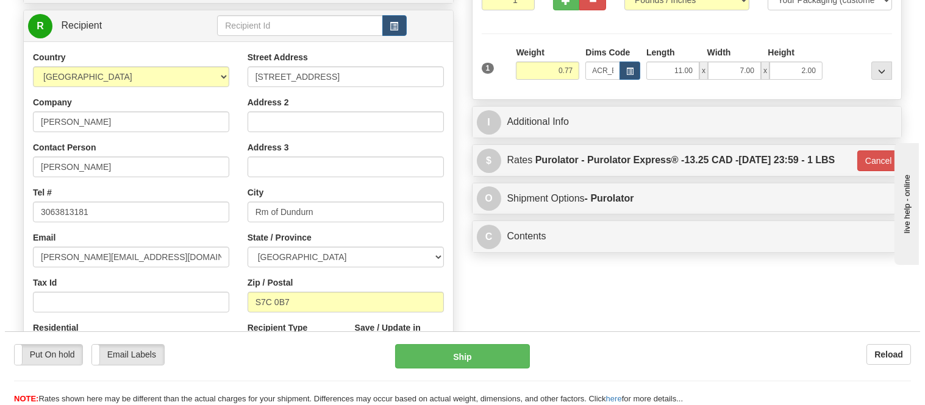
scroll to position [135, 0]
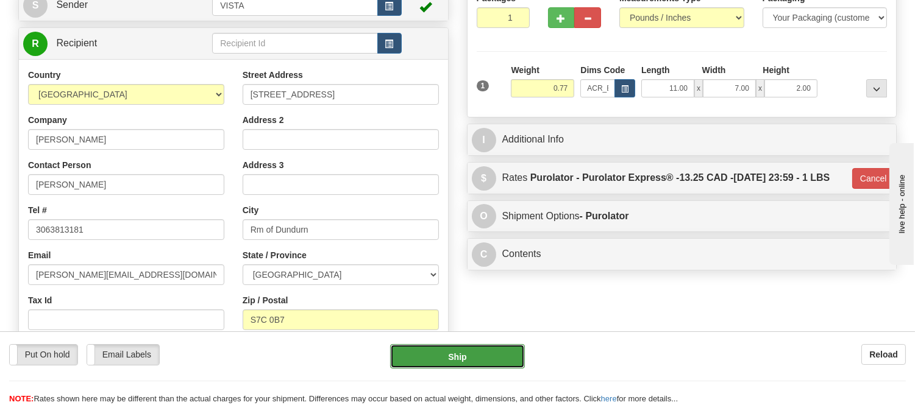
click at [501, 354] on button "Ship" at bounding box center [457, 356] width 134 height 24
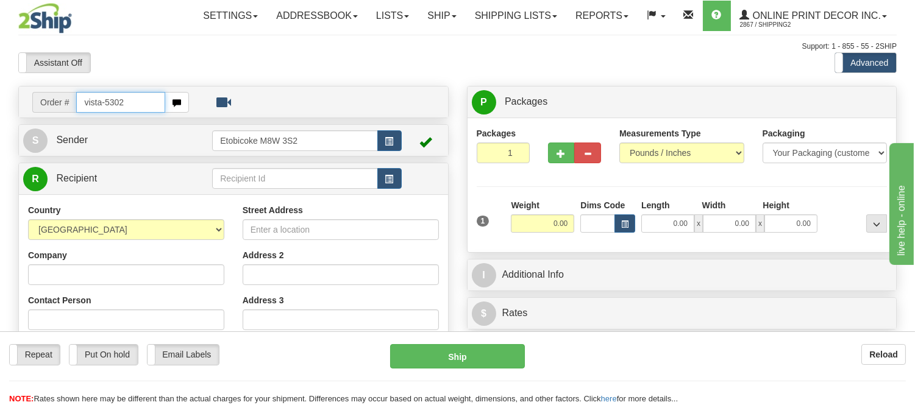
type input "vista-5302"
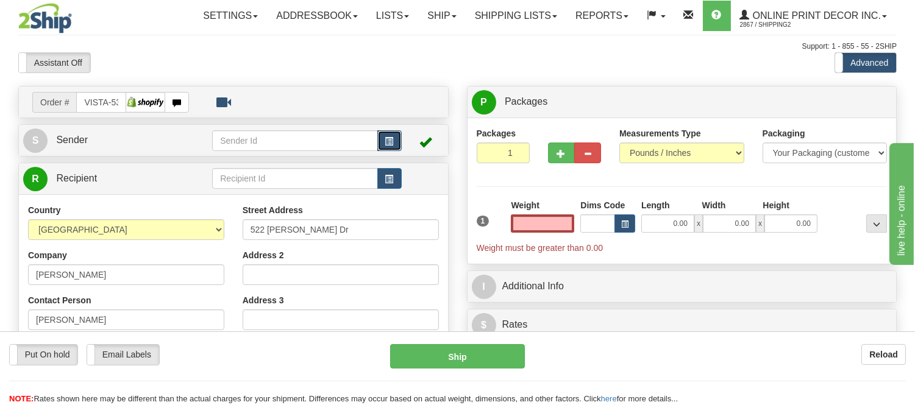
type input "0.00"
click at [386, 138] on span "button" at bounding box center [389, 142] width 9 height 8
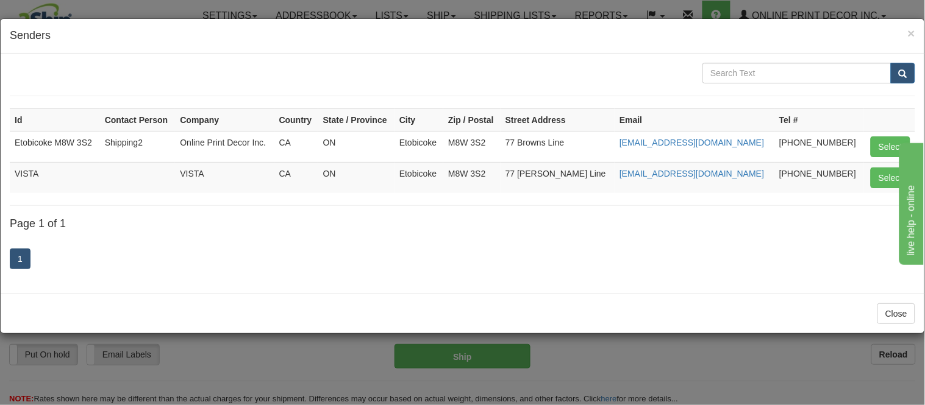
click at [889, 181] on button "Select" at bounding box center [891, 178] width 40 height 21
type input "VISTA"
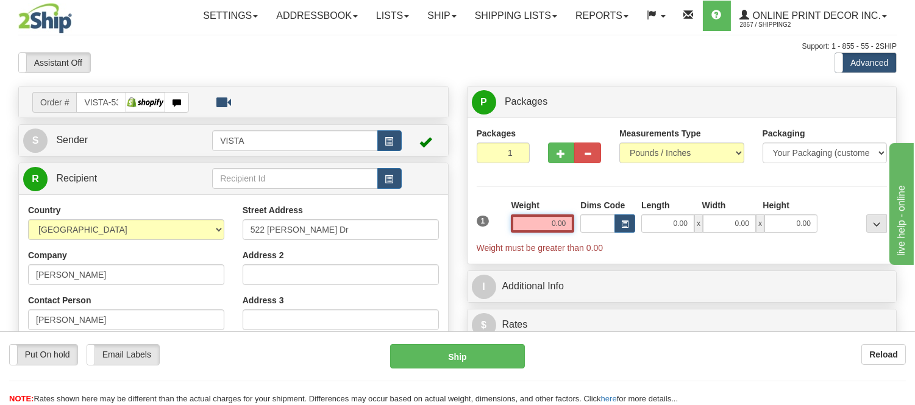
drag, startPoint x: 569, startPoint y: 221, endPoint x: 465, endPoint y: 229, distance: 104.6
click at [465, 229] on div "P Packages 1 Packages - Weight: 0.00 Lbs Shipment Level Shipm. Package Level Pa…" at bounding box center [682, 255] width 449 height 338
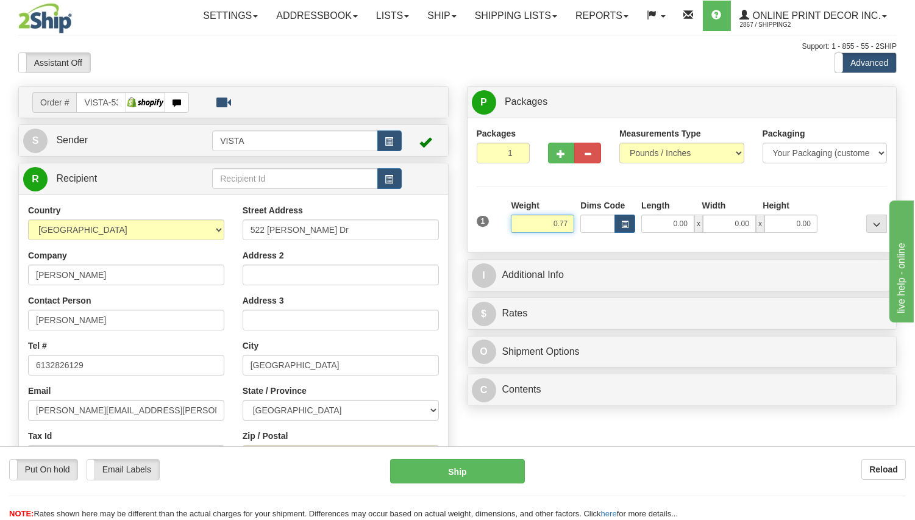
type input "0.77"
click at [600, 83] on div "Toggle navigation Settings Shipping Preferences Fields Preferences New" at bounding box center [457, 349] width 915 height 698
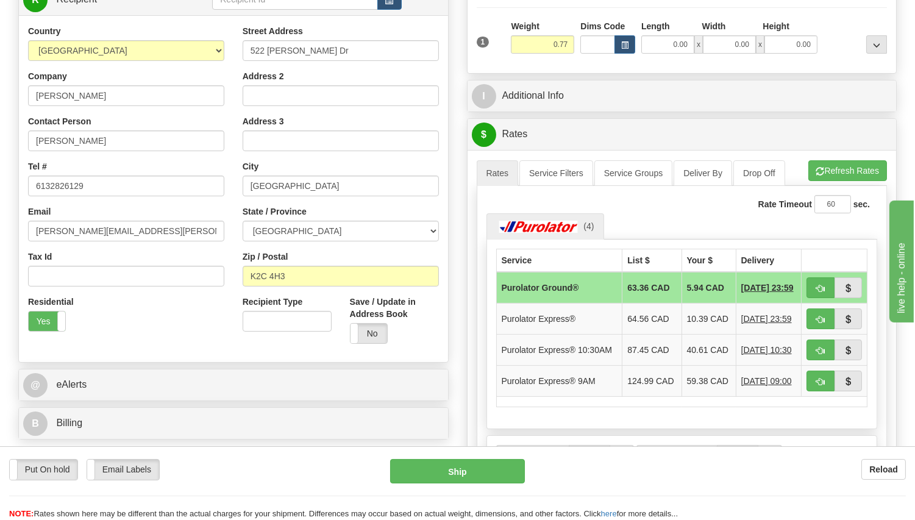
scroll to position [203, 0]
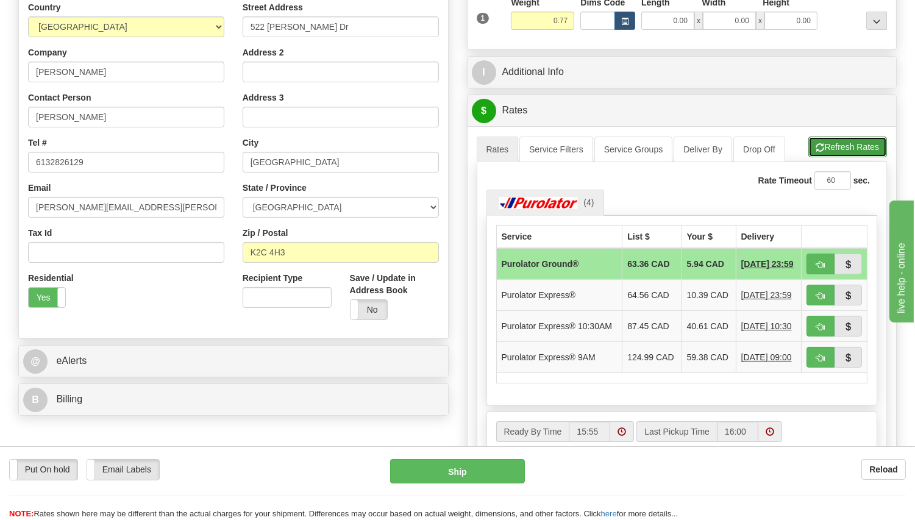
click at [836, 143] on button "Refresh Rates" at bounding box center [847, 147] width 79 height 21
click at [809, 263] on button "button" at bounding box center [821, 264] width 28 height 21
type input "260"
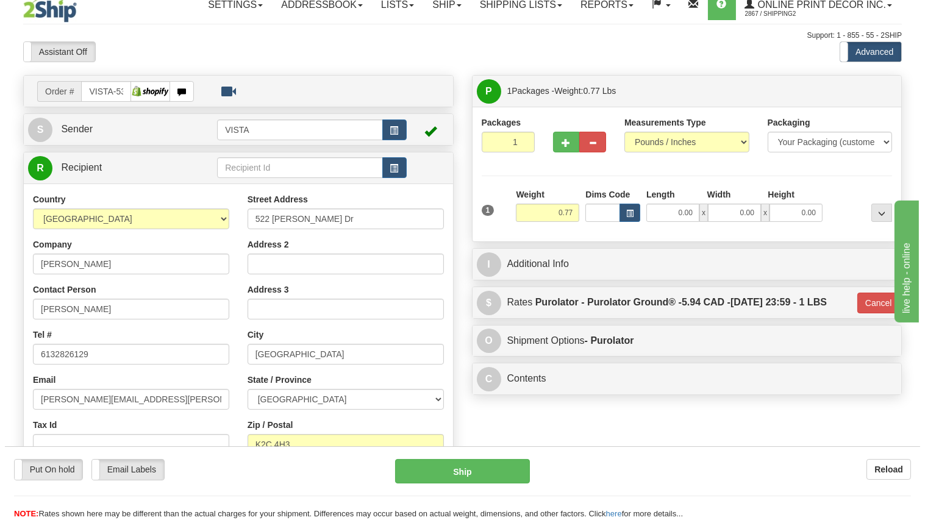
scroll to position [0, 0]
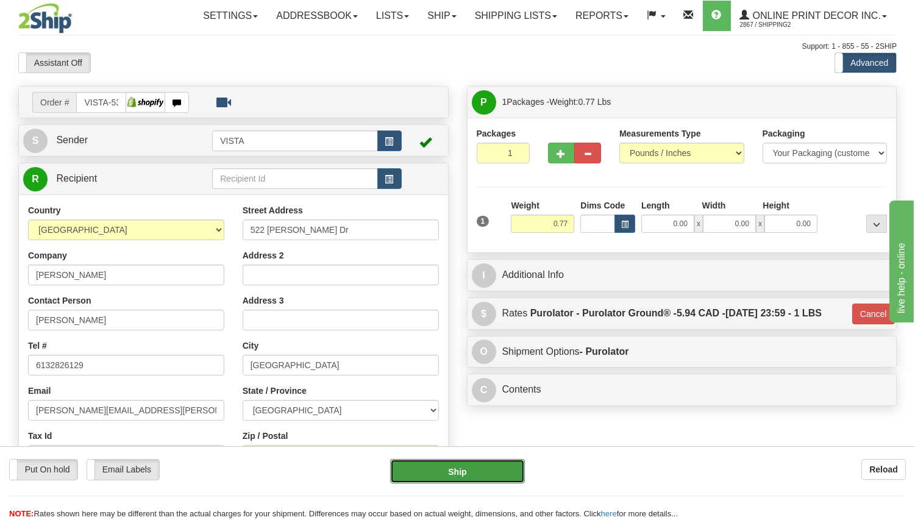
click at [443, 405] on button "Ship" at bounding box center [457, 471] width 134 height 24
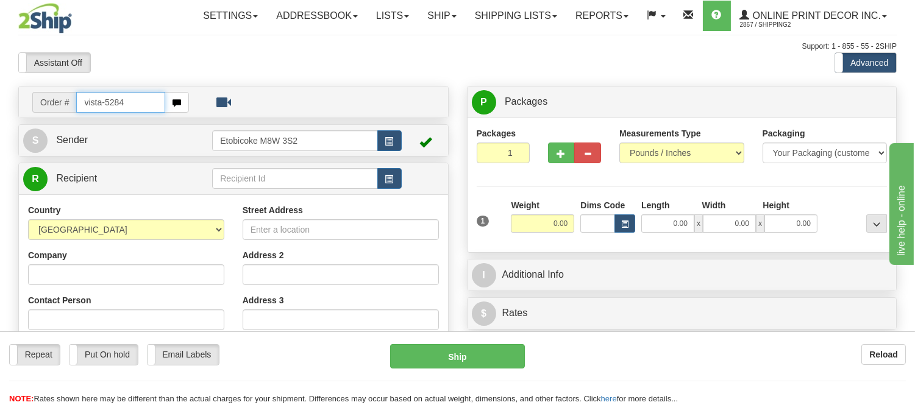
type input "vista-5284"
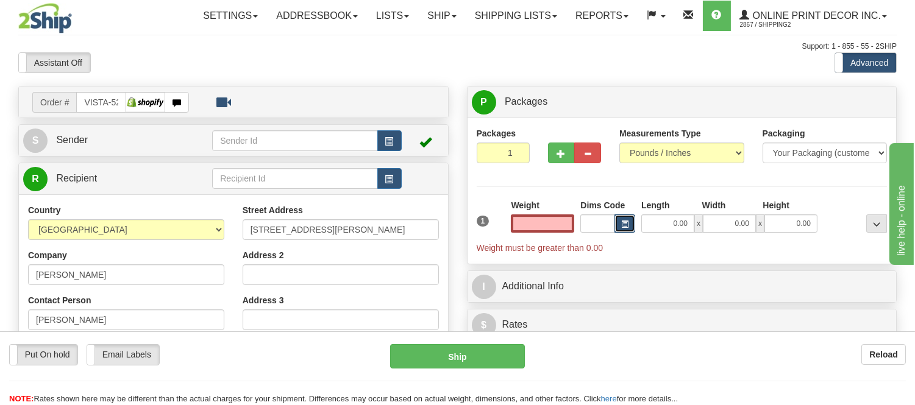
type input "0.00"
click at [623, 218] on button "button" at bounding box center [625, 224] width 21 height 18
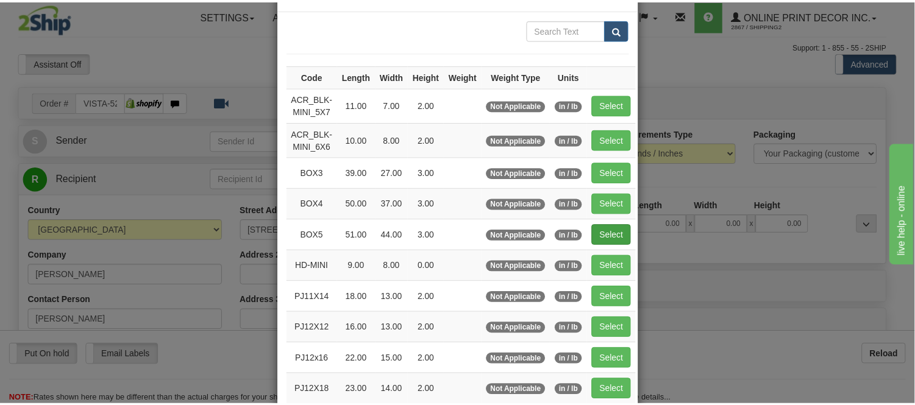
scroll to position [68, 0]
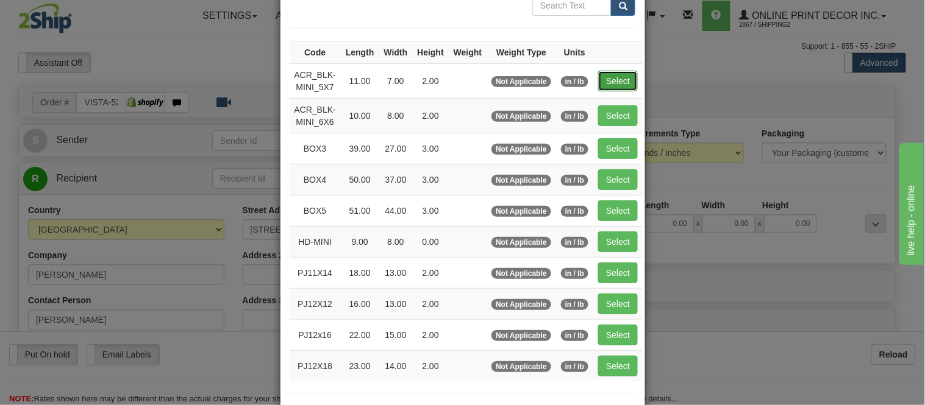
click at [604, 71] on button "Select" at bounding box center [618, 81] width 40 height 21
type input "ACR_BLK-MINI_5X7"
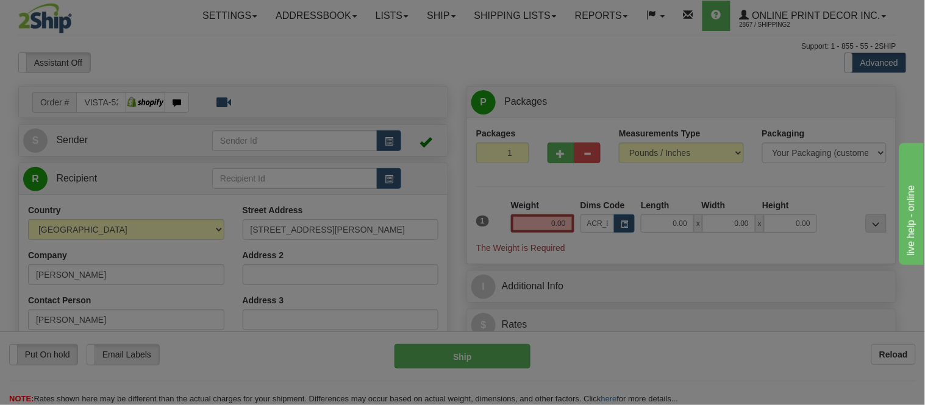
type input "11.00"
type input "7.00"
type input "2.00"
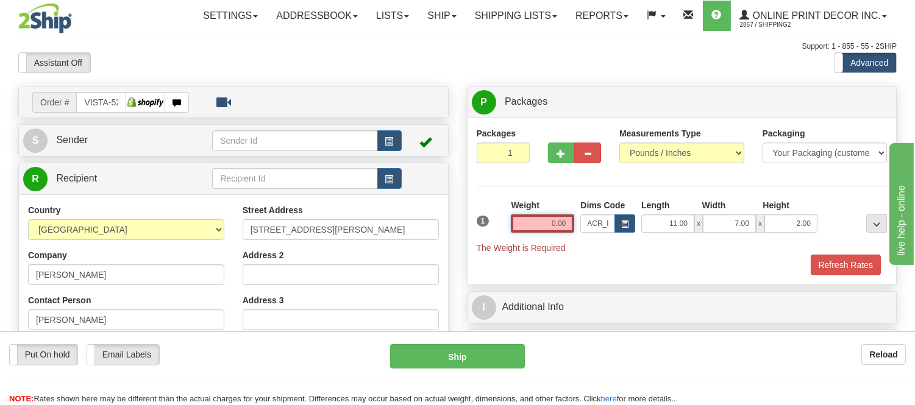
drag, startPoint x: 568, startPoint y: 223, endPoint x: 492, endPoint y: 244, distance: 78.6
click at [492, 244] on div "1 Weight 0.00 Dims Code x x" at bounding box center [682, 226] width 417 height 55
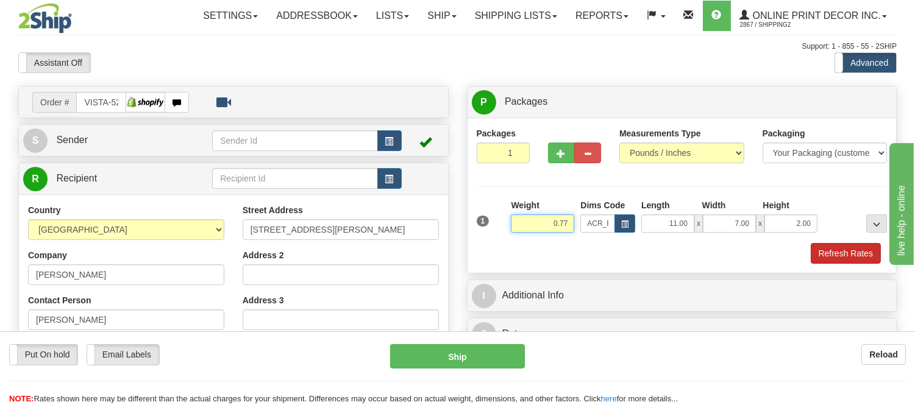
type input "0.77"
click at [843, 257] on button "Refresh Rates" at bounding box center [846, 253] width 70 height 21
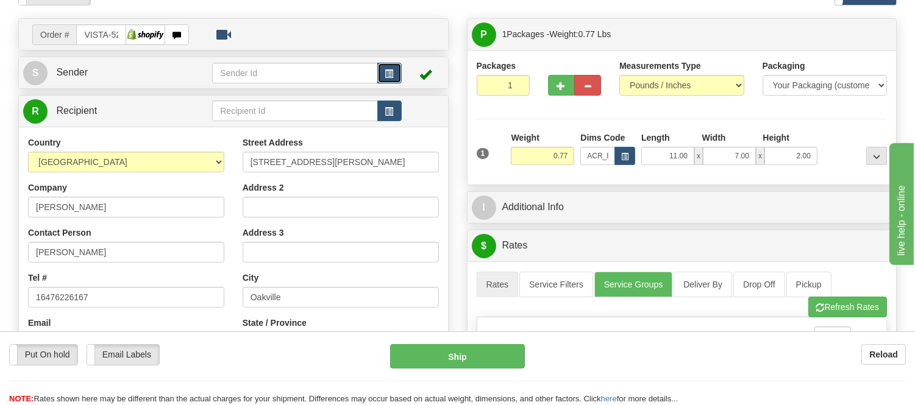
click at [394, 70] on button "button" at bounding box center [389, 73] width 24 height 21
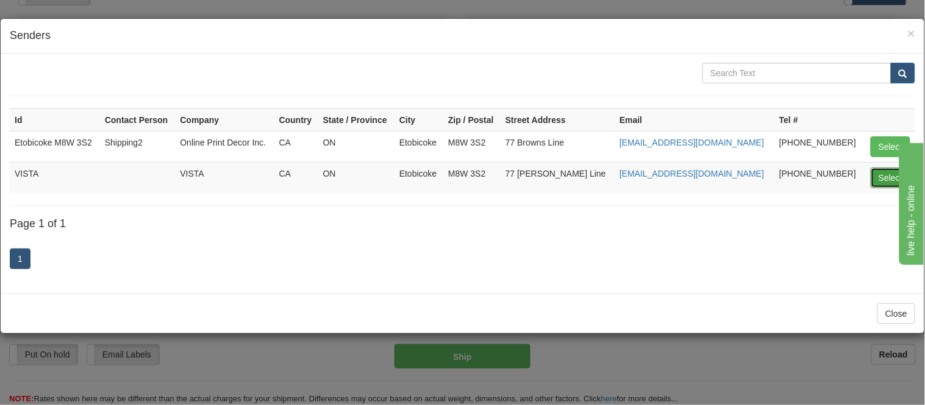
click at [885, 179] on button "Select" at bounding box center [891, 178] width 40 height 21
type input "VISTA"
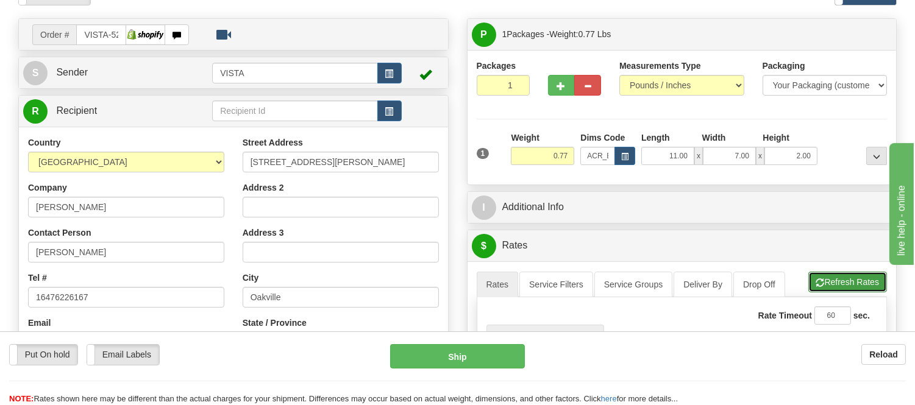
click at [857, 277] on button "Refresh Rates" at bounding box center [847, 282] width 79 height 21
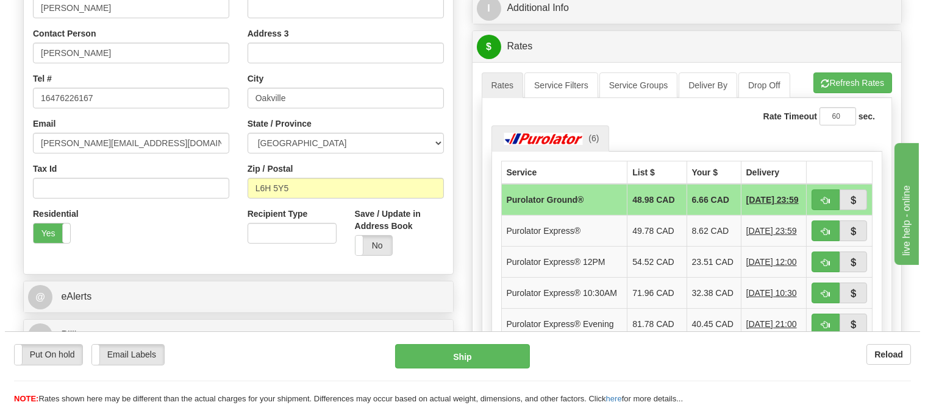
scroll to position [271, 0]
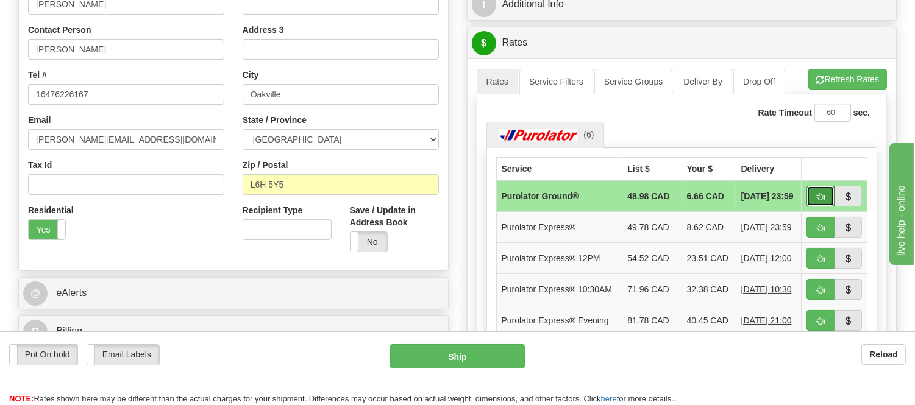
click at [813, 195] on button "button" at bounding box center [821, 196] width 28 height 21
type input "260"
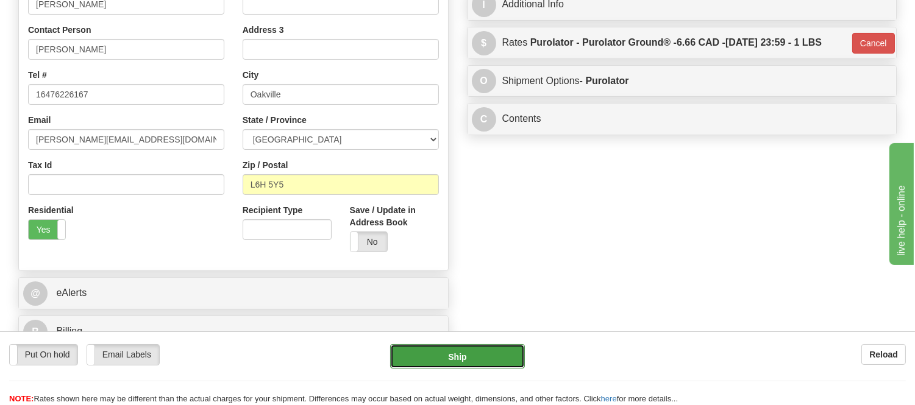
click at [465, 357] on button "Ship" at bounding box center [457, 356] width 134 height 24
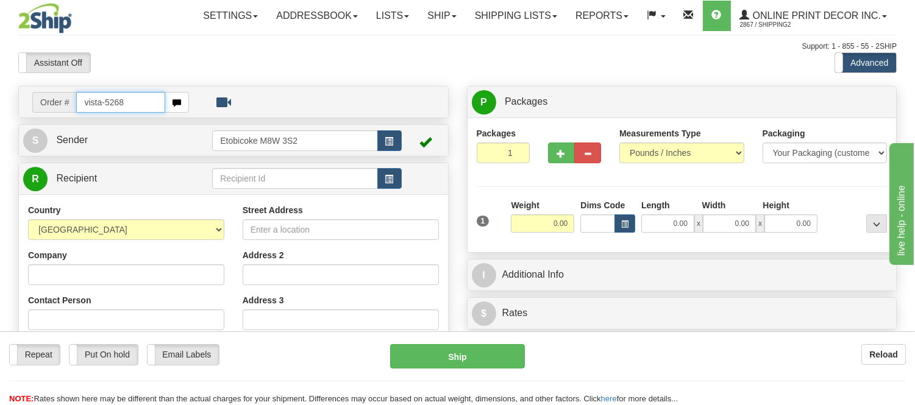
type input "vista-5268"
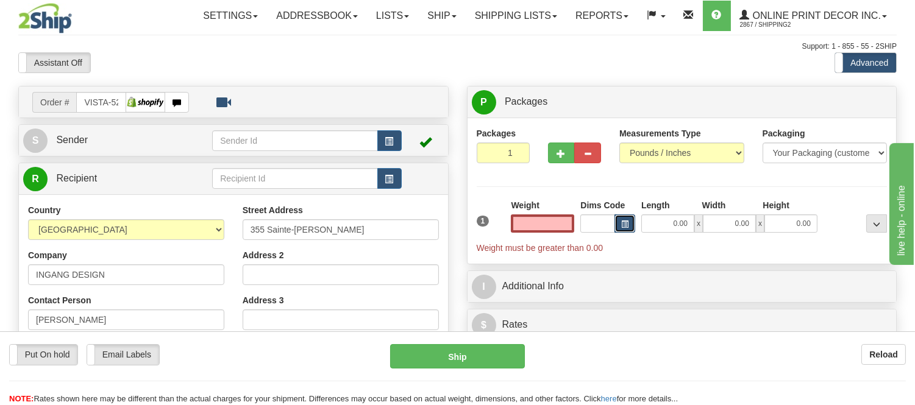
type input "0.00"
click at [619, 228] on button "button" at bounding box center [625, 224] width 21 height 18
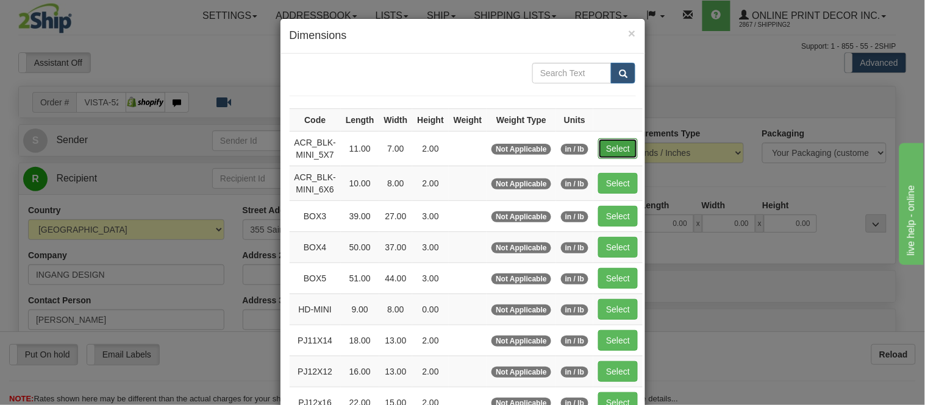
click at [618, 149] on button "Select" at bounding box center [618, 148] width 40 height 21
type input "ACR_BLK-MINI_5X7"
type input "11.00"
type input "7.00"
type input "2.00"
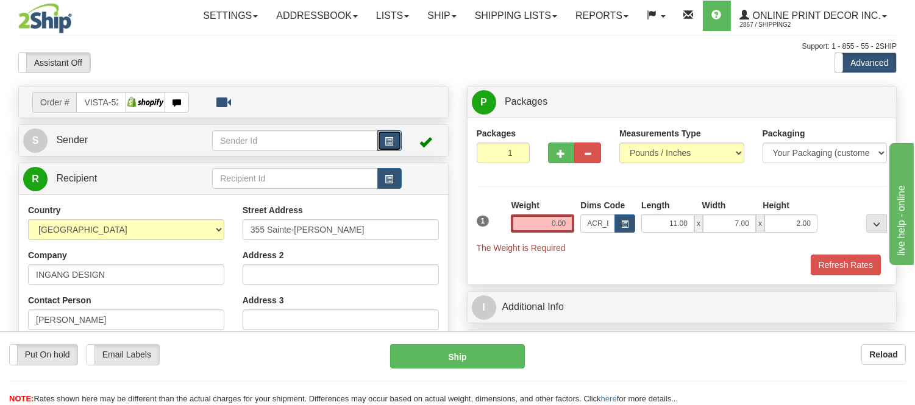
click at [379, 140] on button "button" at bounding box center [389, 140] width 24 height 21
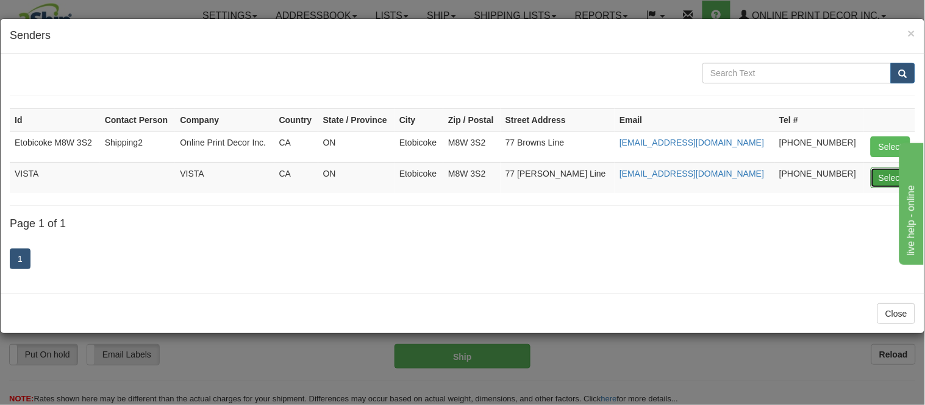
click at [882, 179] on button "Select" at bounding box center [891, 178] width 40 height 21
type input "VISTA"
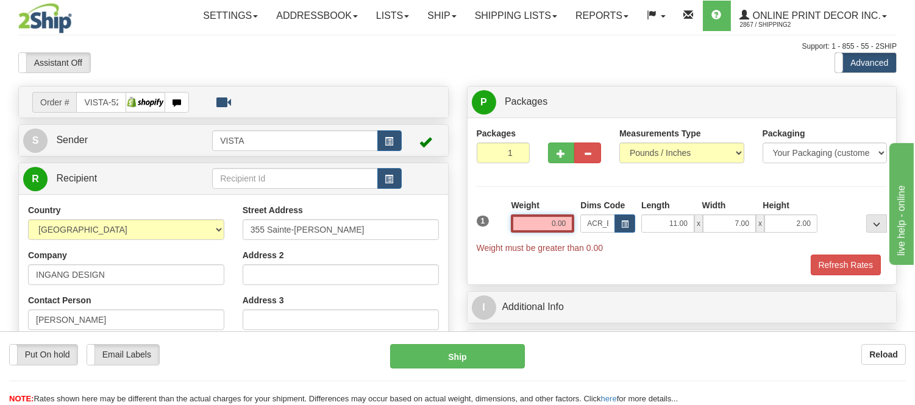
drag, startPoint x: 566, startPoint y: 217, endPoint x: 501, endPoint y: 251, distance: 73.4
click at [501, 251] on div "1 Weight 0.00 Dims Code x x" at bounding box center [682, 226] width 417 height 55
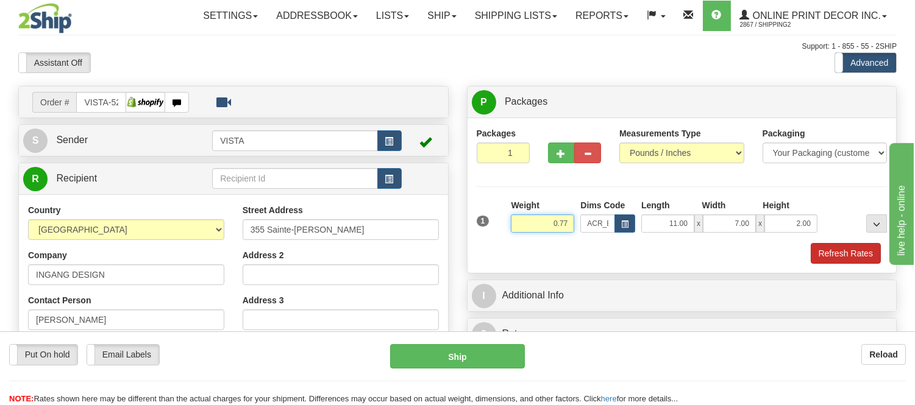
type input "0.77"
click at [828, 260] on button "Refresh Rates" at bounding box center [846, 253] width 70 height 21
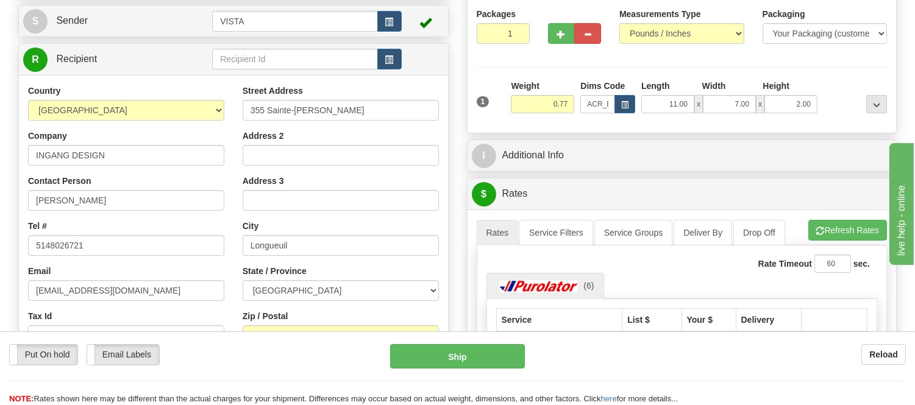
scroll to position [135, 0]
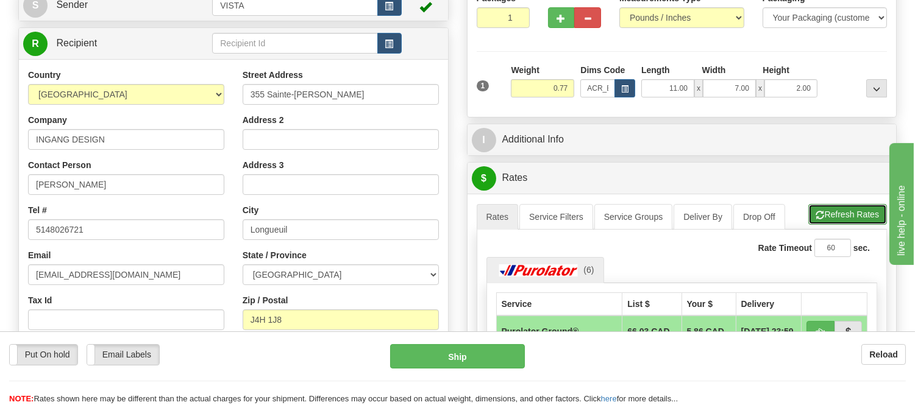
click at [851, 221] on button "Refresh Rates" at bounding box center [847, 214] width 79 height 21
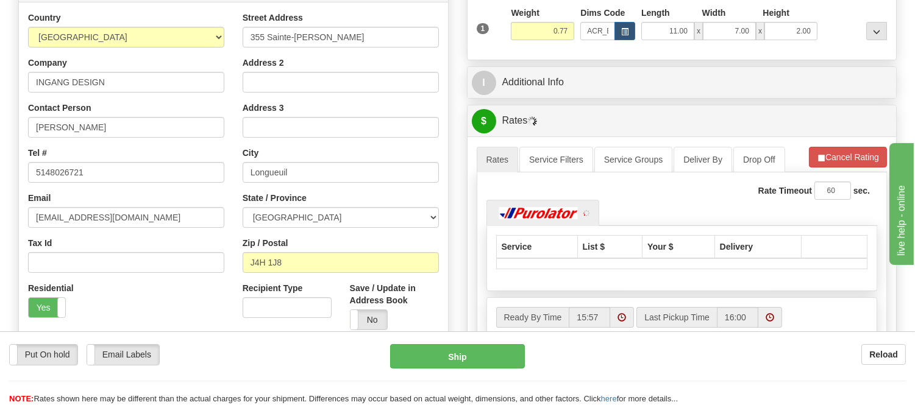
scroll to position [271, 0]
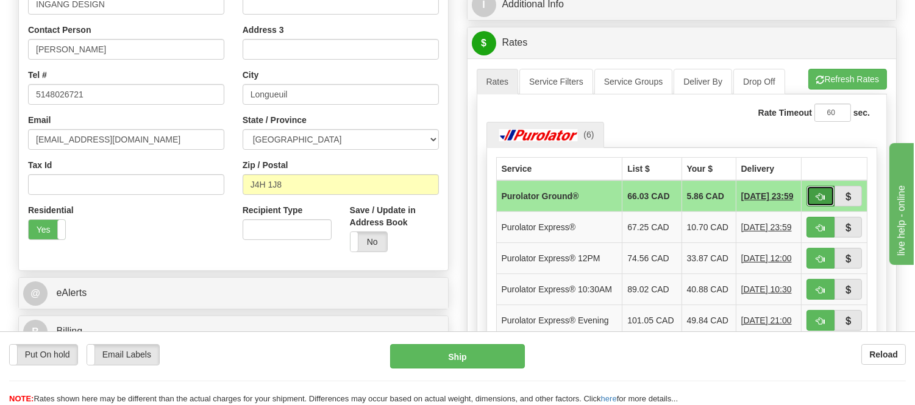
click at [818, 200] on span "button" at bounding box center [820, 197] width 9 height 8
type input "260"
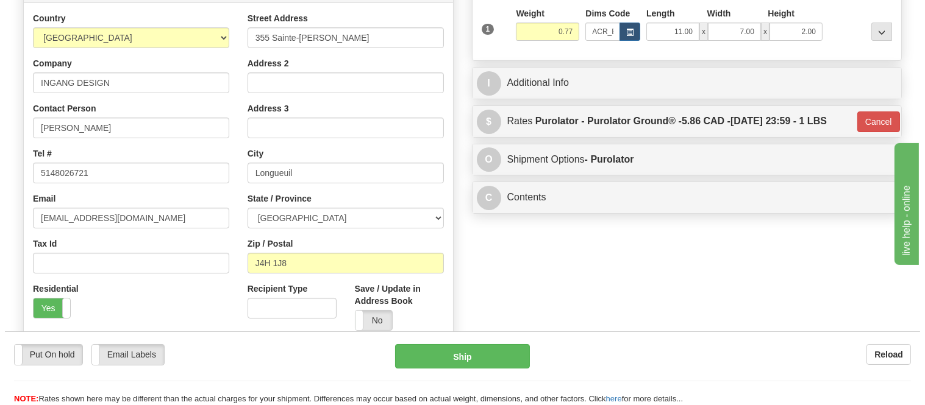
scroll to position [135, 0]
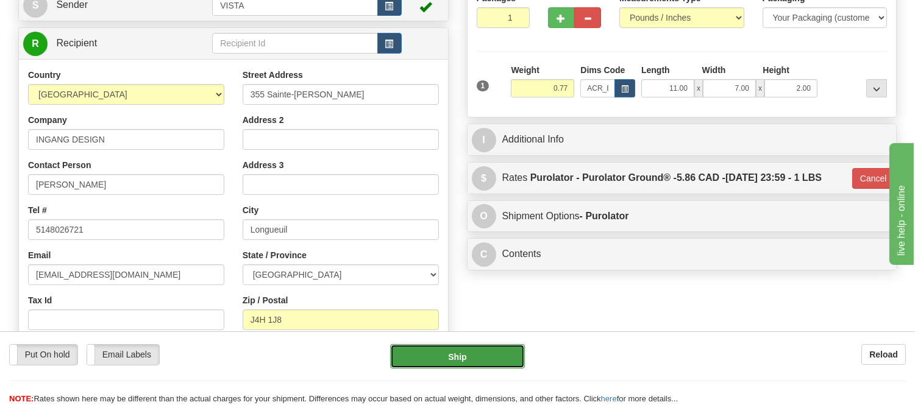
click at [501, 359] on button "Ship" at bounding box center [457, 356] width 134 height 24
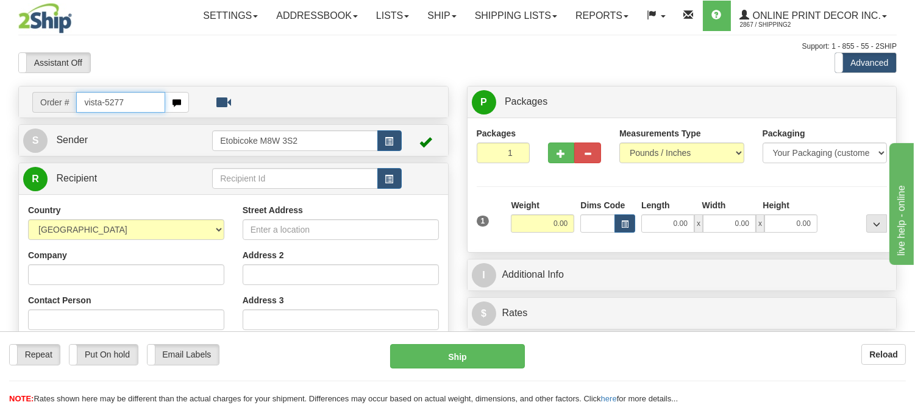
type input "vista-5277"
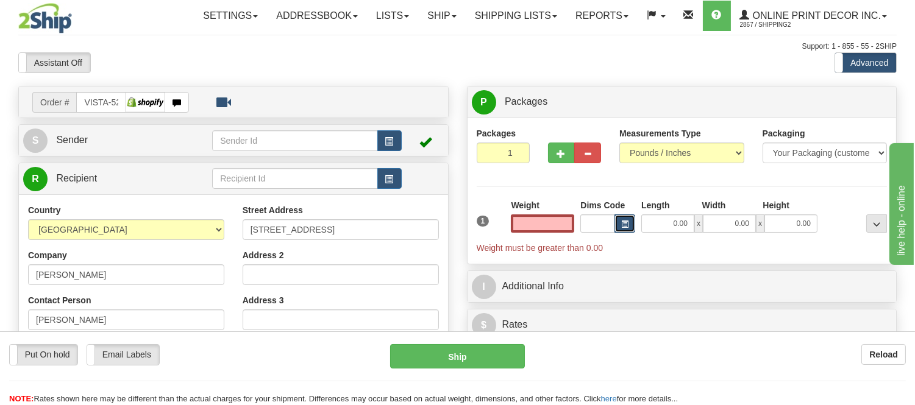
type input "0.00"
click at [629, 224] on button "button" at bounding box center [625, 224] width 21 height 18
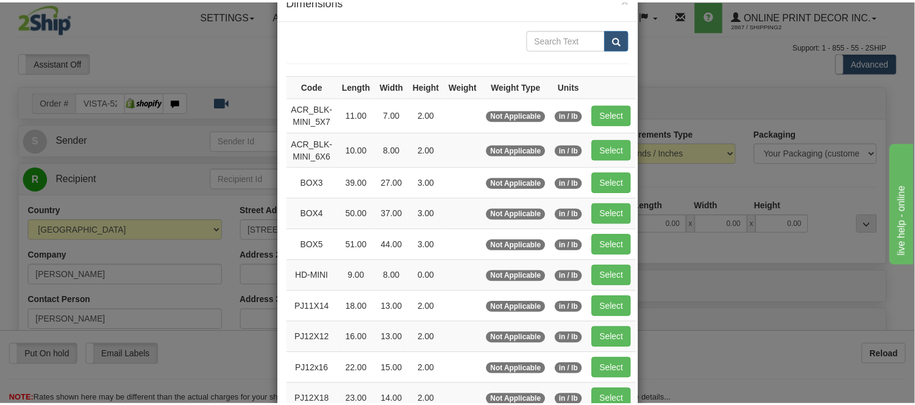
scroll to position [68, 0]
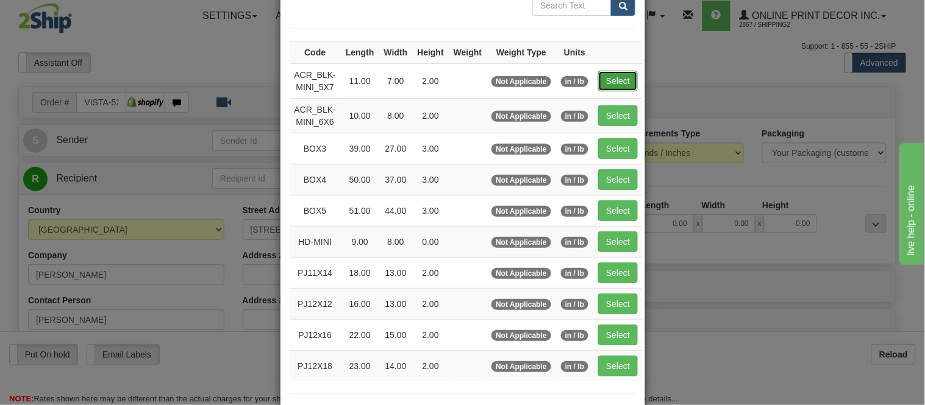
click at [607, 80] on button "Select" at bounding box center [618, 81] width 40 height 21
type input "ACR_BLK-MINI_5X7"
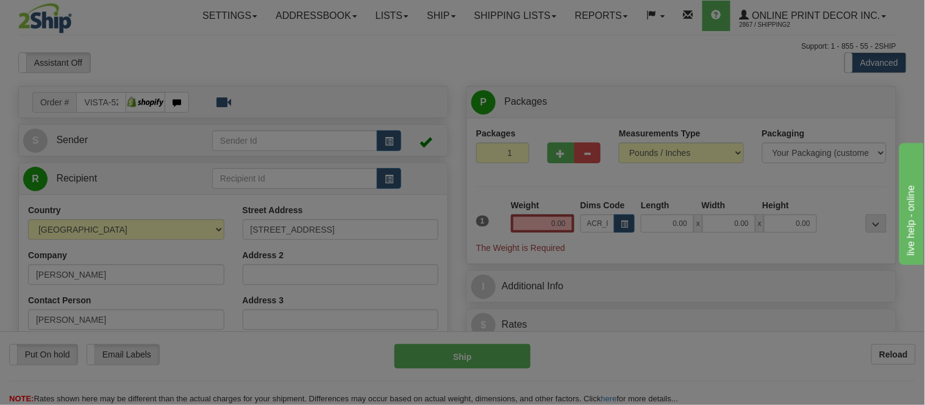
type input "11.00"
type input "7.00"
type input "2.00"
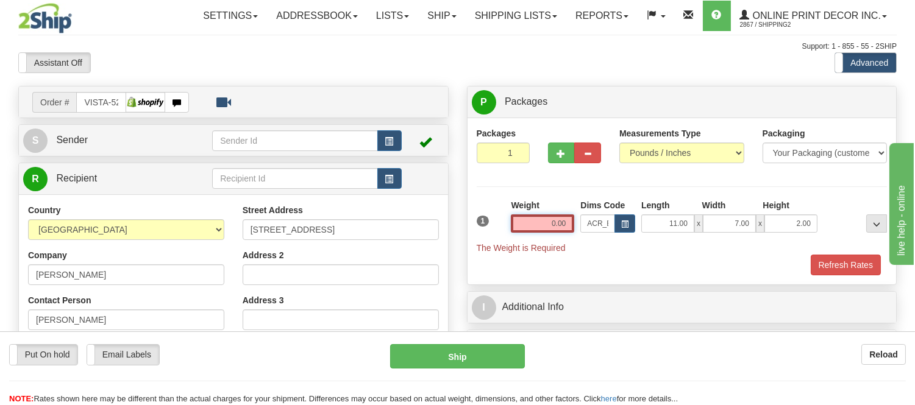
drag, startPoint x: 570, startPoint y: 226, endPoint x: 492, endPoint y: 226, distance: 78.0
click at [492, 226] on div "1 Weight 0.00 Dims Code x x" at bounding box center [682, 226] width 417 height 55
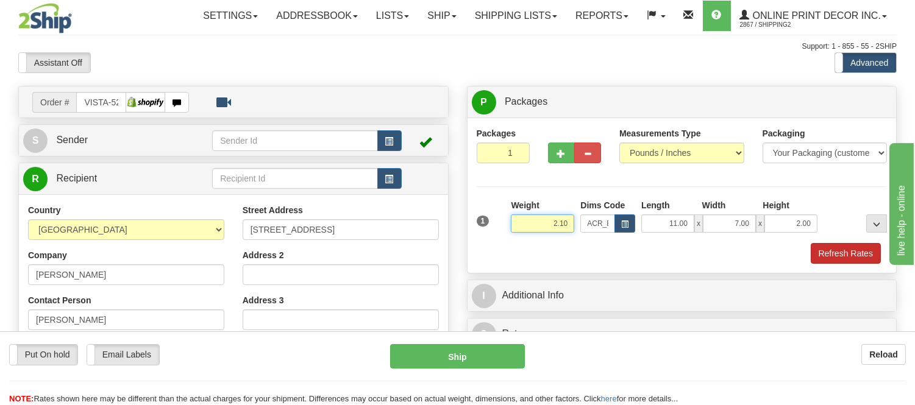
type input "2.10"
click at [860, 259] on button "Refresh Rates" at bounding box center [846, 253] width 70 height 21
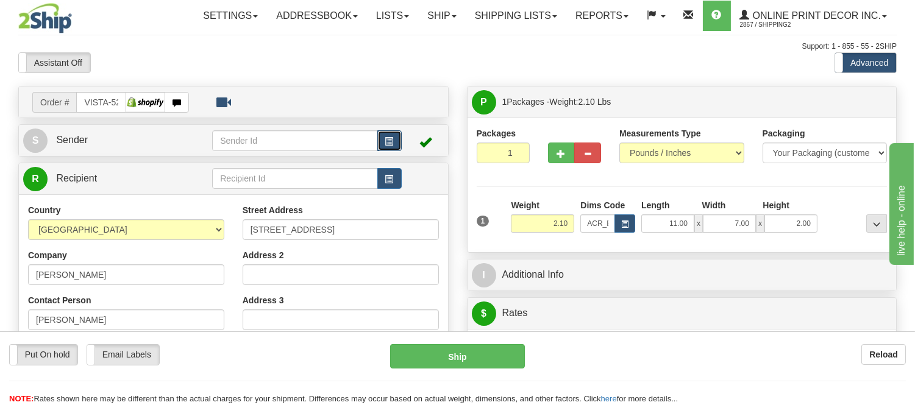
click at [388, 145] on button "button" at bounding box center [389, 140] width 24 height 21
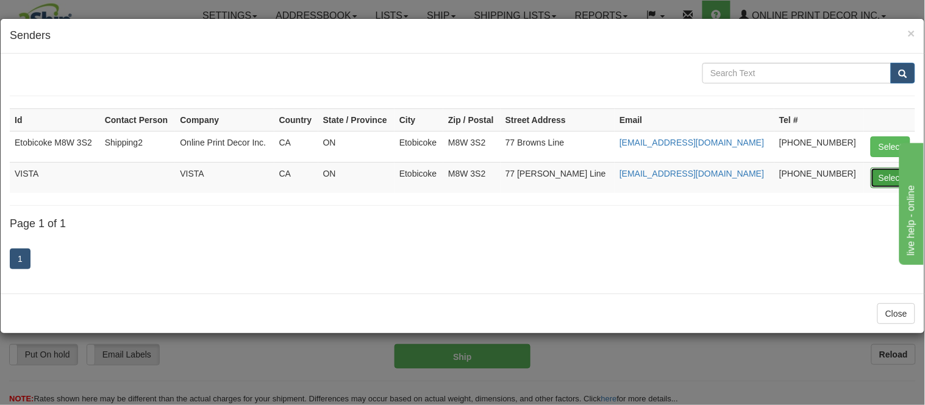
click at [884, 178] on button "Select" at bounding box center [891, 178] width 40 height 21
type input "VISTA"
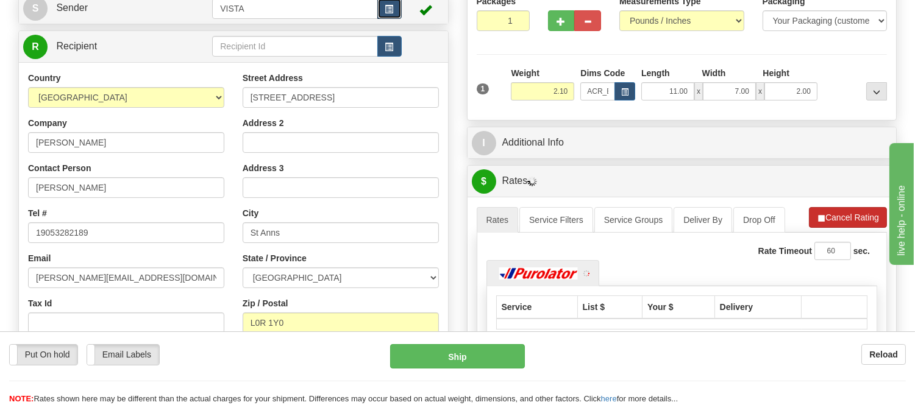
scroll to position [135, 0]
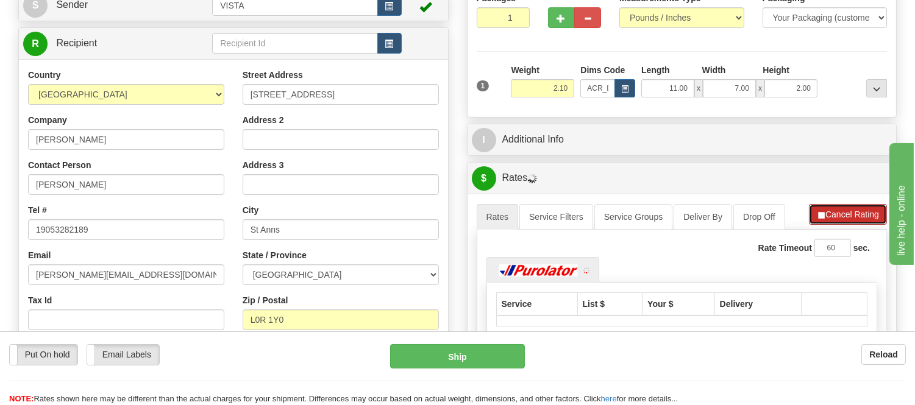
click at [858, 215] on button "Cancel Rating" at bounding box center [848, 214] width 78 height 21
click at [858, 215] on button "Refresh Rates" at bounding box center [847, 214] width 79 height 21
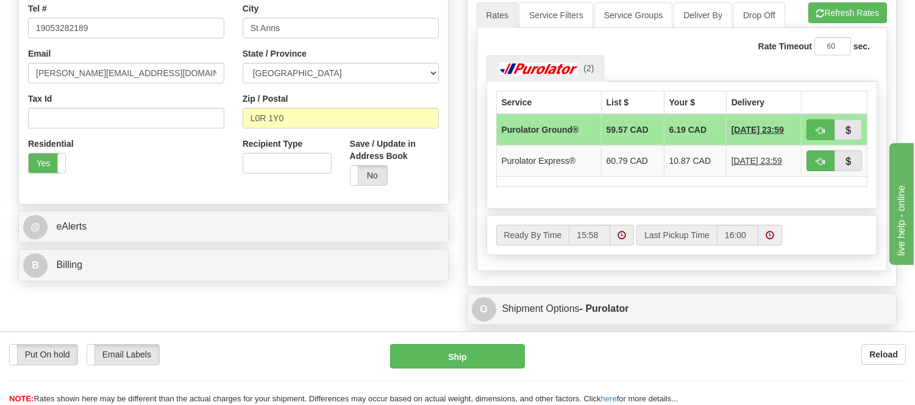
scroll to position [338, 0]
click at [844, 7] on button "Refresh Rates" at bounding box center [847, 11] width 79 height 21
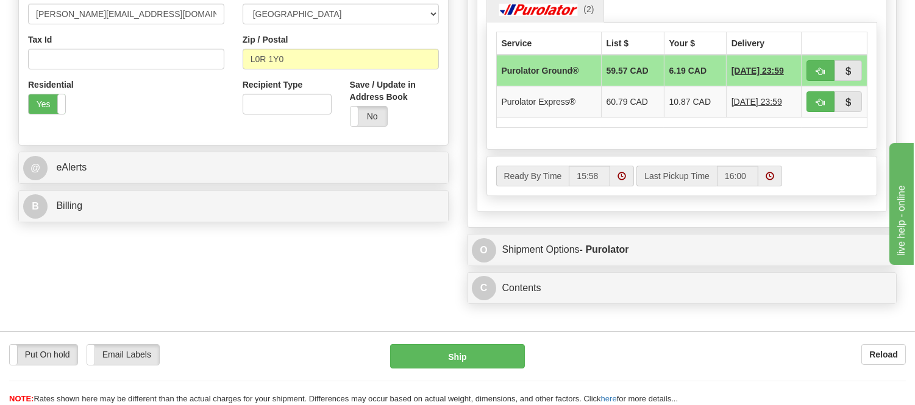
scroll to position [271, 0]
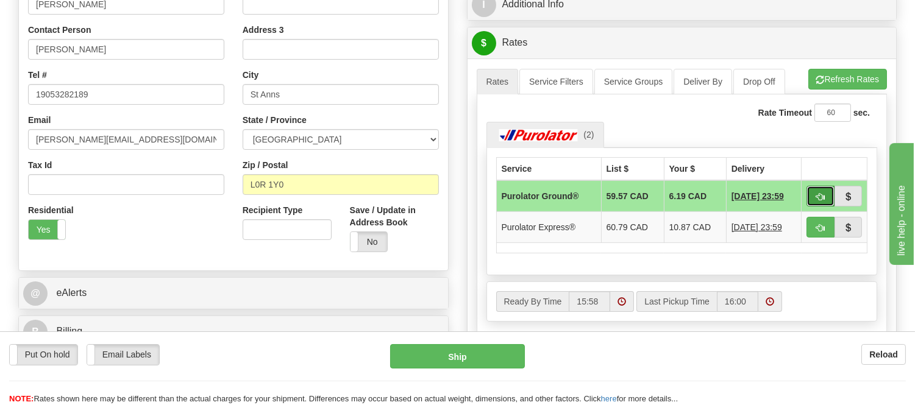
click at [819, 195] on span "button" at bounding box center [820, 197] width 9 height 8
type input "260"
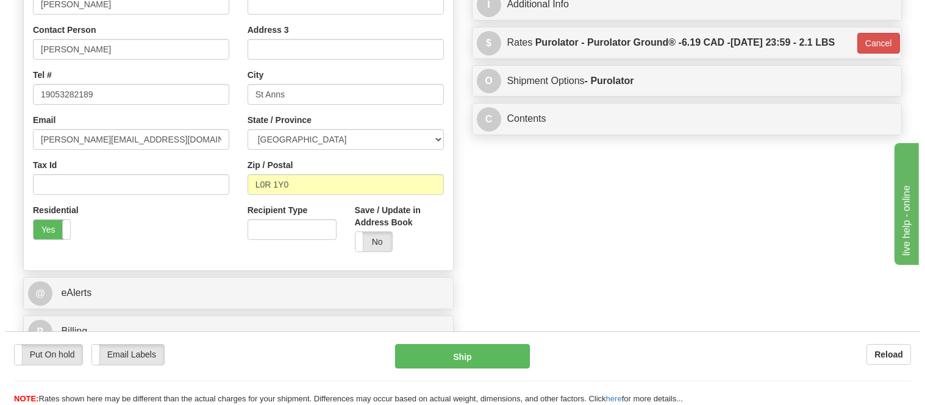
scroll to position [68, 0]
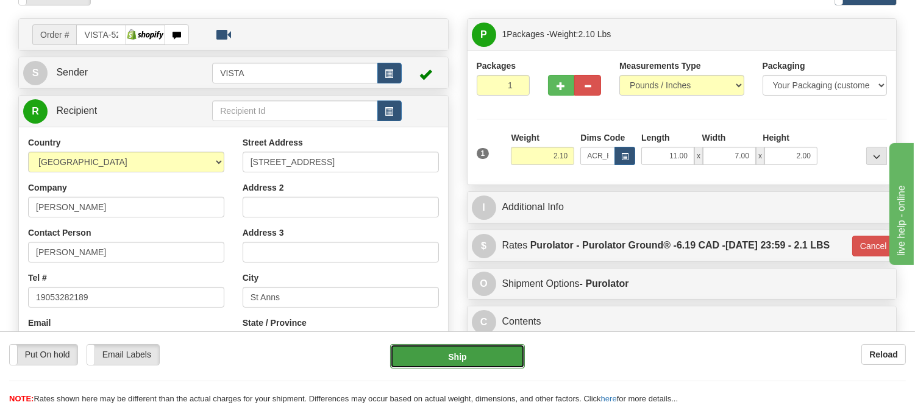
click at [485, 367] on button "Ship" at bounding box center [457, 356] width 134 height 24
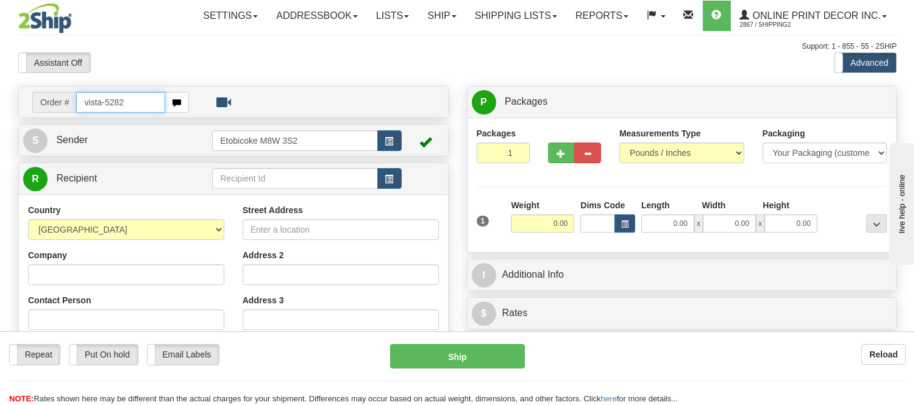
type input "vista-5282"
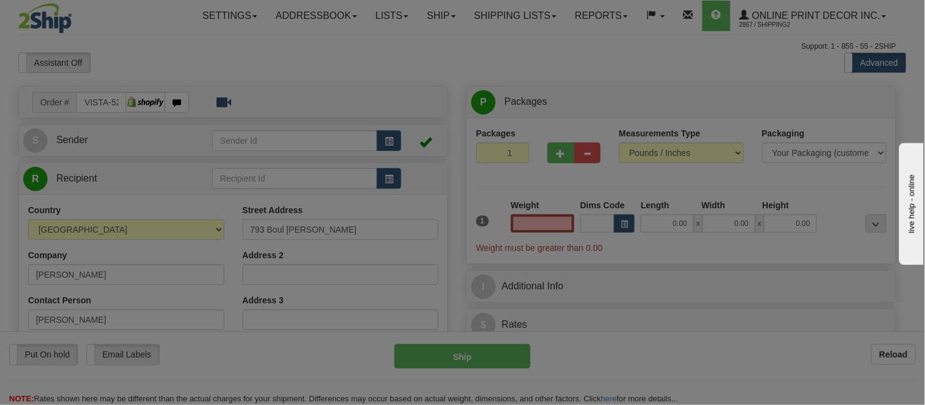
type input "[GEOGRAPHIC_DATA]"
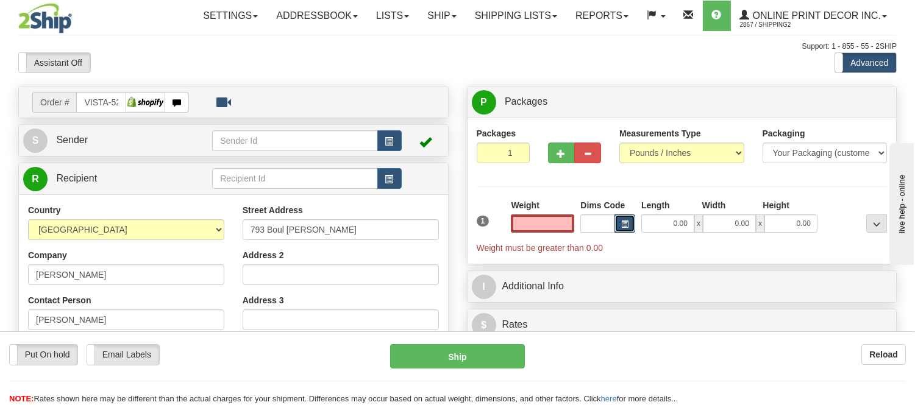
type input "0.00"
click at [615, 227] on button "button" at bounding box center [625, 224] width 21 height 18
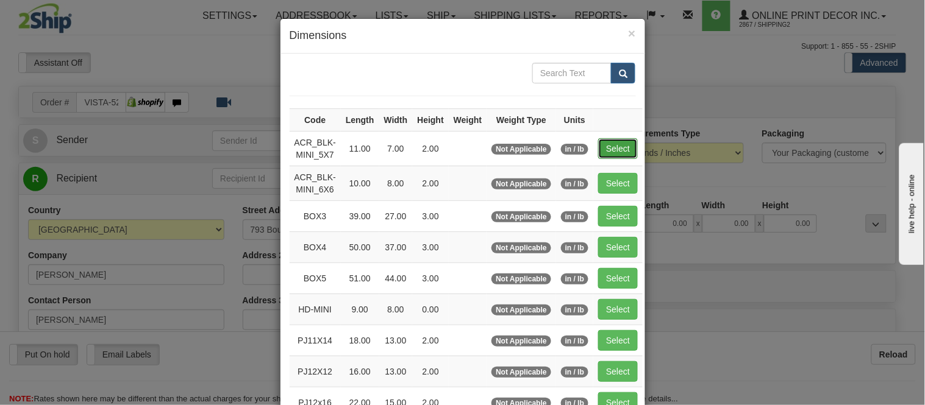
click at [614, 151] on button "Select" at bounding box center [618, 148] width 40 height 21
type input "ACR_BLK-MINI_5X7"
type input "11.00"
type input "7.00"
type input "2.00"
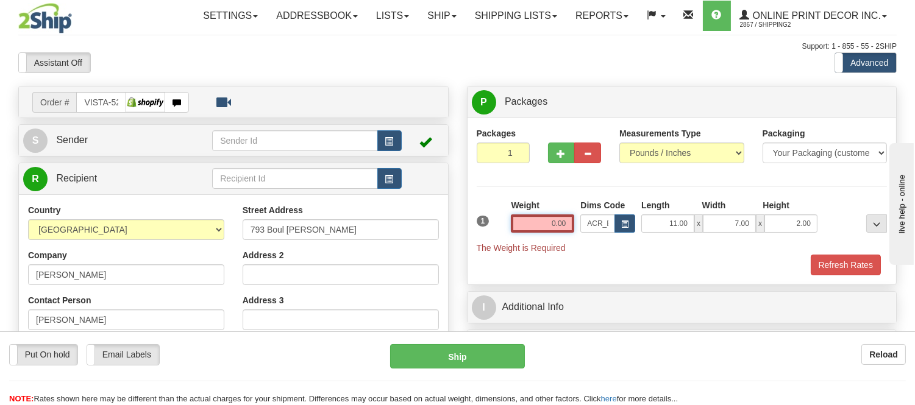
drag, startPoint x: 571, startPoint y: 218, endPoint x: 497, endPoint y: 221, distance: 73.8
click at [497, 221] on div "1 Weight 0.00 Dims Code x x" at bounding box center [682, 226] width 417 height 55
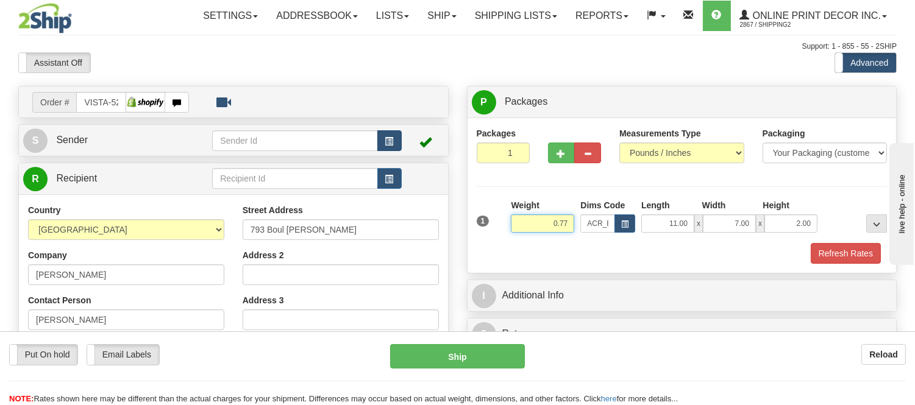
type input "0.77"
click at [396, 143] on button "button" at bounding box center [389, 140] width 24 height 21
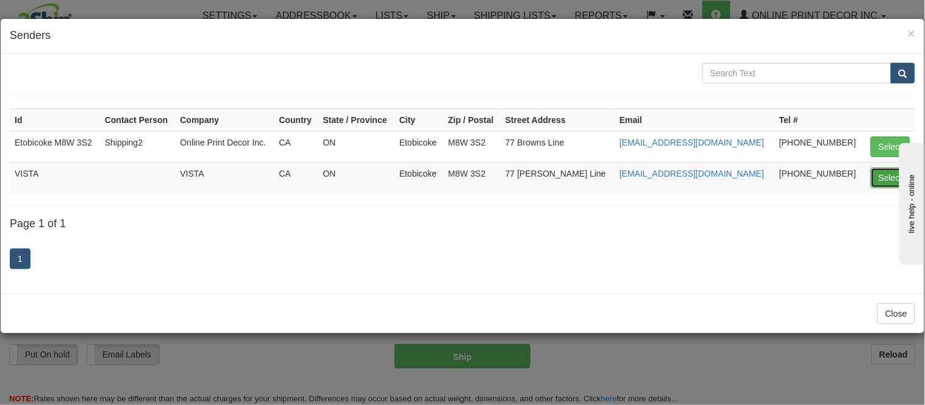
click at [882, 168] on button "Select" at bounding box center [891, 178] width 40 height 21
type input "VISTA"
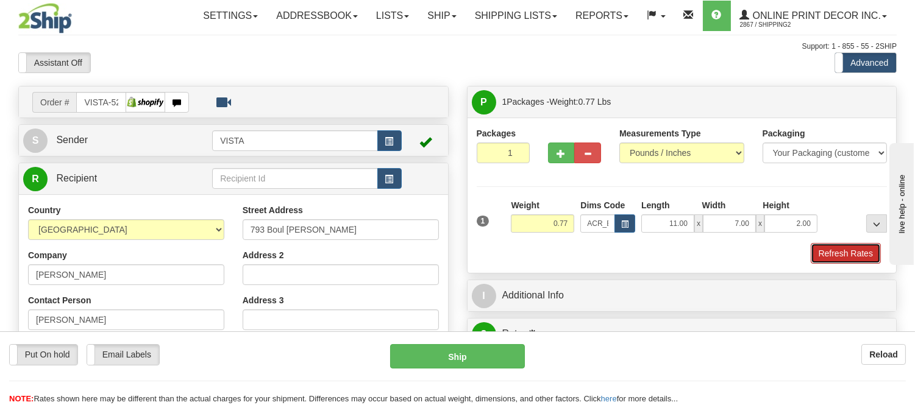
click at [864, 251] on button "Refresh Rates" at bounding box center [846, 253] width 70 height 21
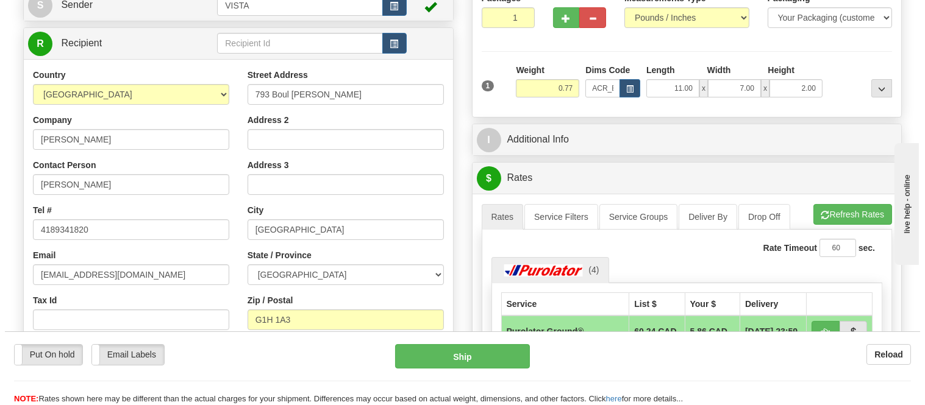
scroll to position [203, 0]
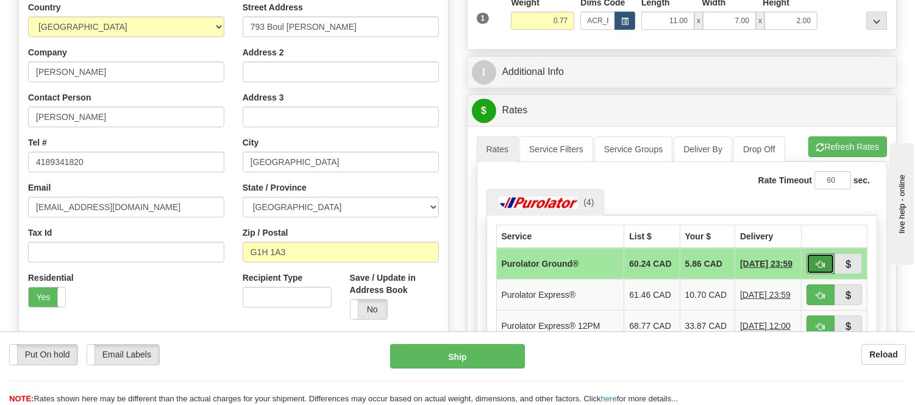
click at [823, 261] on span "button" at bounding box center [820, 265] width 9 height 8
type input "260"
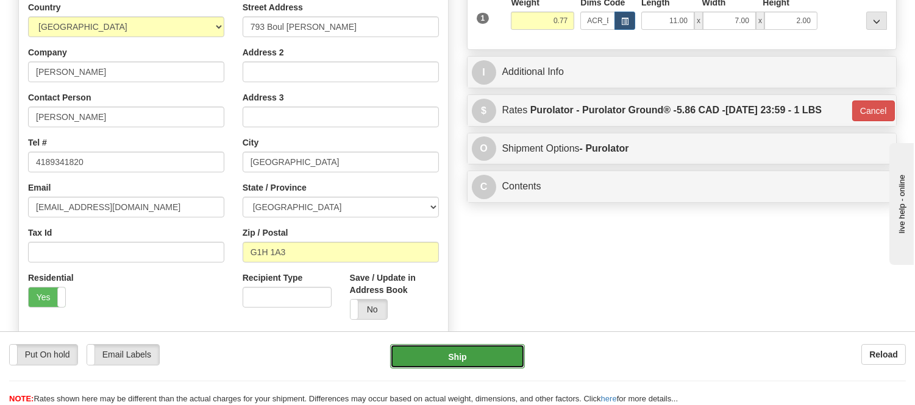
click at [482, 363] on button "Ship" at bounding box center [457, 356] width 134 height 24
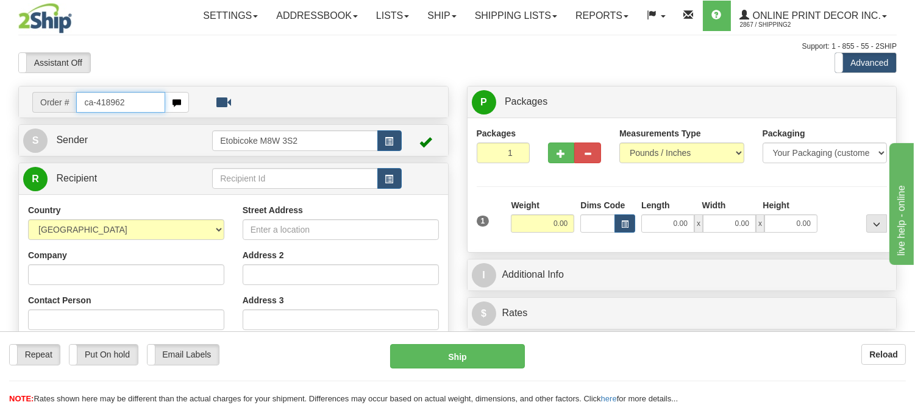
type input "ca-418962"
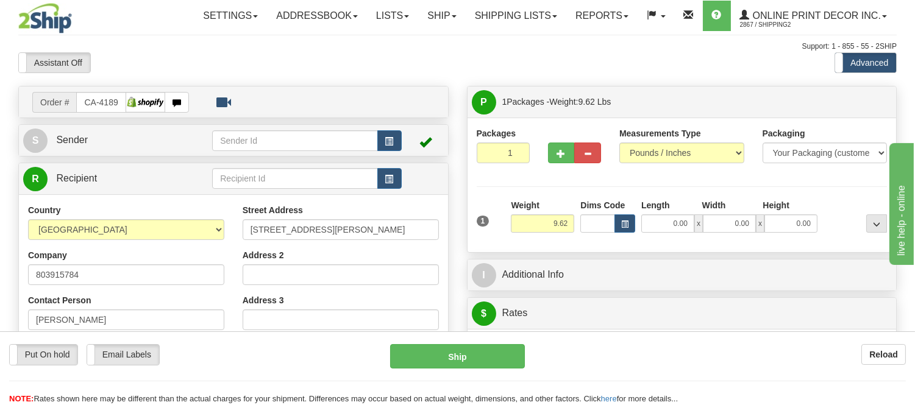
click at [635, 223] on div "Dims Code" at bounding box center [607, 216] width 61 height 34
click at [622, 218] on button "button" at bounding box center [625, 224] width 21 height 18
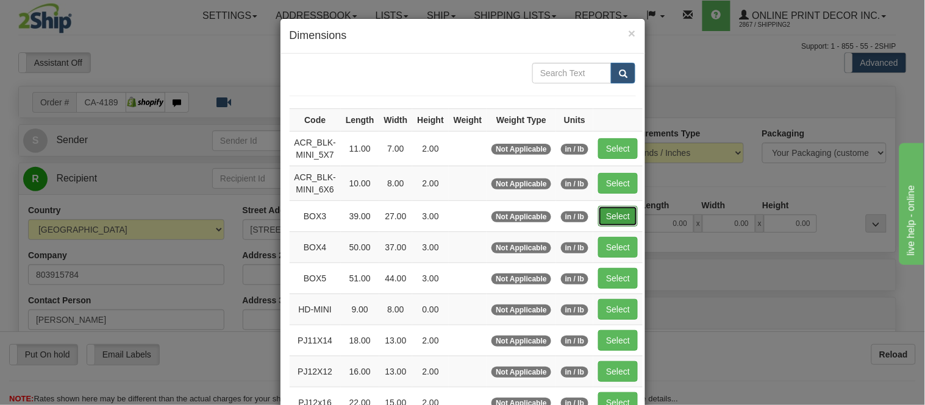
click at [602, 215] on button "Select" at bounding box center [618, 216] width 40 height 21
type input "BOX3"
type input "39.00"
type input "27.00"
type input "3.00"
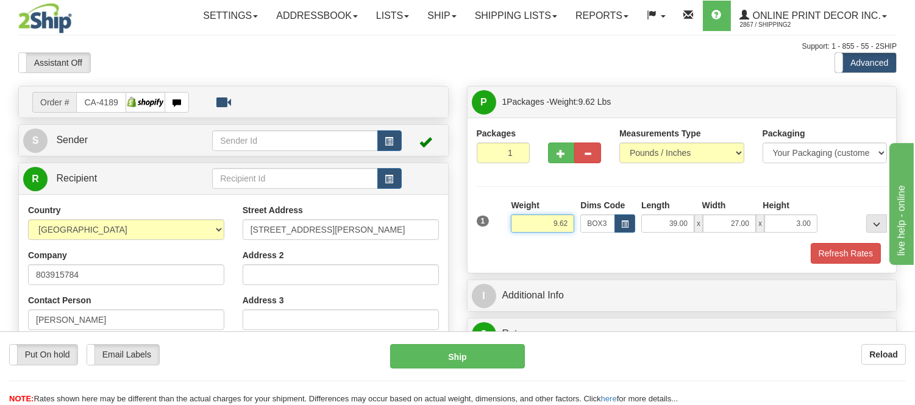
drag, startPoint x: 568, startPoint y: 224, endPoint x: 510, endPoint y: 235, distance: 59.1
click at [510, 235] on div "Weight 9.62" at bounding box center [543, 220] width 70 height 43
type input "11.98"
click at [844, 258] on button "Refresh Rates" at bounding box center [846, 253] width 70 height 21
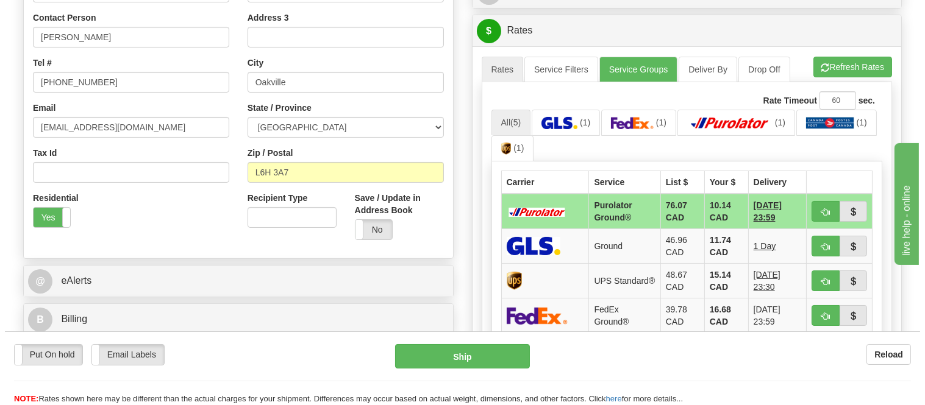
scroll to position [298, 0]
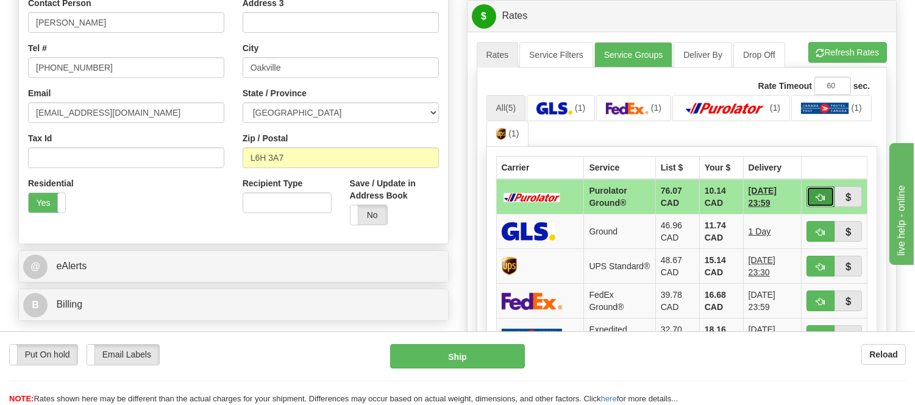
click at [821, 187] on button "button" at bounding box center [821, 197] width 28 height 21
type input "260"
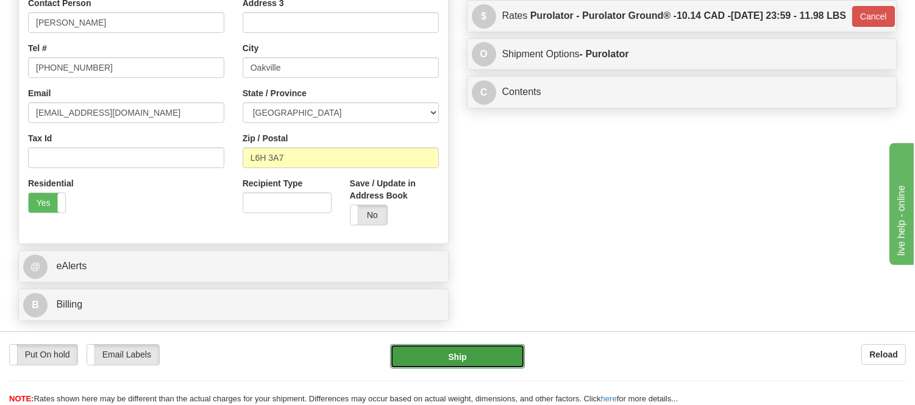
click at [480, 363] on button "Ship" at bounding box center [457, 356] width 134 height 24
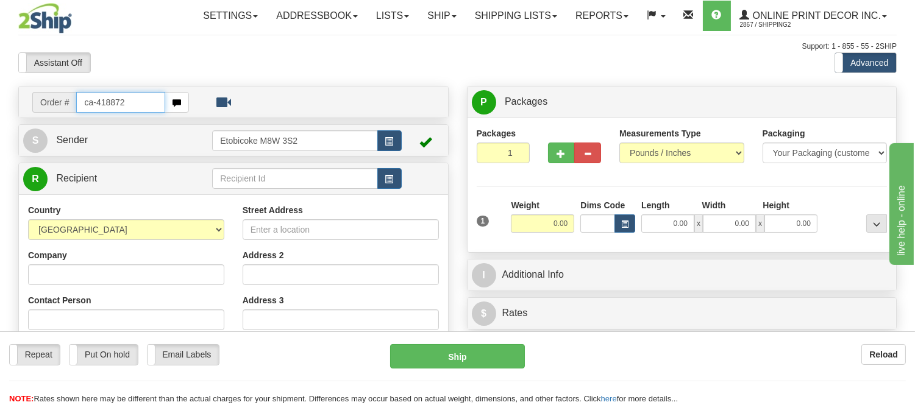
type input "ca-418872"
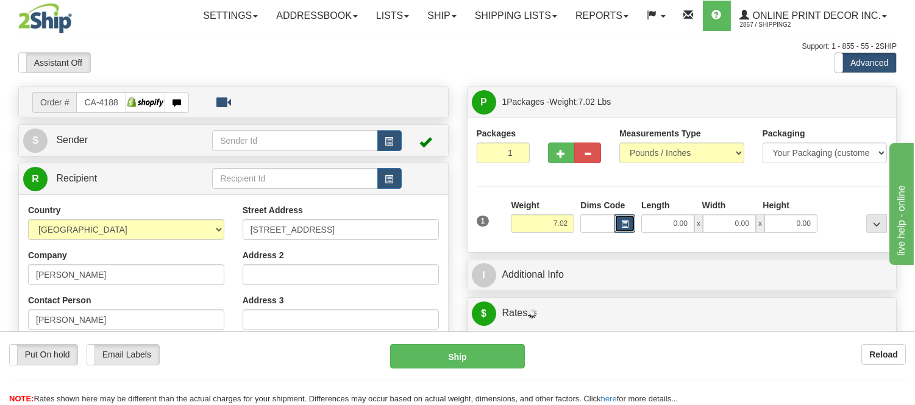
click at [623, 227] on span "button" at bounding box center [624, 224] width 7 height 7
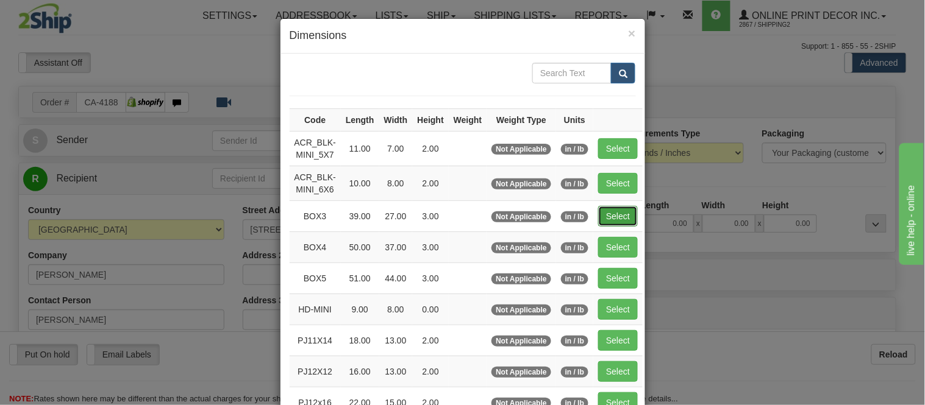
click at [619, 207] on button "Select" at bounding box center [618, 216] width 40 height 21
type input "BOX3"
type input "39.00"
type input "27.00"
type input "3.00"
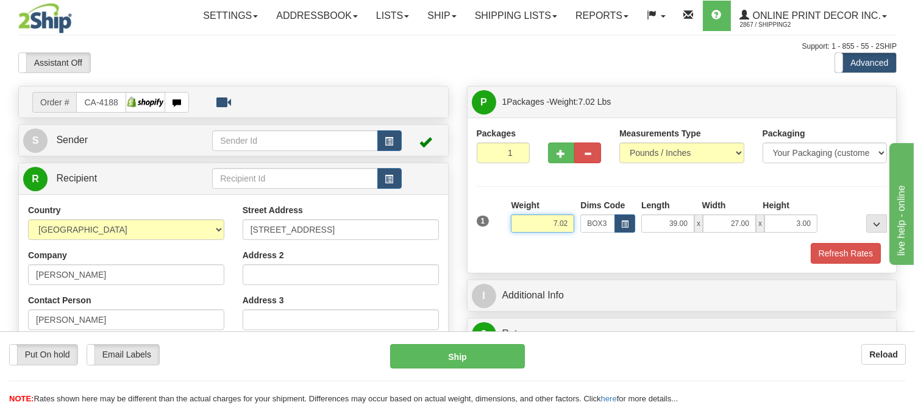
drag, startPoint x: 570, startPoint y: 223, endPoint x: 510, endPoint y: 223, distance: 60.4
click at [510, 223] on div "Weight 7.02" at bounding box center [543, 220] width 70 height 43
type input "9.98"
click at [850, 248] on button "Refresh Rates" at bounding box center [846, 253] width 70 height 21
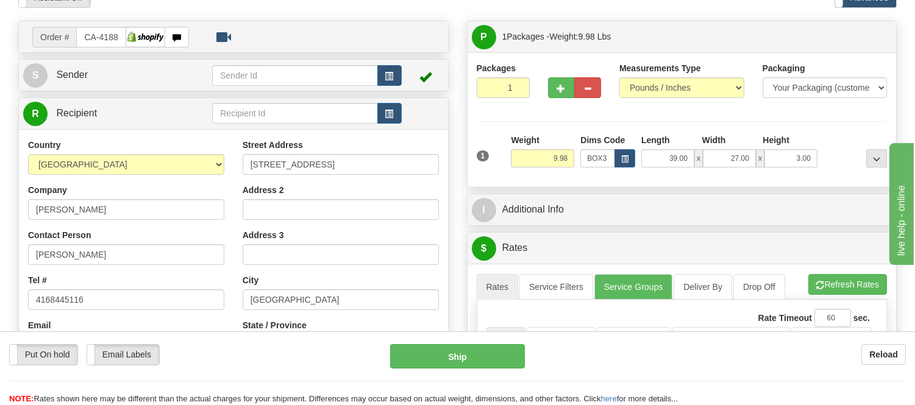
scroll to position [135, 0]
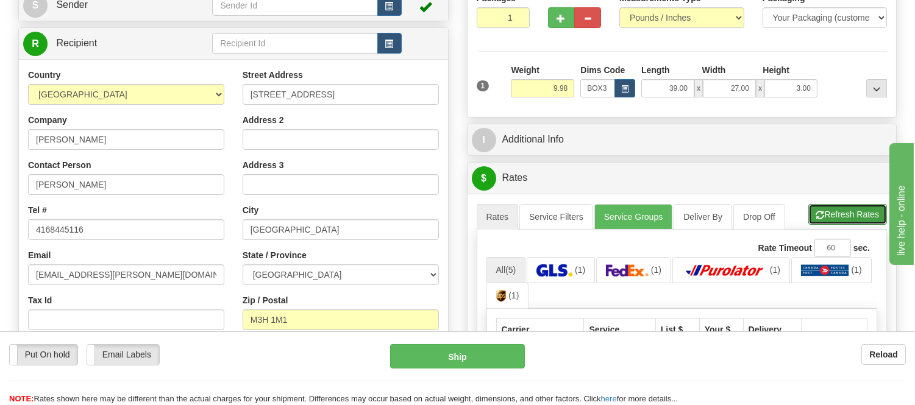
click at [852, 218] on button "Refresh Rates" at bounding box center [847, 214] width 79 height 21
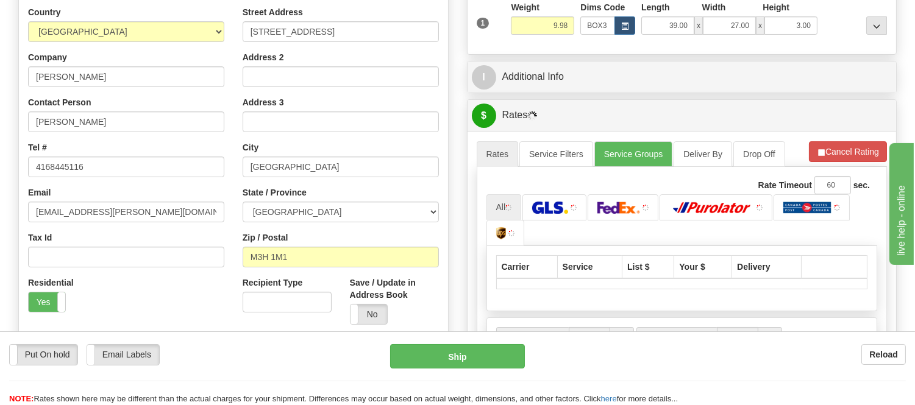
scroll to position [271, 0]
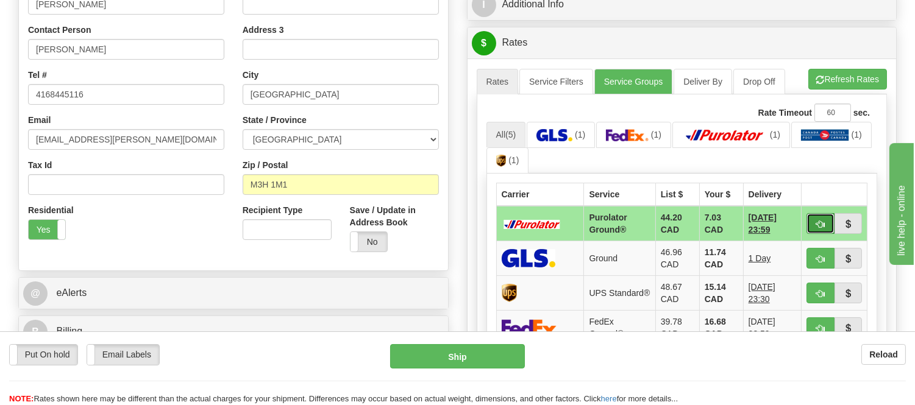
click at [820, 221] on span "button" at bounding box center [820, 225] width 9 height 8
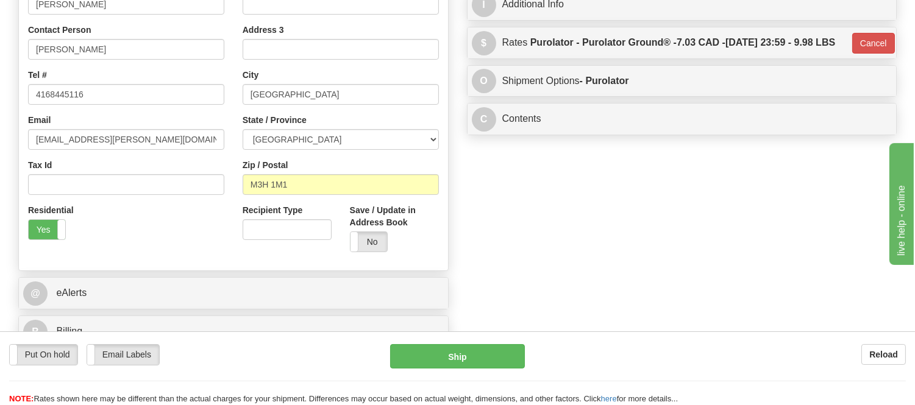
type input "260"
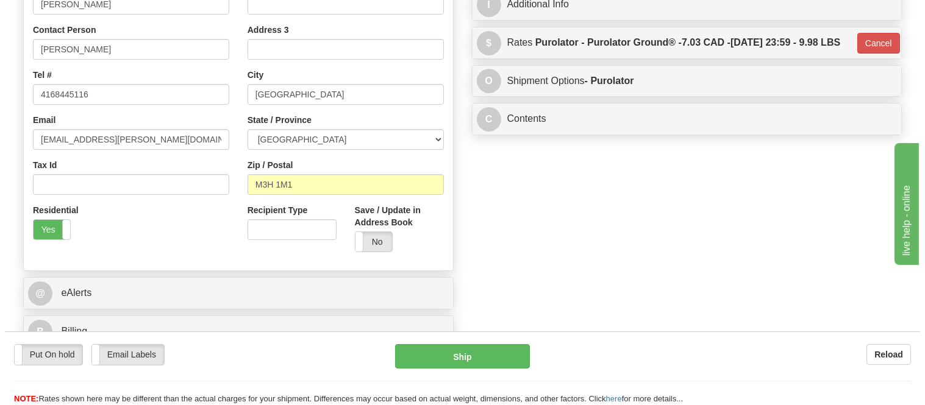
scroll to position [135, 0]
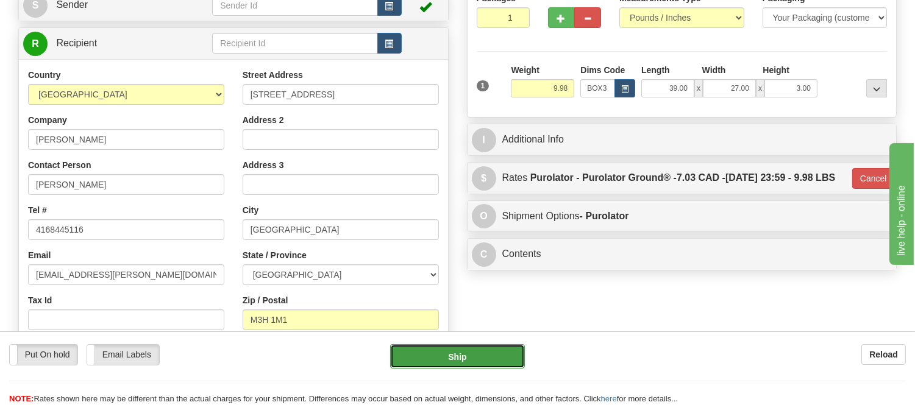
click at [492, 355] on button "Ship" at bounding box center [457, 356] width 134 height 24
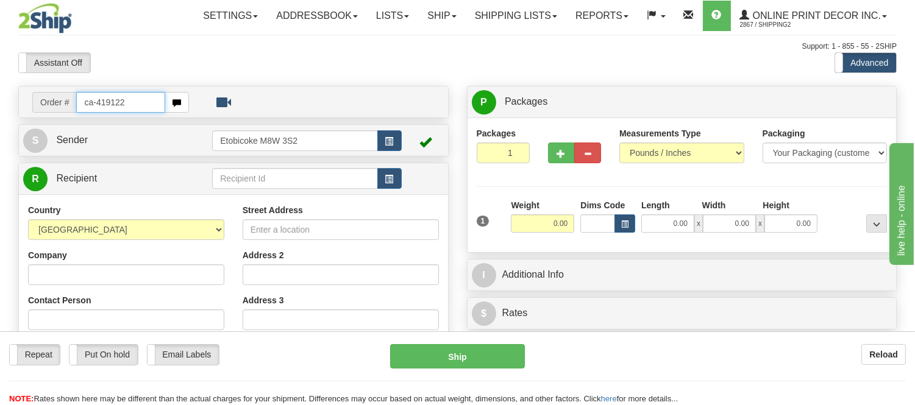
type input "ca-419122"
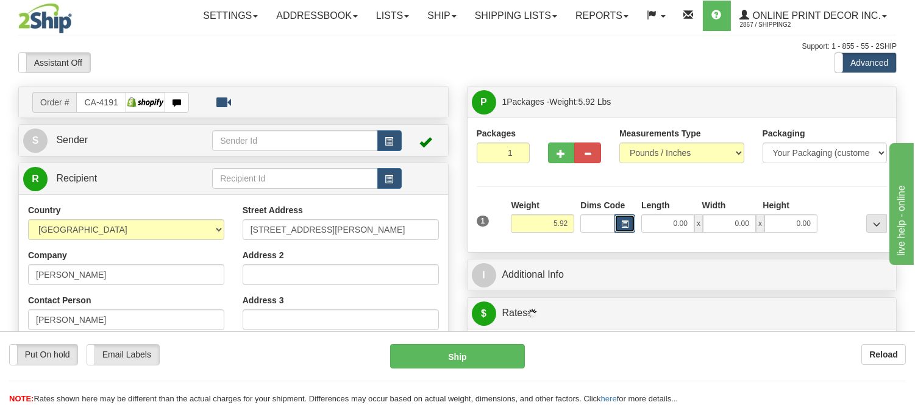
click at [623, 228] on span "button" at bounding box center [624, 224] width 7 height 7
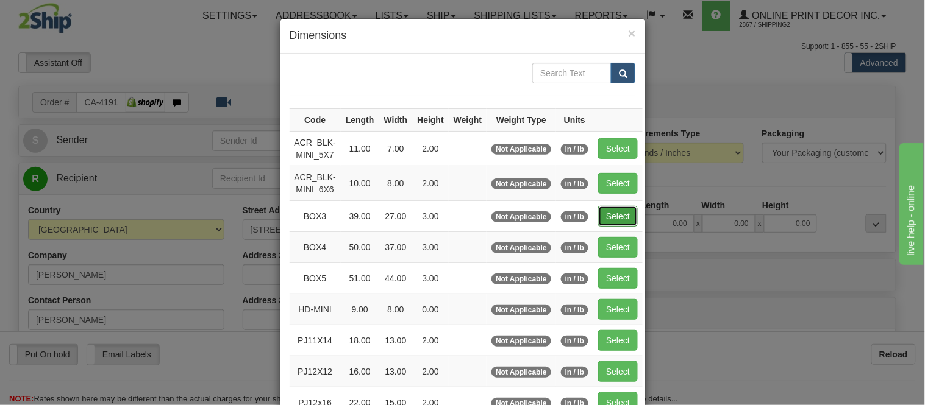
click at [610, 213] on button "Select" at bounding box center [618, 216] width 40 height 21
type input "BOX3"
type input "39.00"
type input "27.00"
type input "3.00"
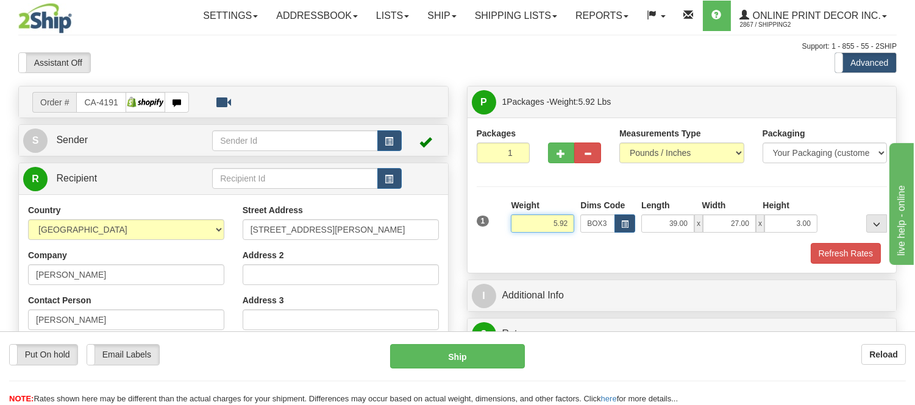
drag, startPoint x: 571, startPoint y: 224, endPoint x: 501, endPoint y: 227, distance: 70.8
click at [501, 227] on div "1 Weight 5.92 Dims Code BOX3" at bounding box center [682, 220] width 417 height 43
type input "9.98"
click at [874, 258] on button "Refresh Rates" at bounding box center [846, 253] width 70 height 21
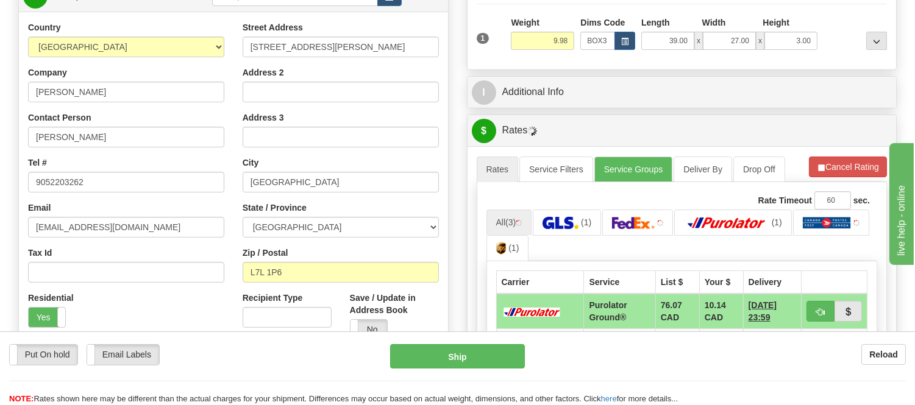
scroll to position [185, 0]
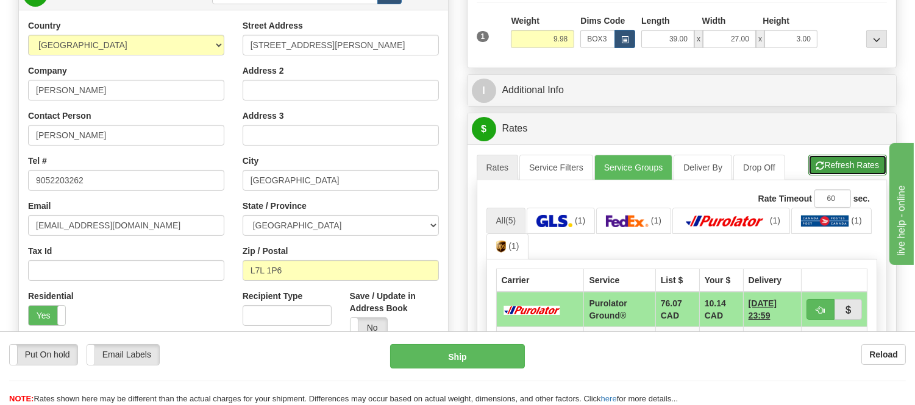
click at [830, 171] on button "Refresh Rates" at bounding box center [847, 165] width 79 height 21
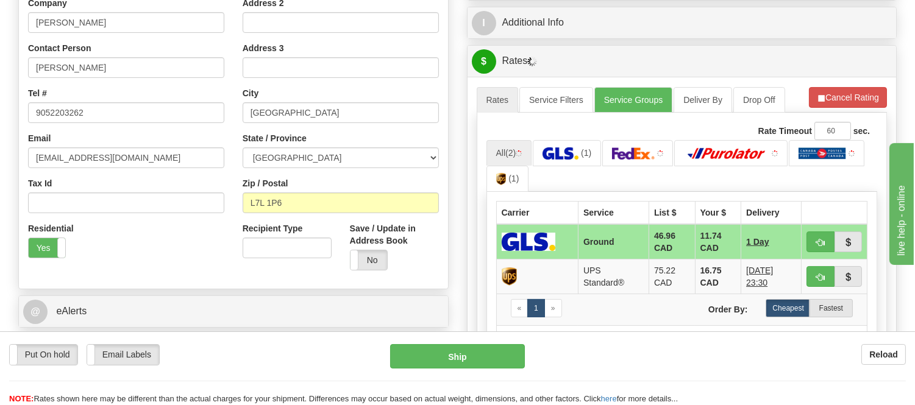
scroll to position [320, 0]
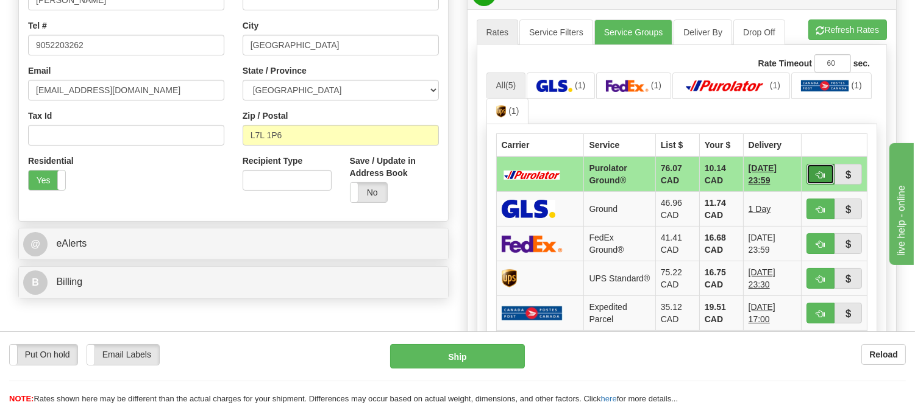
click at [825, 169] on button "button" at bounding box center [821, 174] width 28 height 21
type input "260"
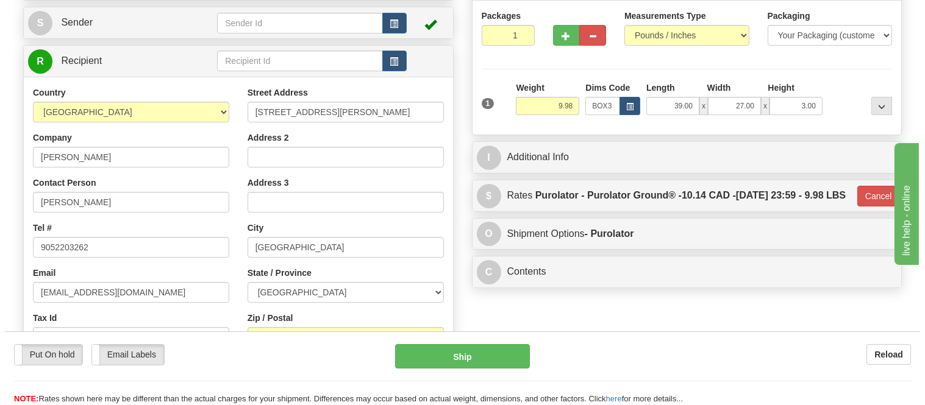
scroll to position [117, 0]
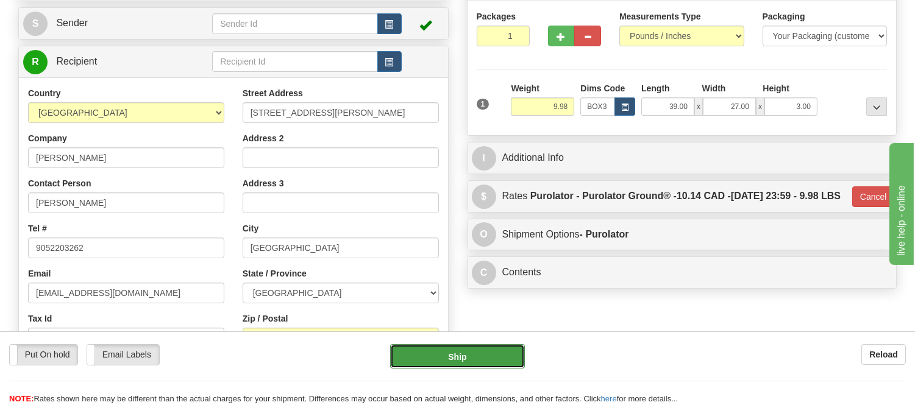
click at [501, 355] on button "Ship" at bounding box center [457, 356] width 134 height 24
